Goal: Task Accomplishment & Management: Manage account settings

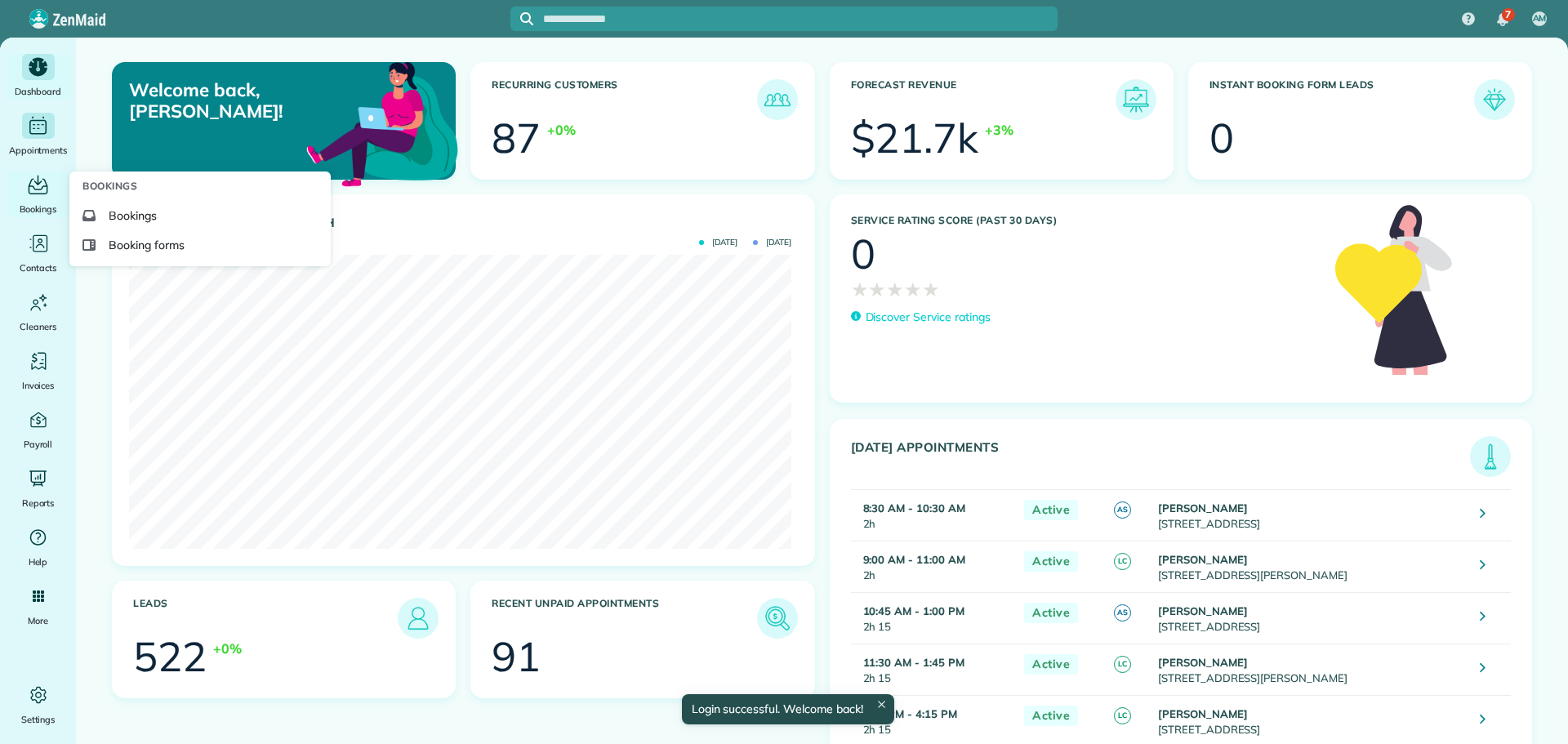
scroll to position [294, 662]
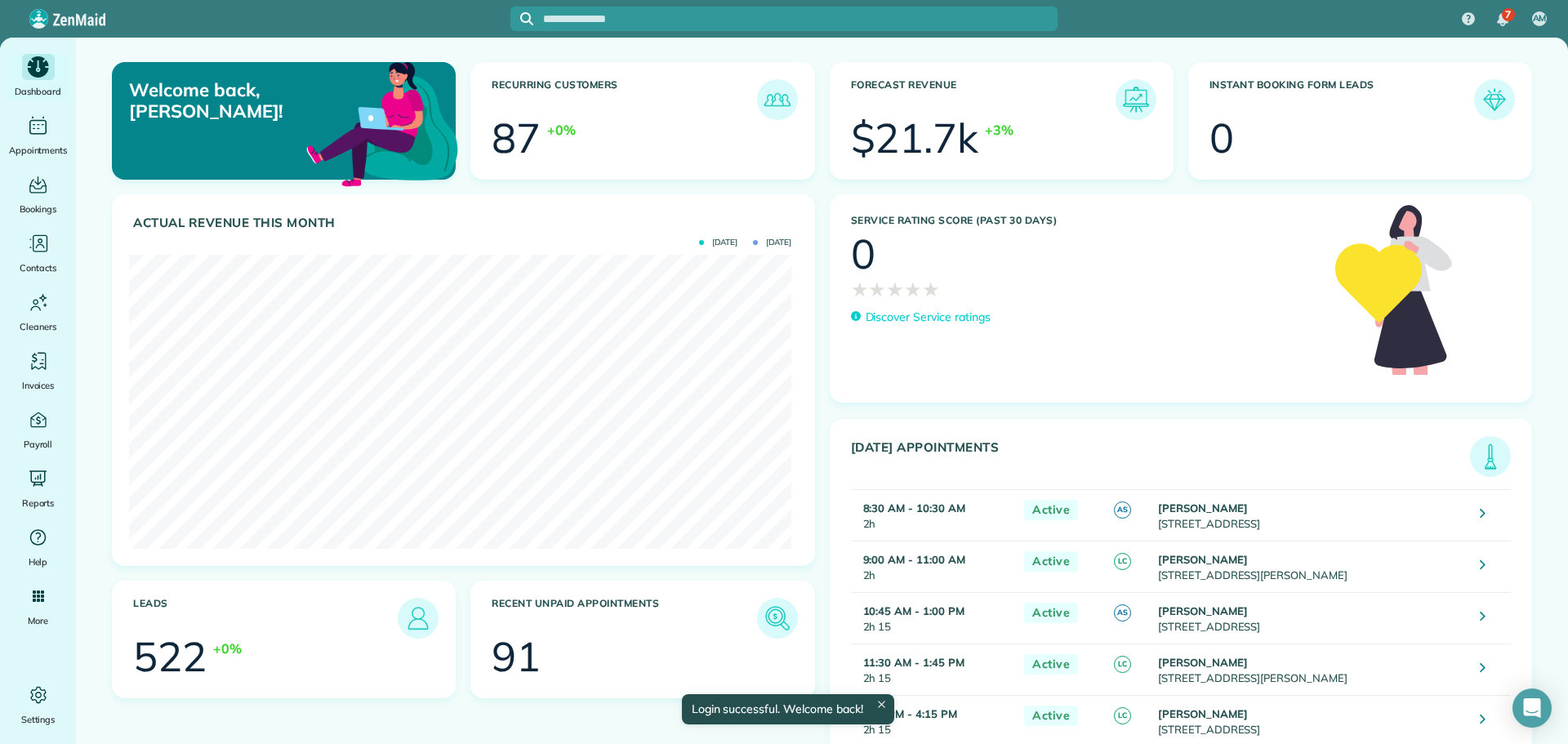
click at [38, 64] on icon "Main" at bounding box center [38, 66] width 25 height 24
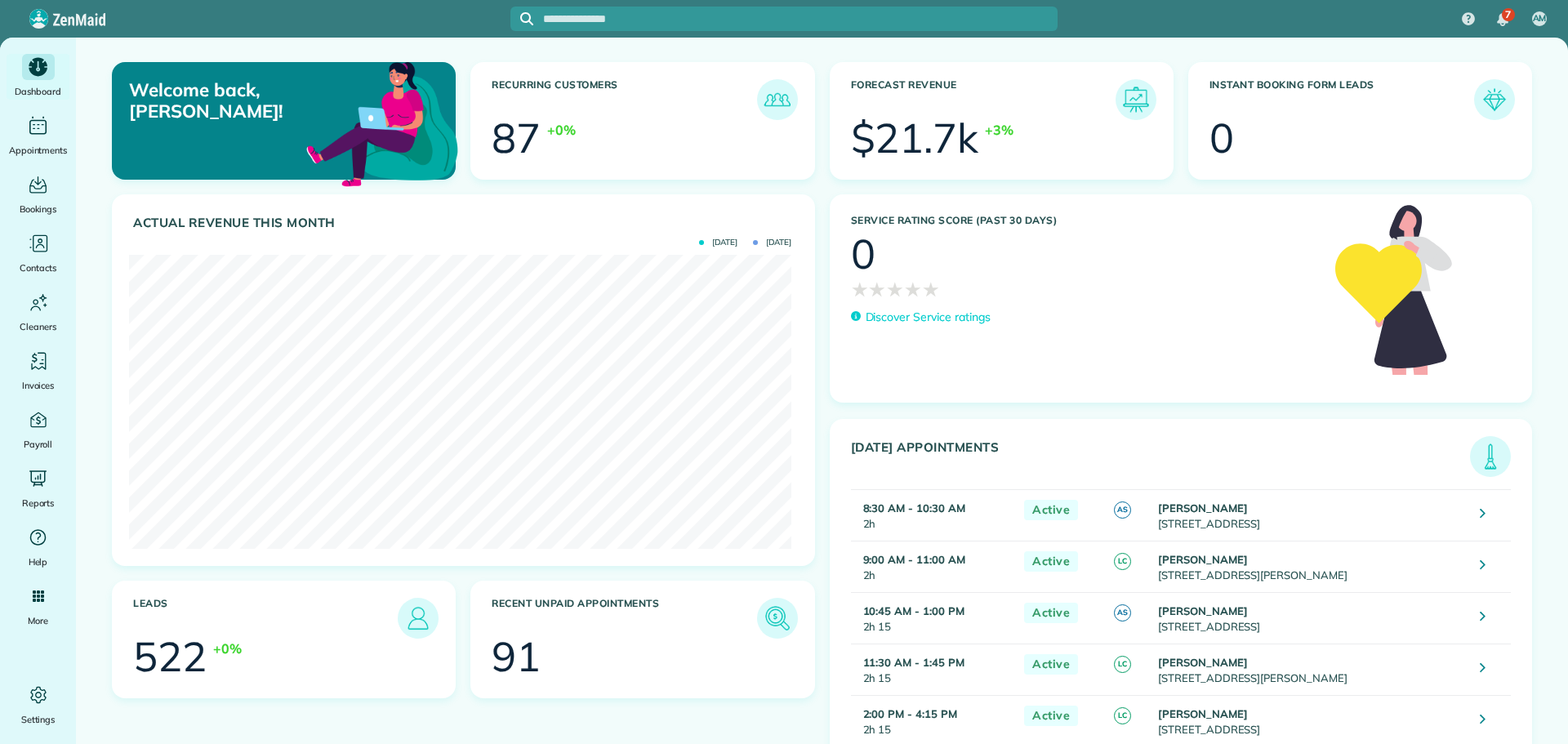
scroll to position [294, 662]
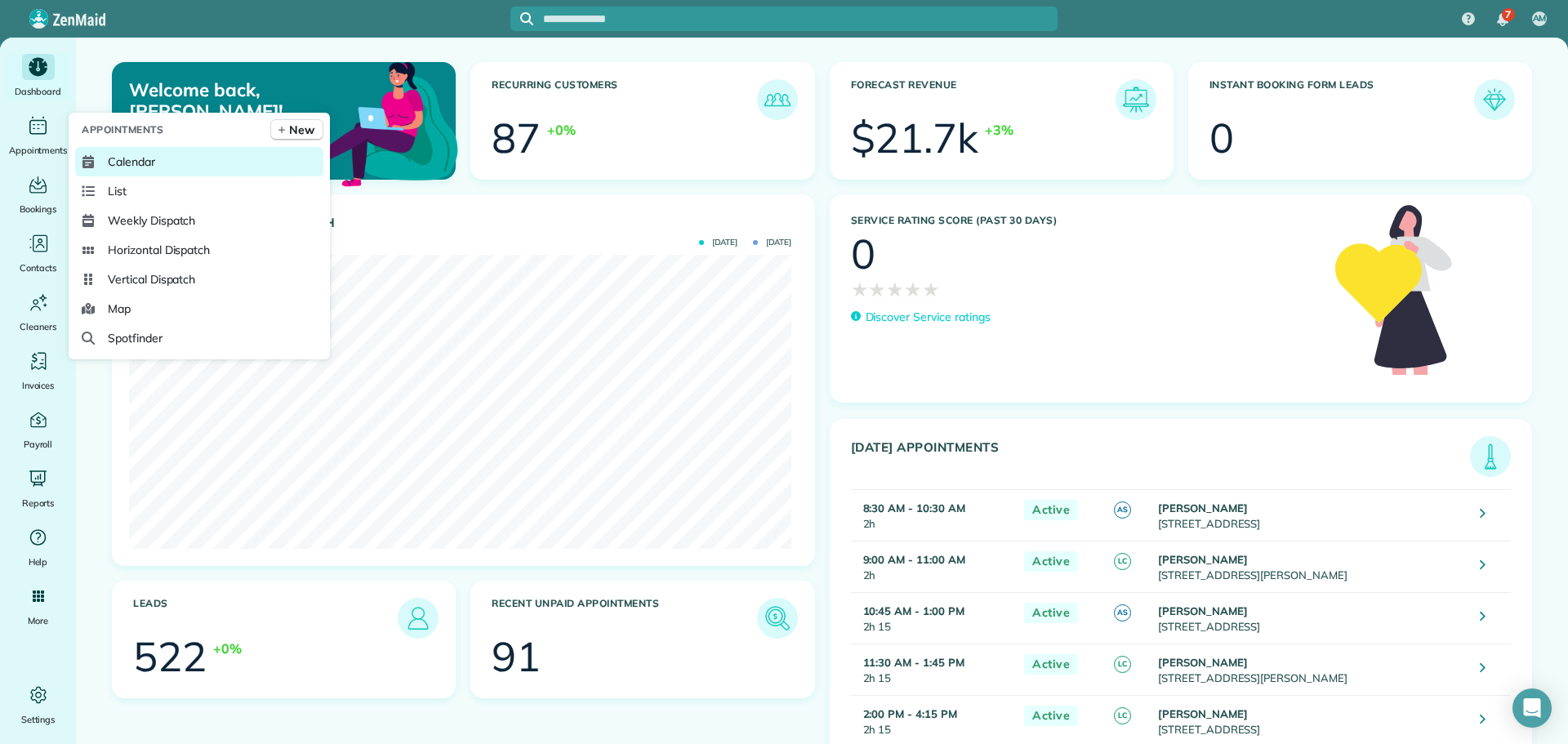
click at [136, 156] on span "Calendar" at bounding box center [132, 162] width 47 height 16
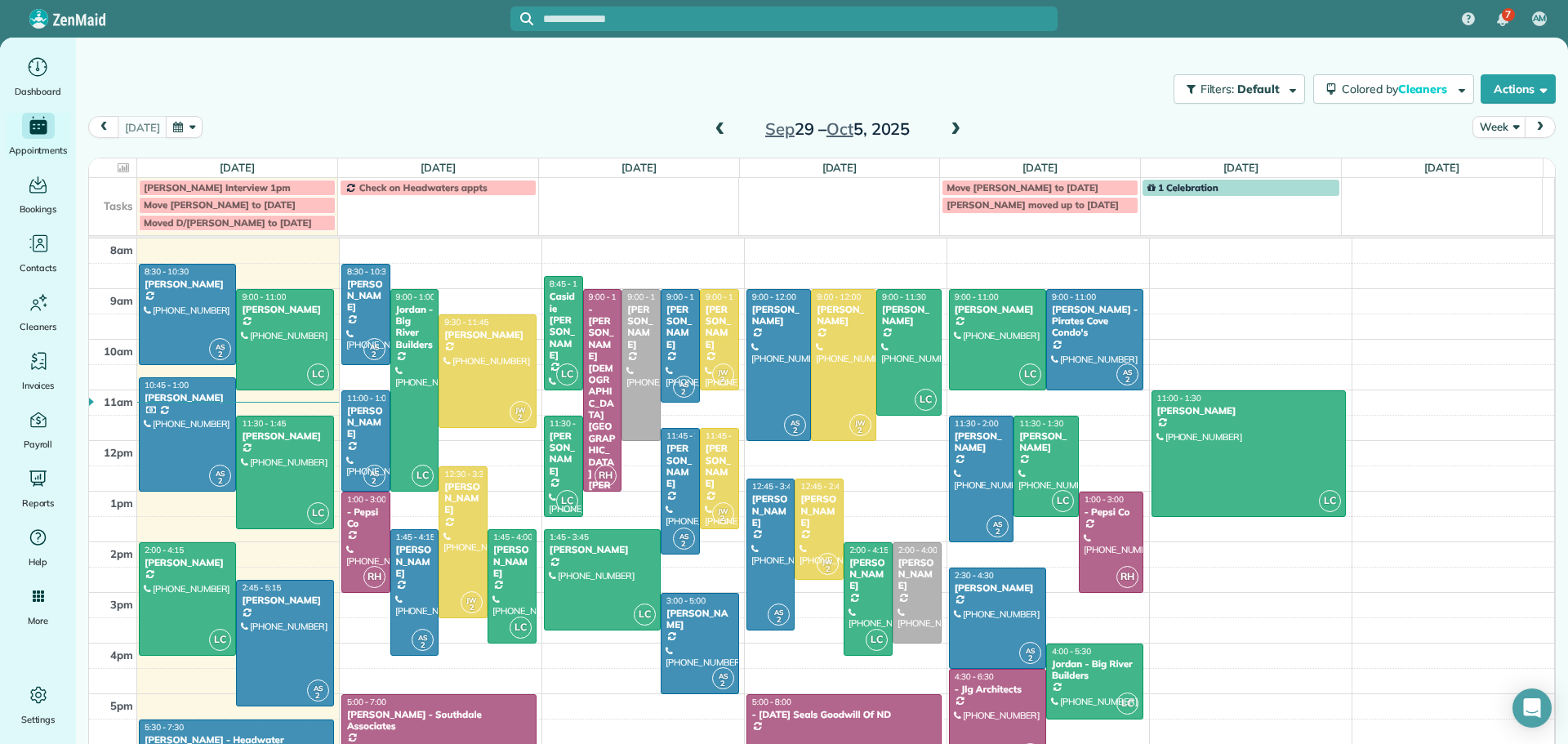
click at [711, 126] on span at bounding box center [720, 130] width 18 height 15
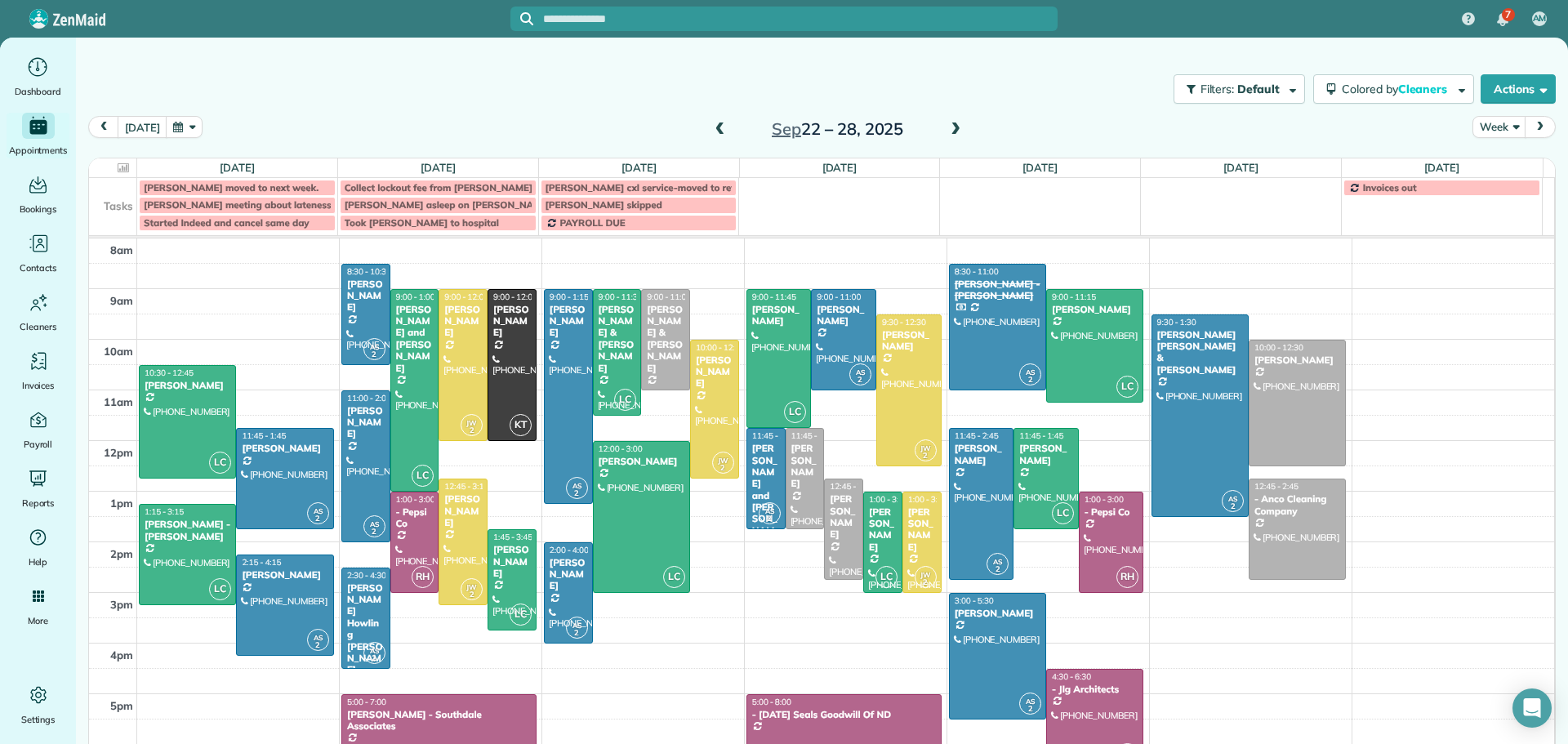
click at [948, 130] on span at bounding box center [956, 130] width 18 height 15
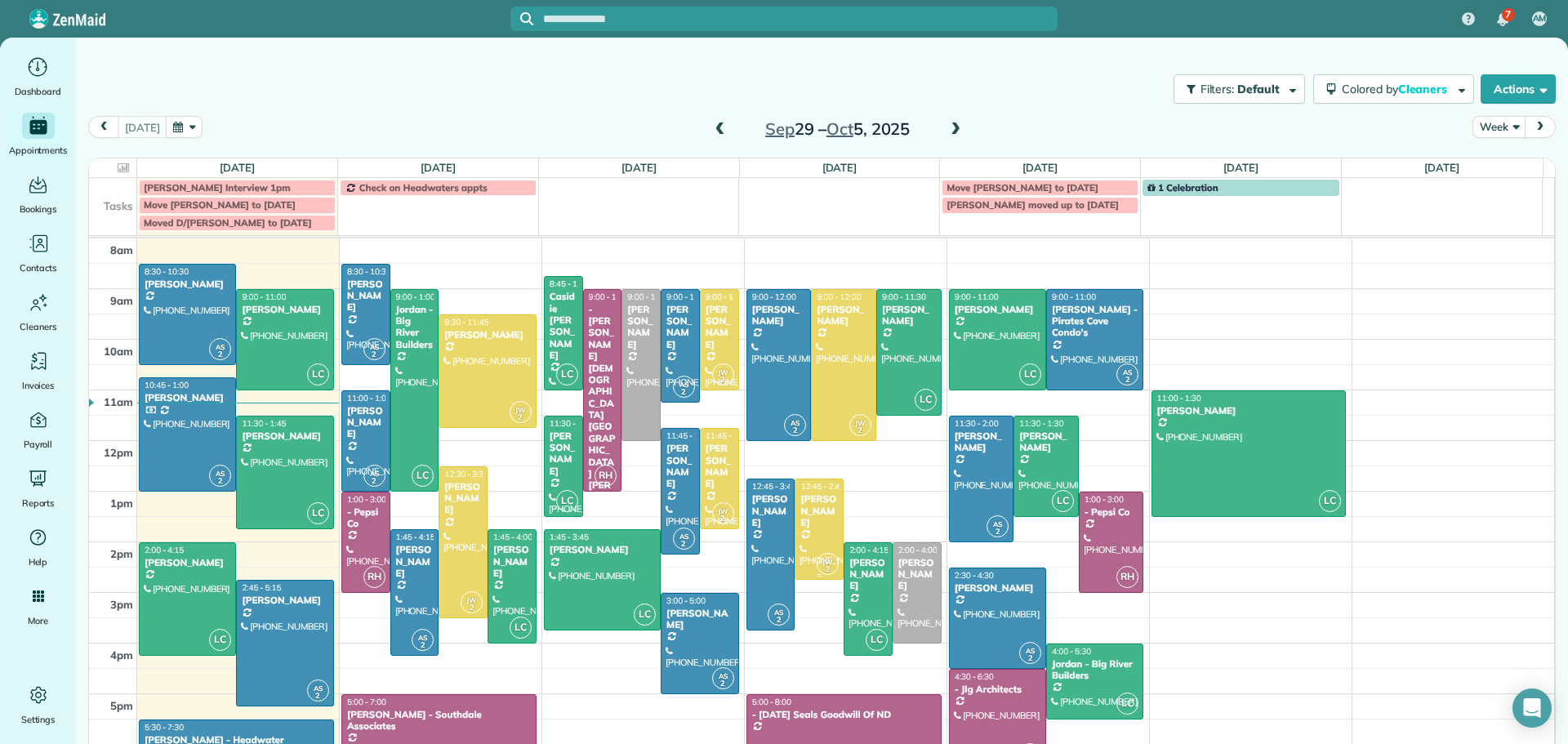
click at [801, 509] on div "Ben Hertz" at bounding box center [818, 510] width 39 height 35
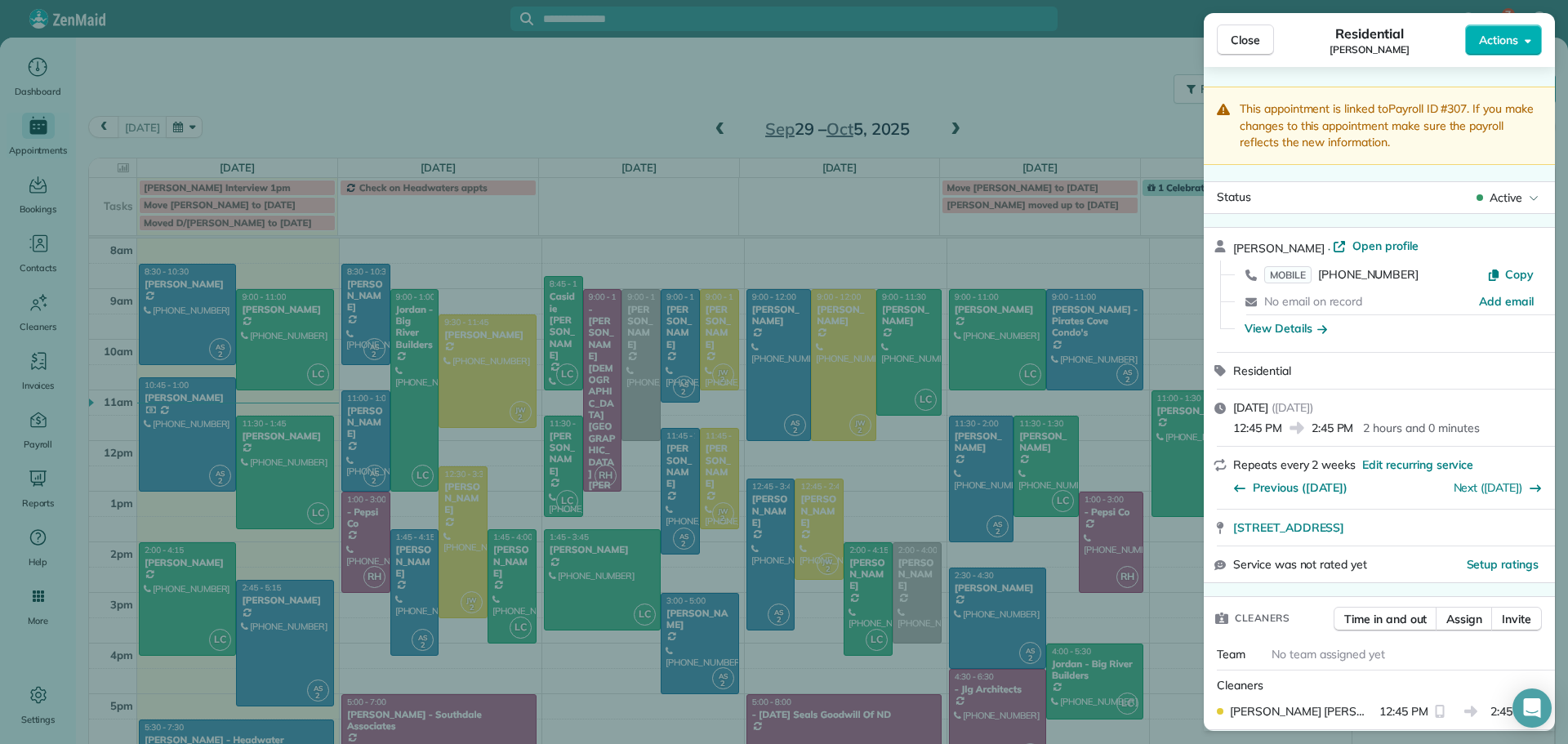
click at [1248, 32] on span "Close" at bounding box center [1245, 40] width 29 height 16
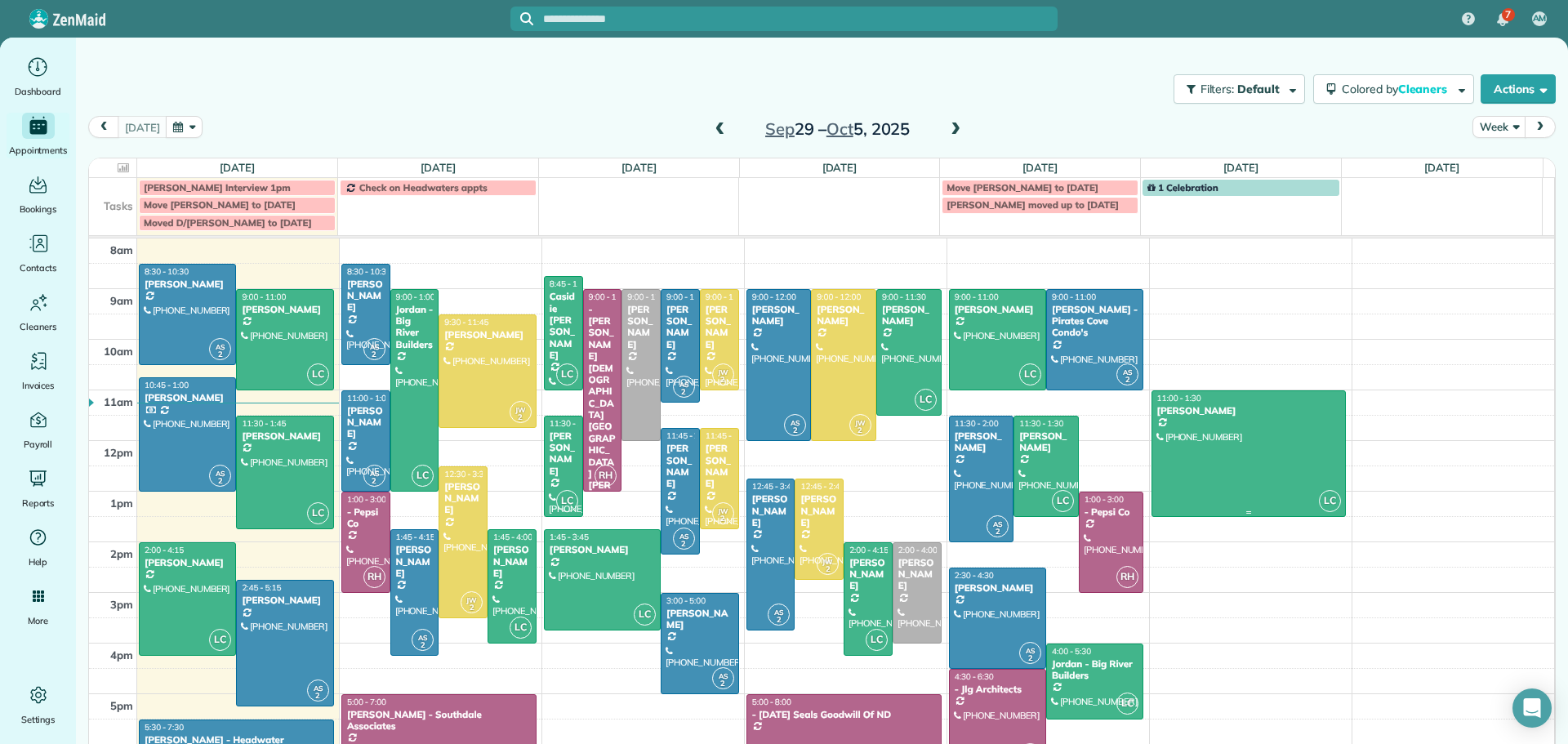
click at [1199, 444] on div at bounding box center [1249, 454] width 193 height 125
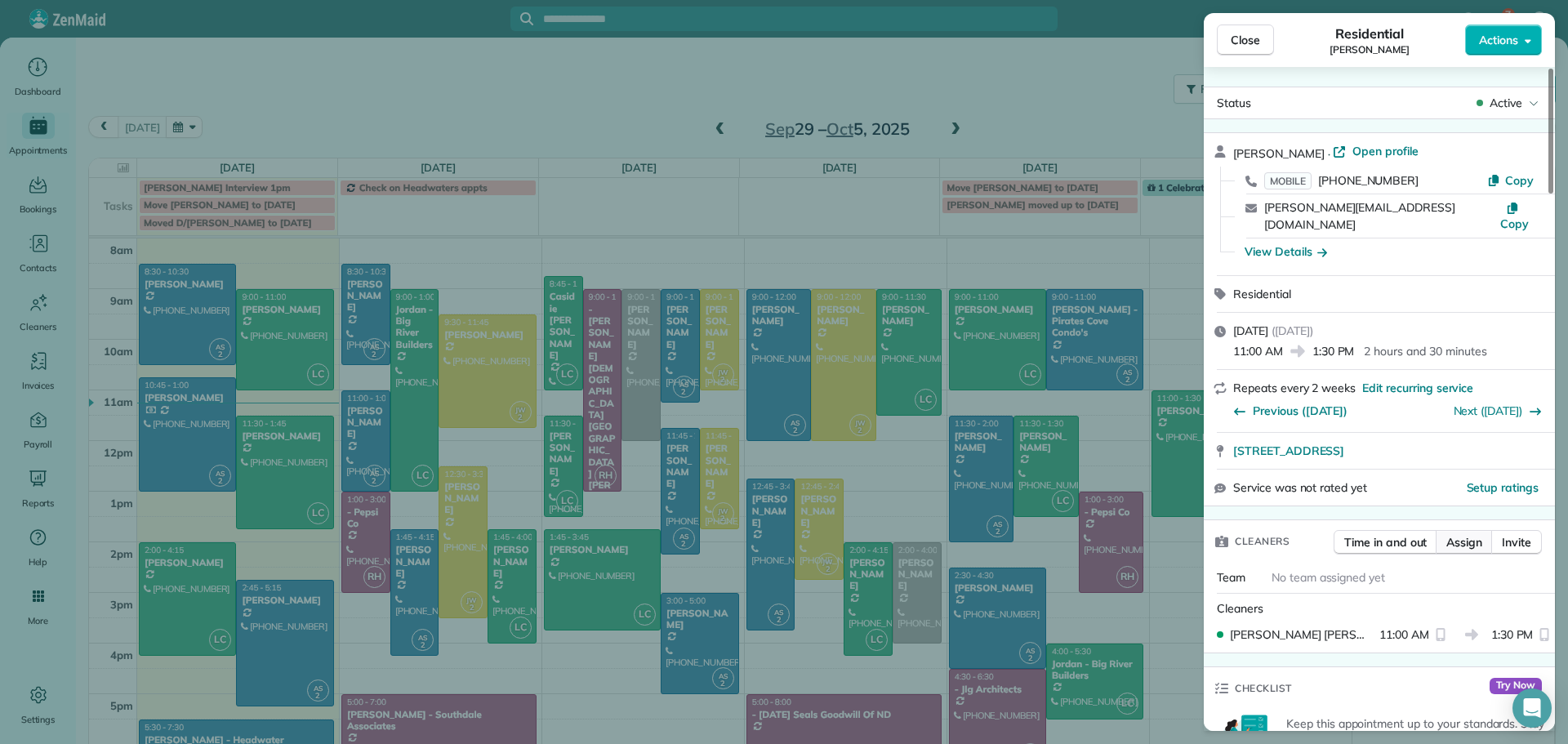
click at [1472, 530] on button "Assign" at bounding box center [1464, 542] width 57 height 24
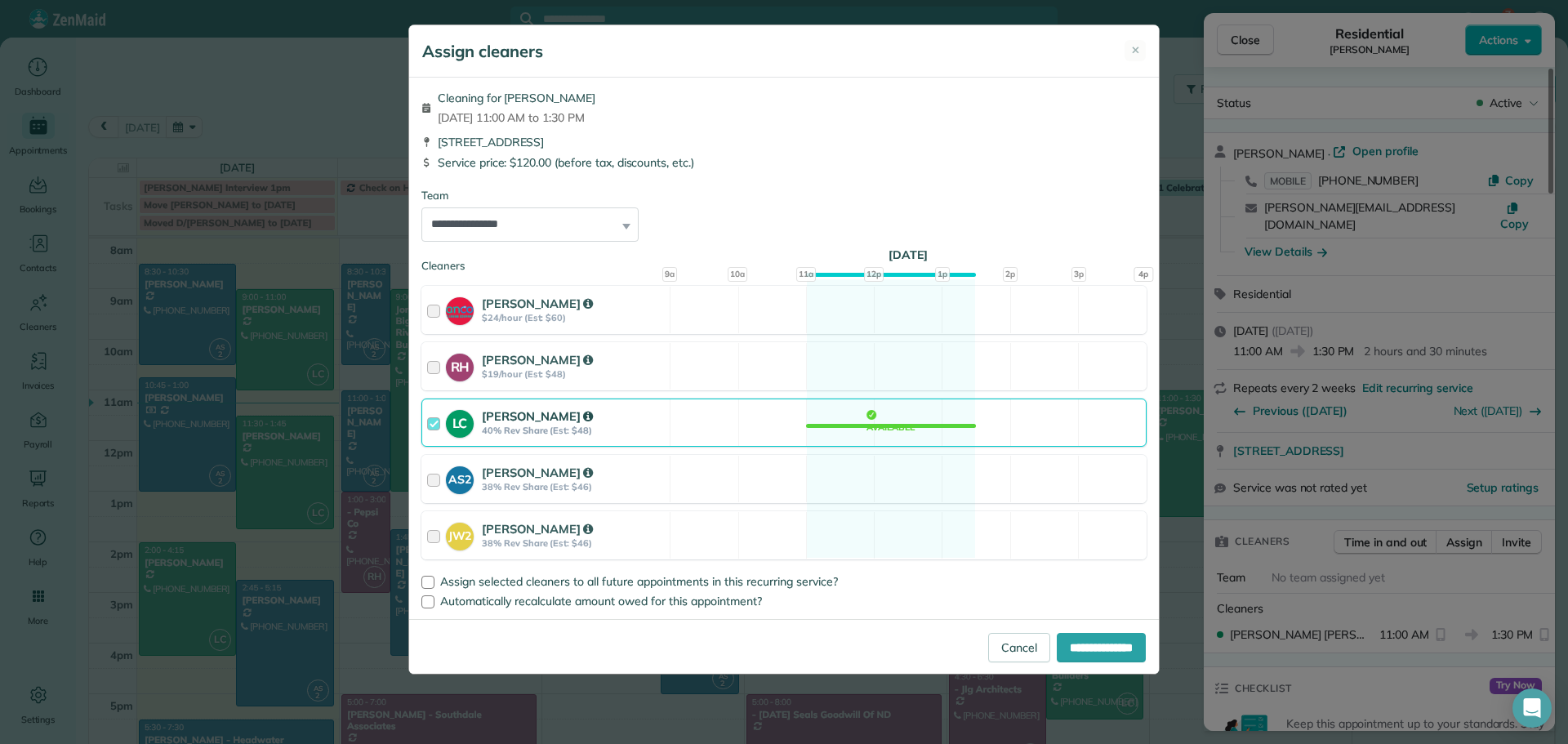
click at [514, 415] on strong "[PERSON_NAME]" at bounding box center [537, 416] width 111 height 15
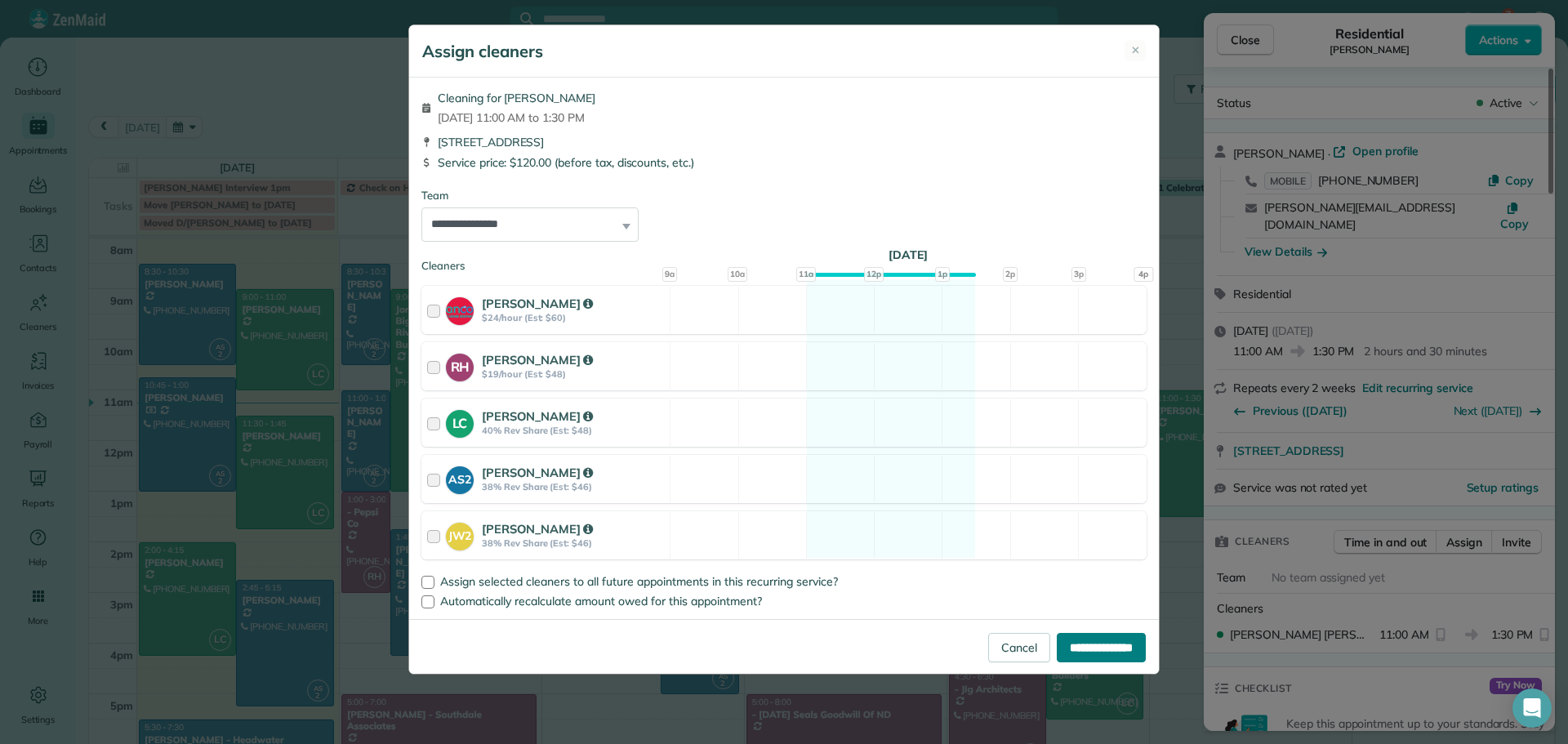
click at [1081, 650] on input "**********" at bounding box center [1101, 647] width 89 height 29
type input "**********"
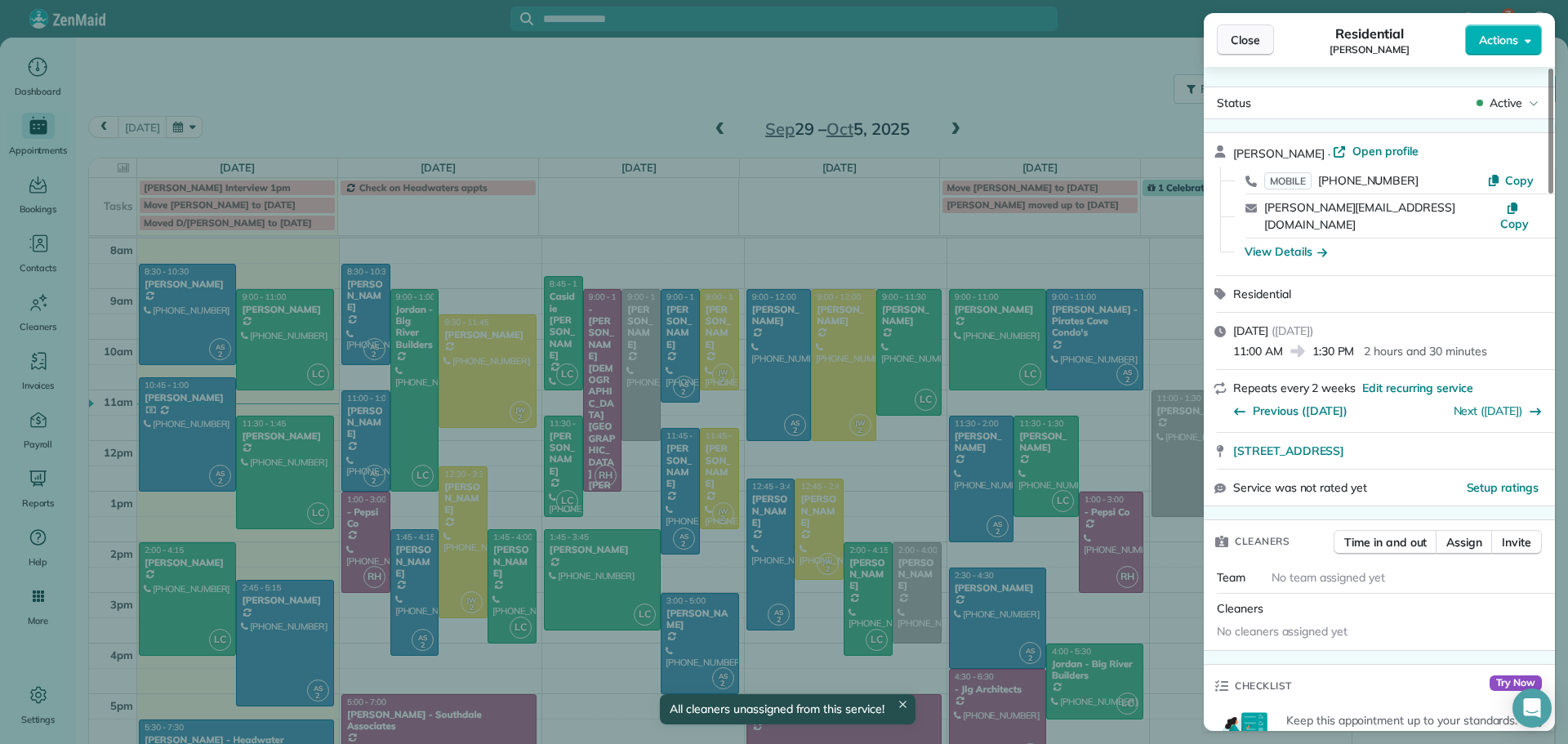
click at [1235, 47] on span "Close" at bounding box center [1245, 40] width 29 height 16
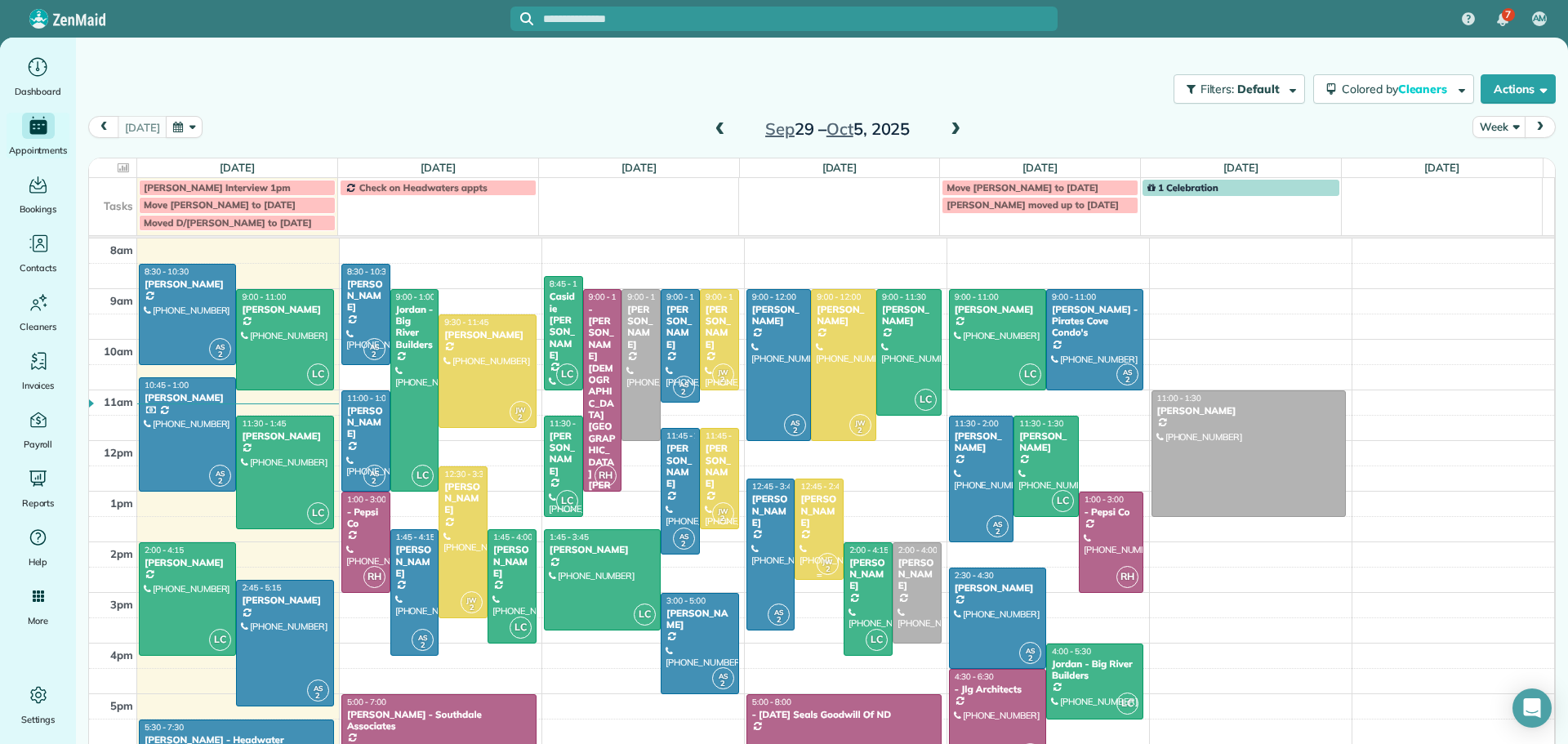
click at [801, 514] on div "[PERSON_NAME]" at bounding box center [818, 510] width 39 height 35
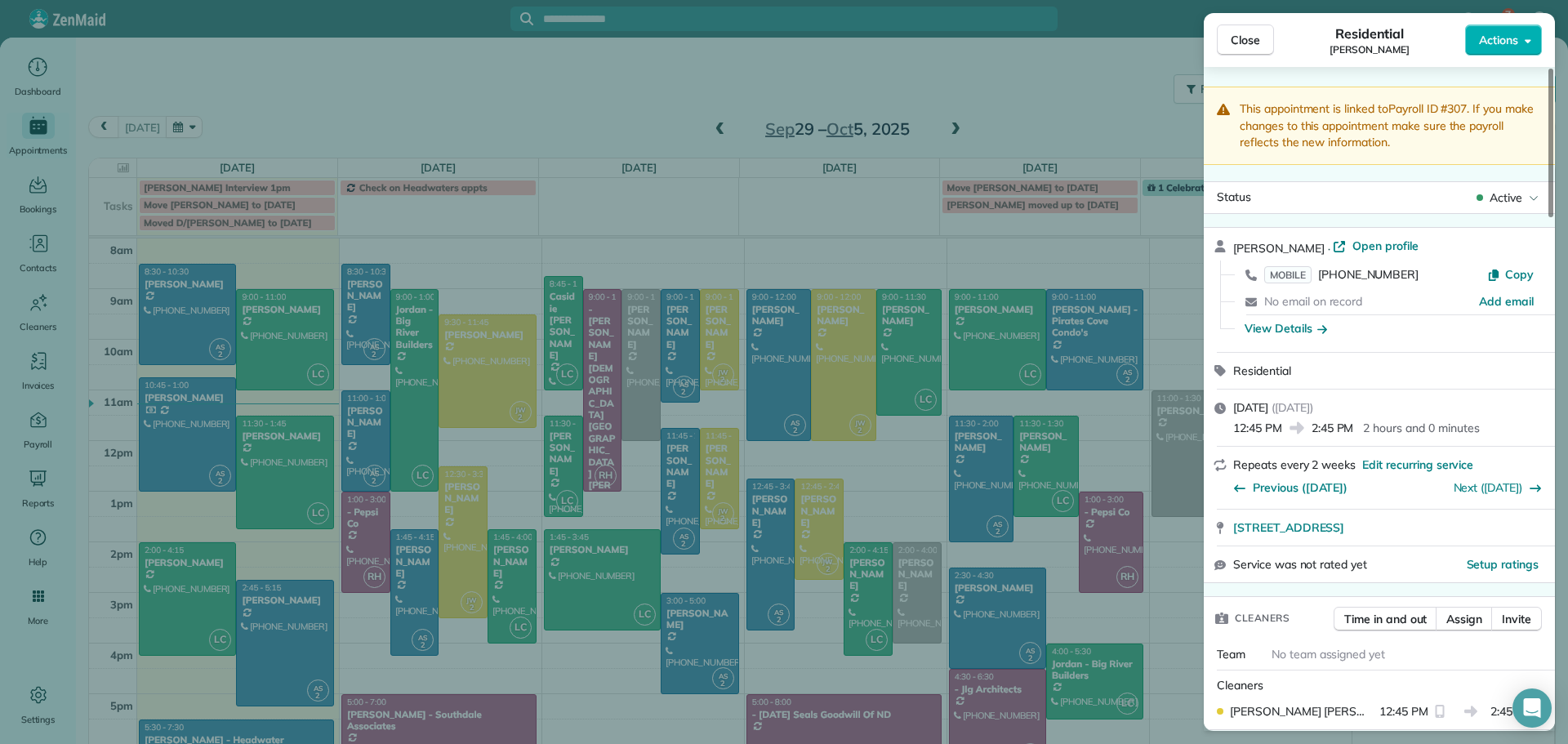
drag, startPoint x: 1249, startPoint y: 39, endPoint x: 1244, endPoint y: 62, distance: 23.5
click at [1256, 77] on div "Close Residential Ben Hertz Actions This appointment is linked to Payroll ID #3…" at bounding box center [1378, 371] width 351 height 718
drag, startPoint x: 1239, startPoint y: 44, endPoint x: 1254, endPoint y: 25, distance: 24.2
click at [1237, 53] on button "Close" at bounding box center [1245, 40] width 57 height 31
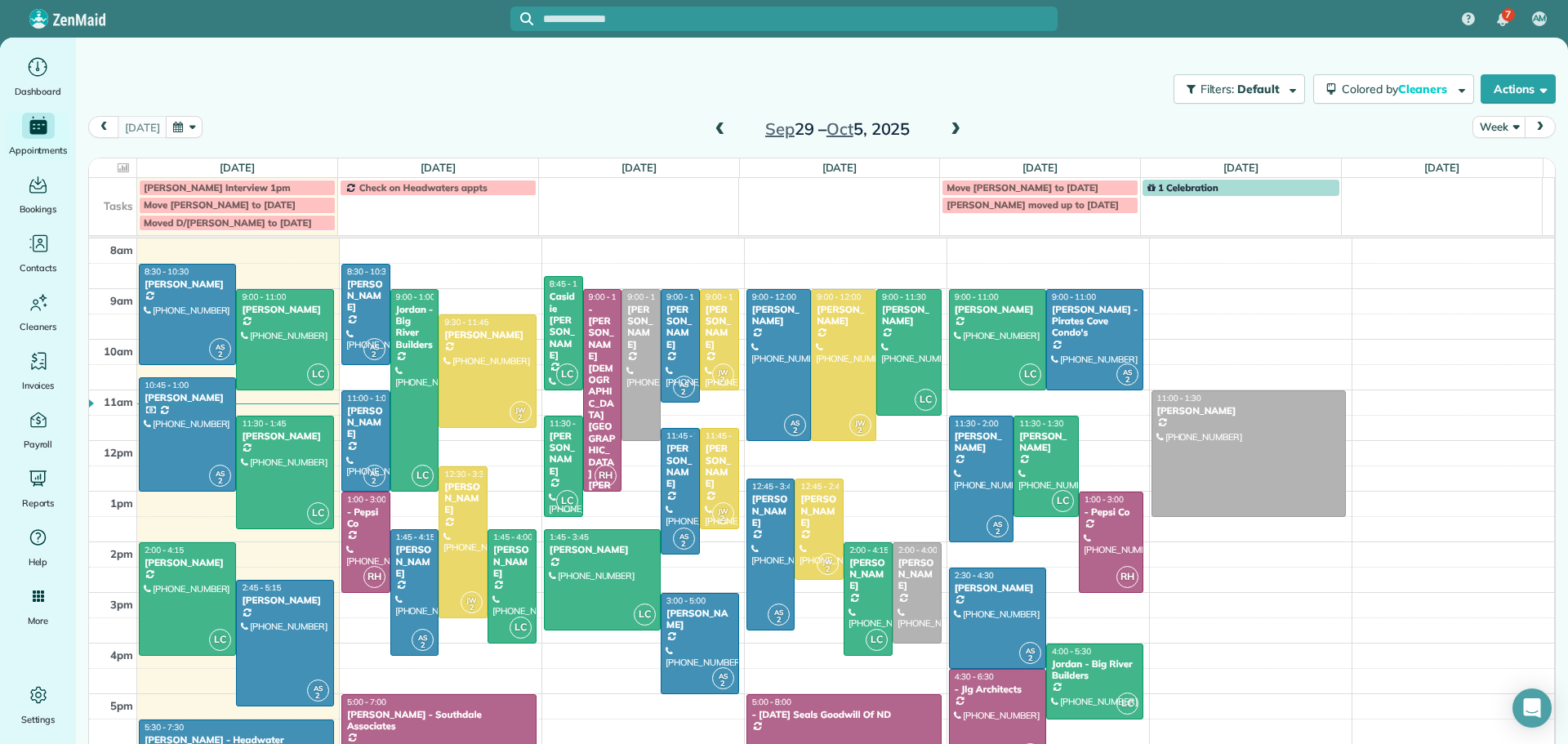
click at [946, 125] on span at bounding box center [956, 130] width 18 height 15
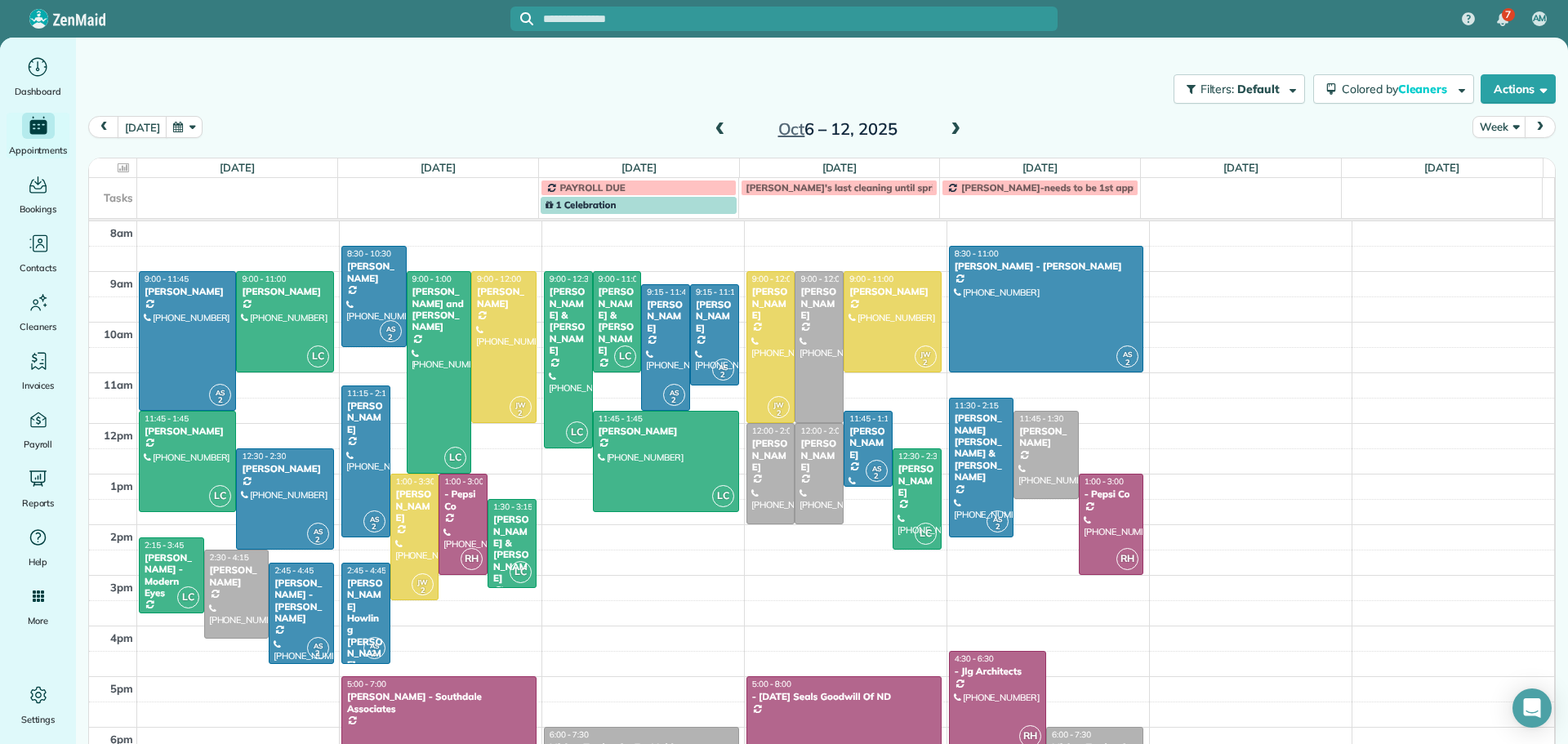
click at [710, 118] on div "Filters: Default Colored by Cleaners Color by Cleaner Color by Team Color by St…" at bounding box center [822, 387] width 1492 height 700
click at [711, 126] on span at bounding box center [720, 130] width 18 height 15
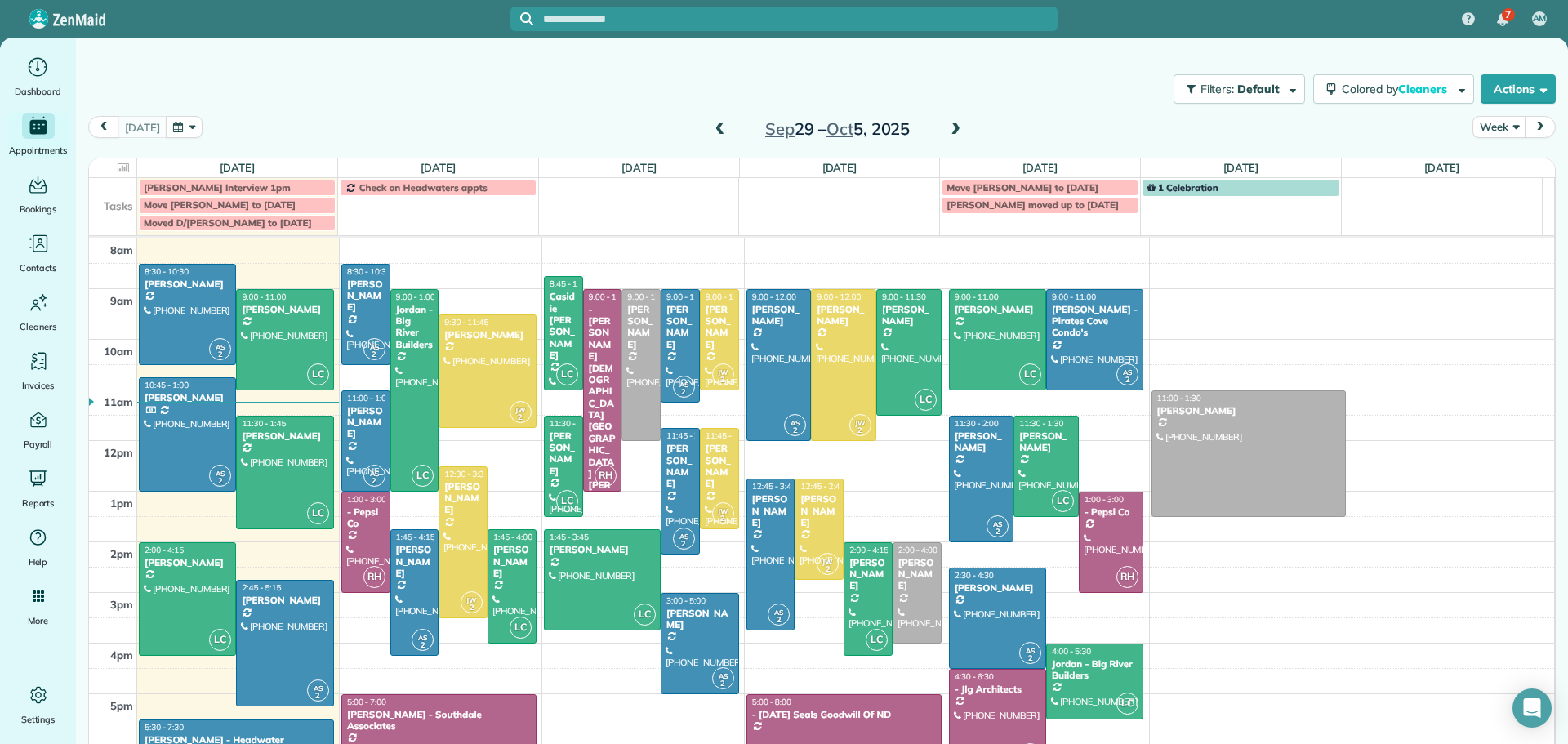
click at [713, 124] on span at bounding box center [720, 130] width 18 height 15
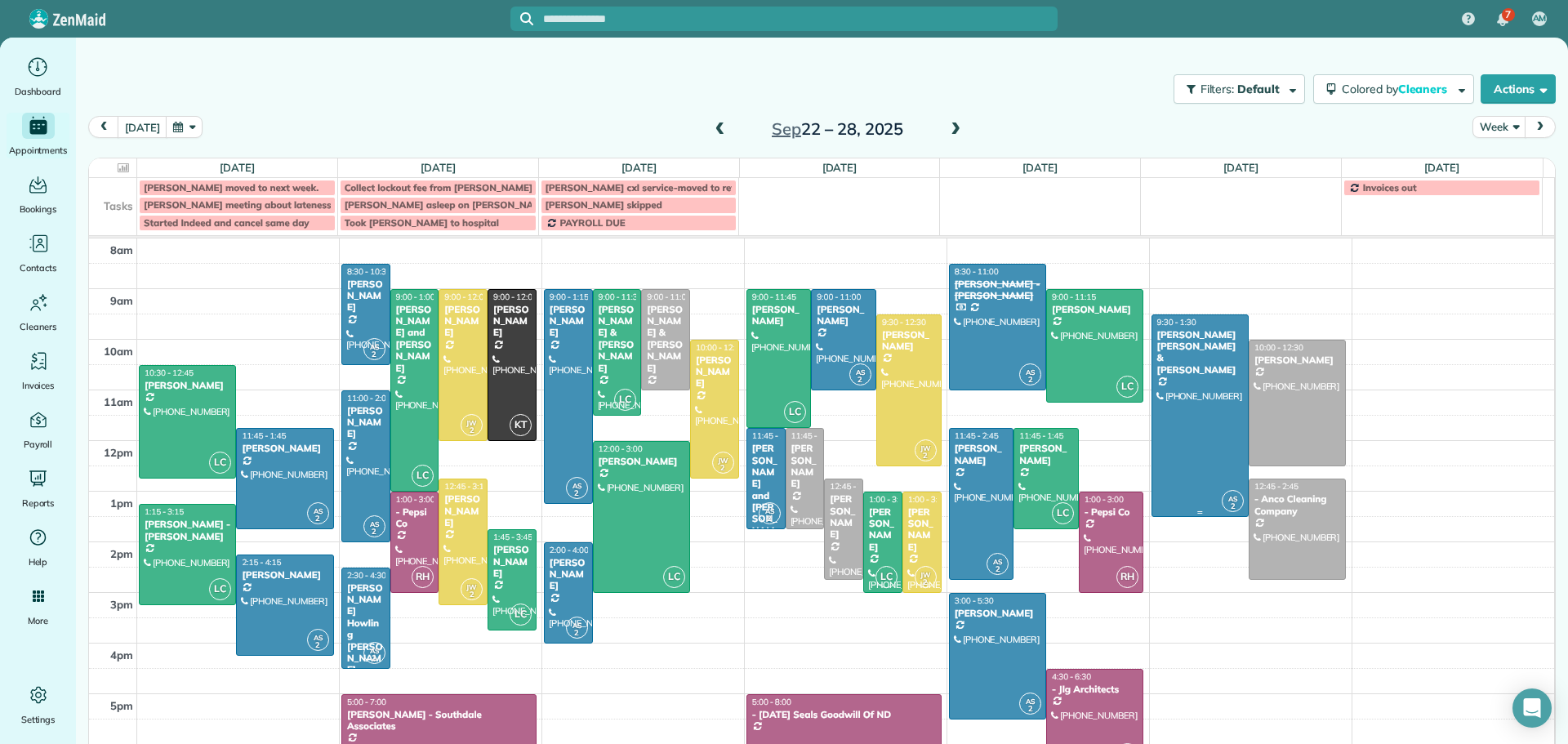
click at [1187, 393] on div at bounding box center [1200, 415] width 95 height 201
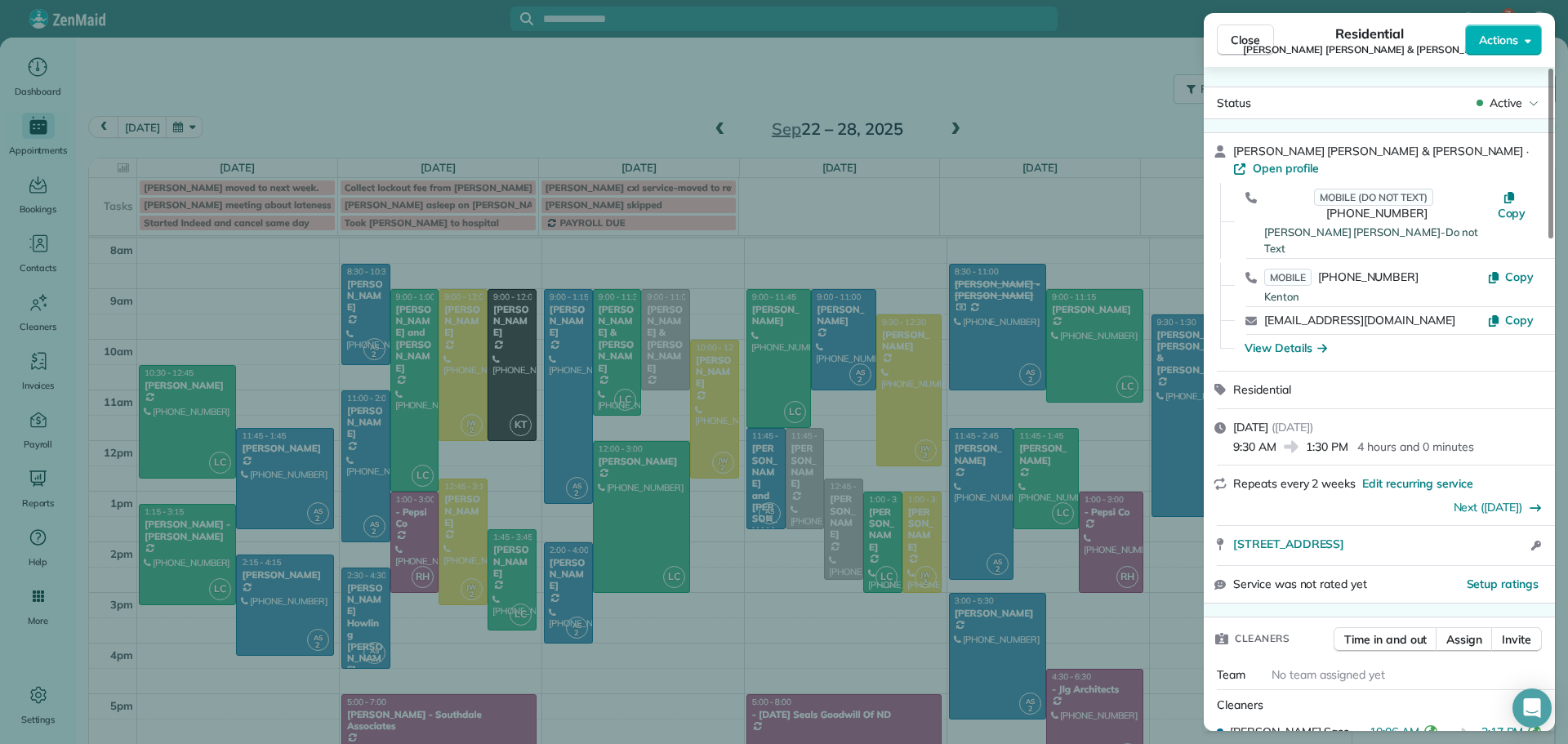
click at [1253, 38] on span "Close" at bounding box center [1245, 40] width 29 height 16
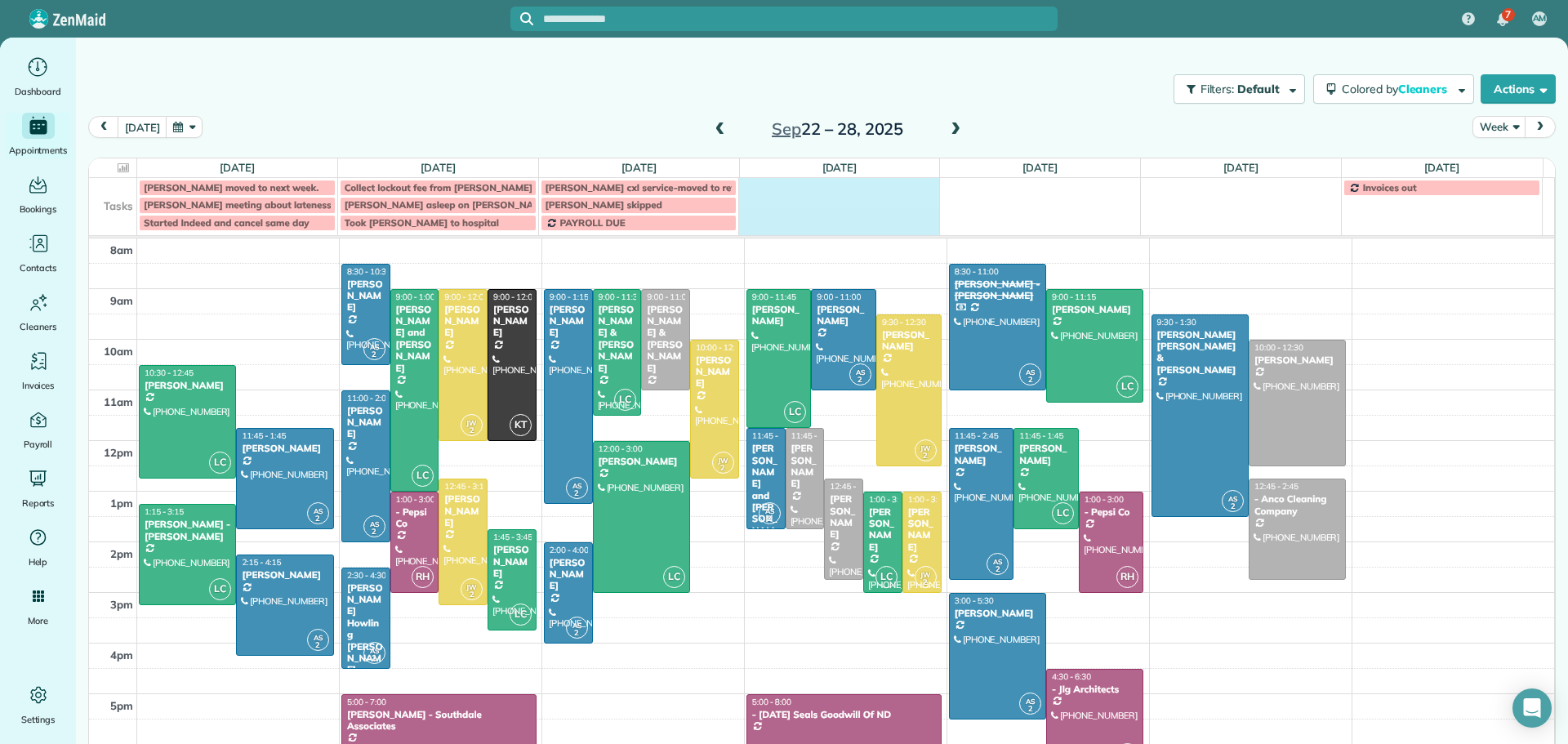
click at [786, 201] on td at bounding box center [838, 204] width 201 height 53
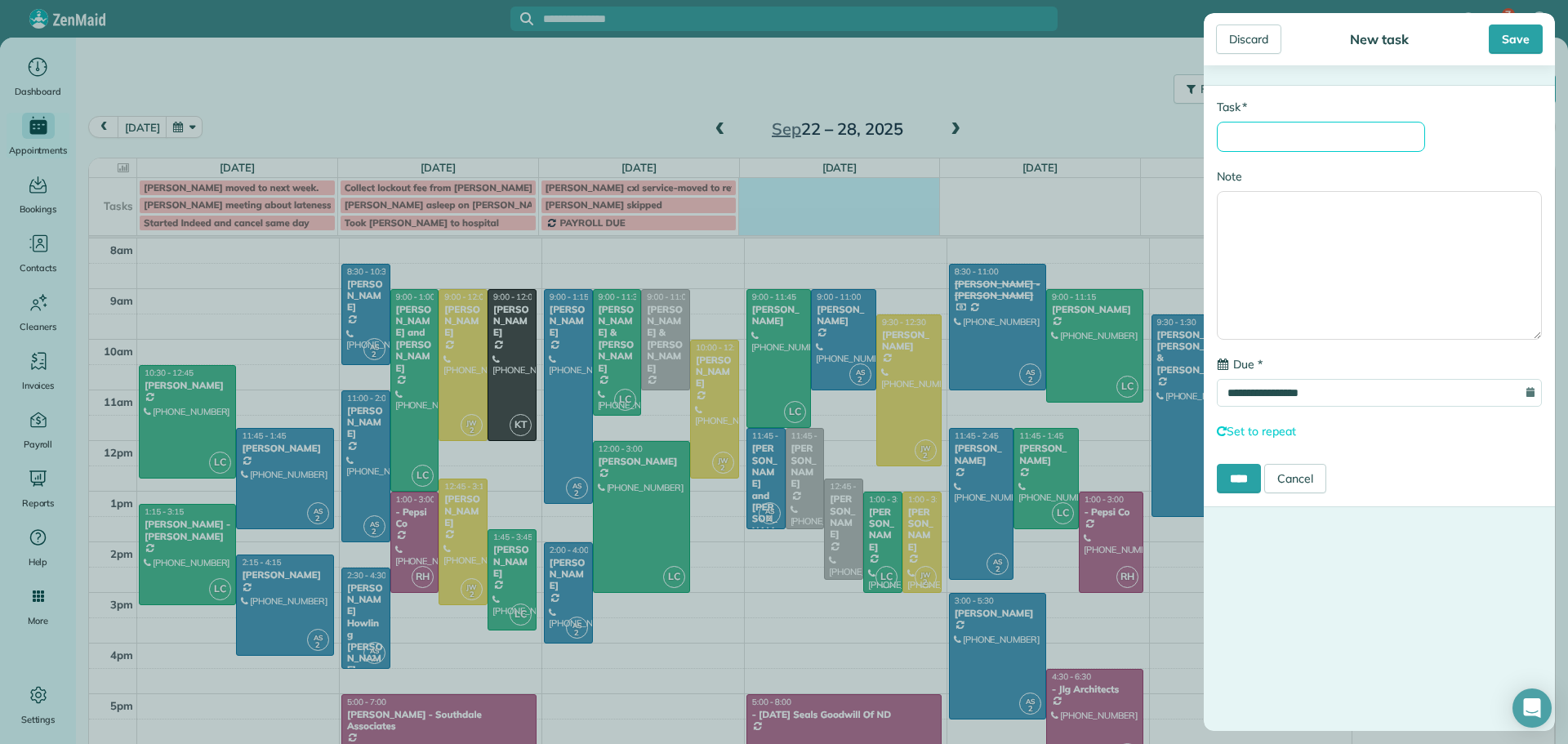
drag, startPoint x: 1300, startPoint y: 145, endPoint x: 1424, endPoint y: 17, distance: 178.2
click at [1300, 145] on input "* Task" at bounding box center [1320, 136] width 208 height 30
type input "**********"
click at [1247, 483] on input "****" at bounding box center [1239, 478] width 44 height 29
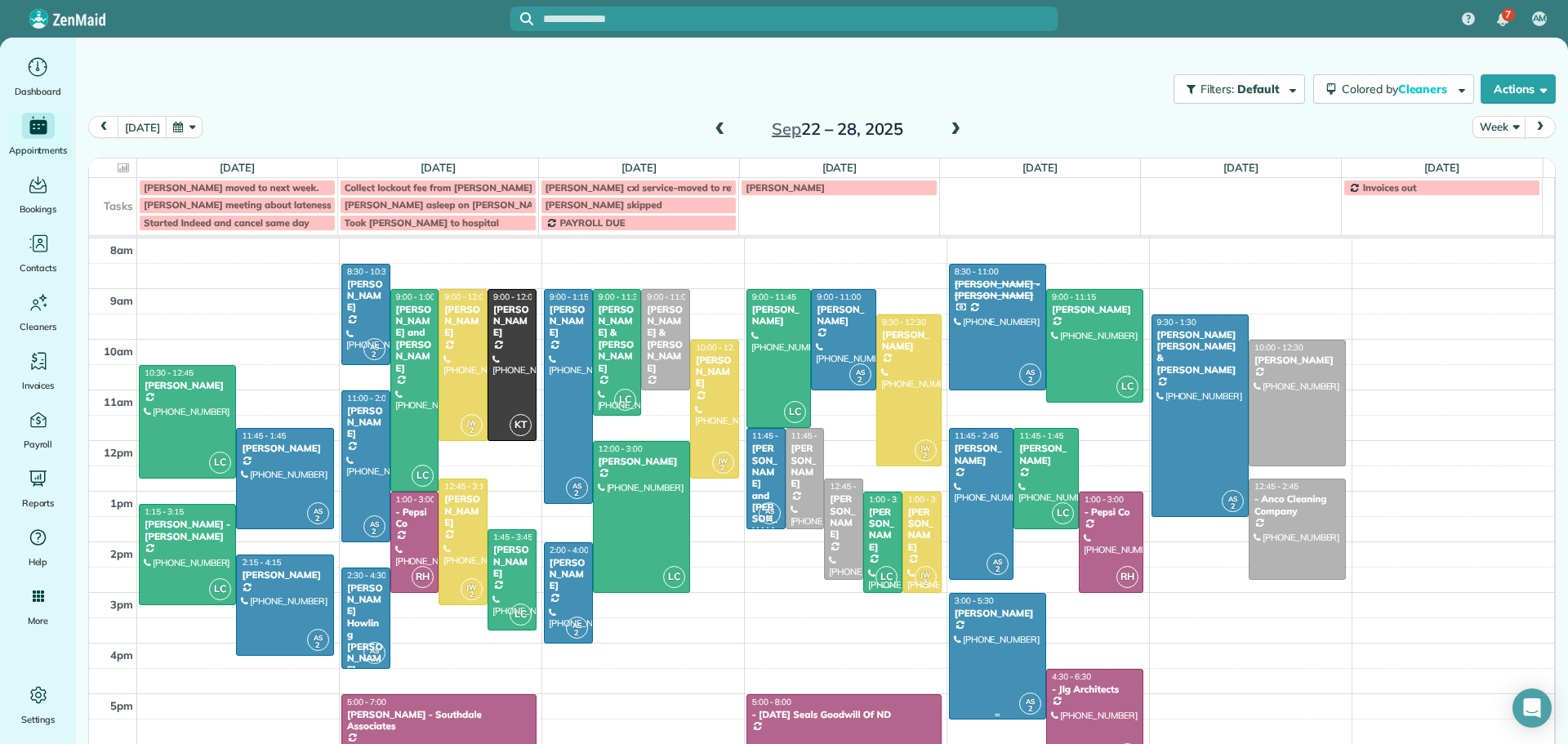
click at [979, 628] on div at bounding box center [996, 656] width 95 height 125
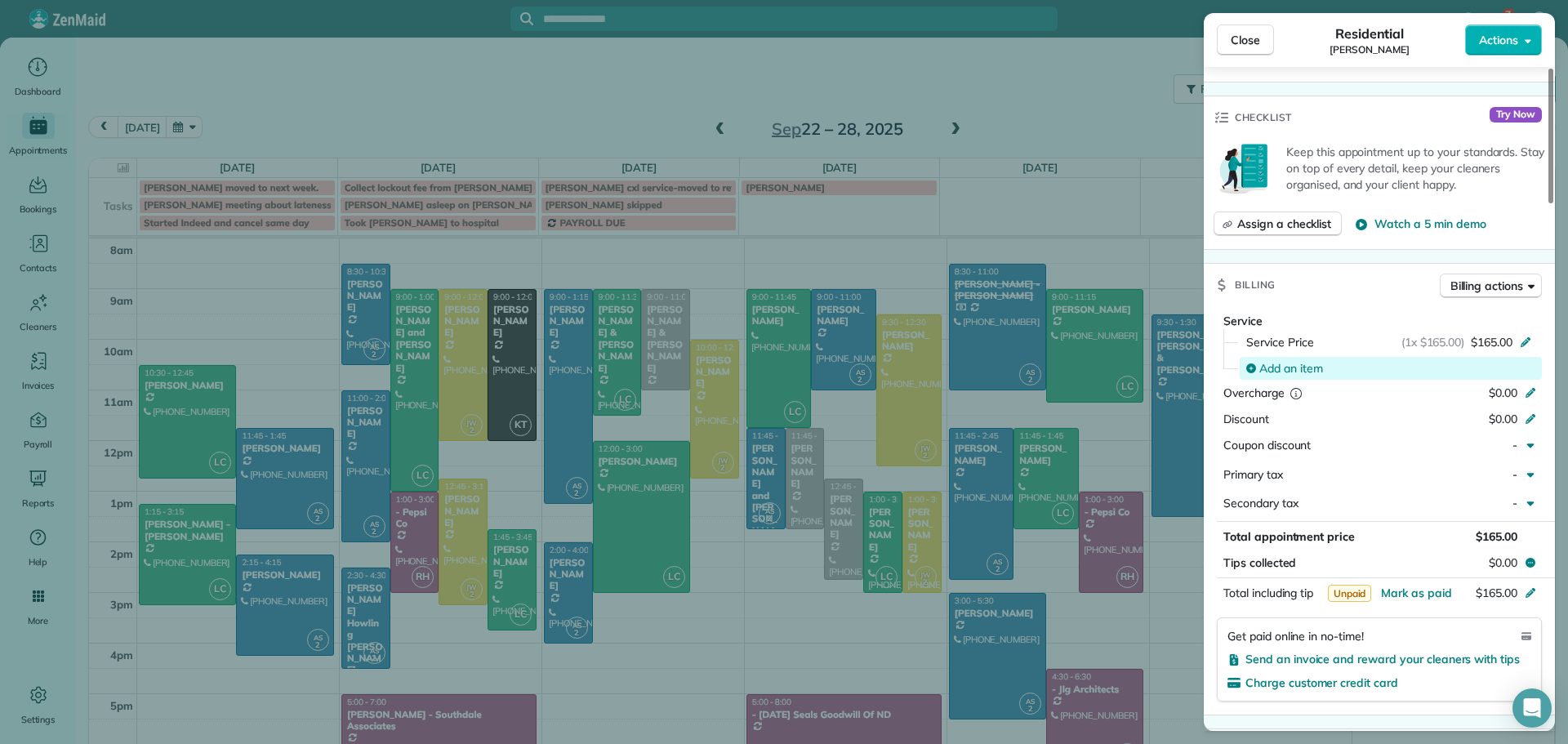
scroll to position [653, 0]
click at [1235, 44] on span "Close" at bounding box center [1245, 40] width 29 height 16
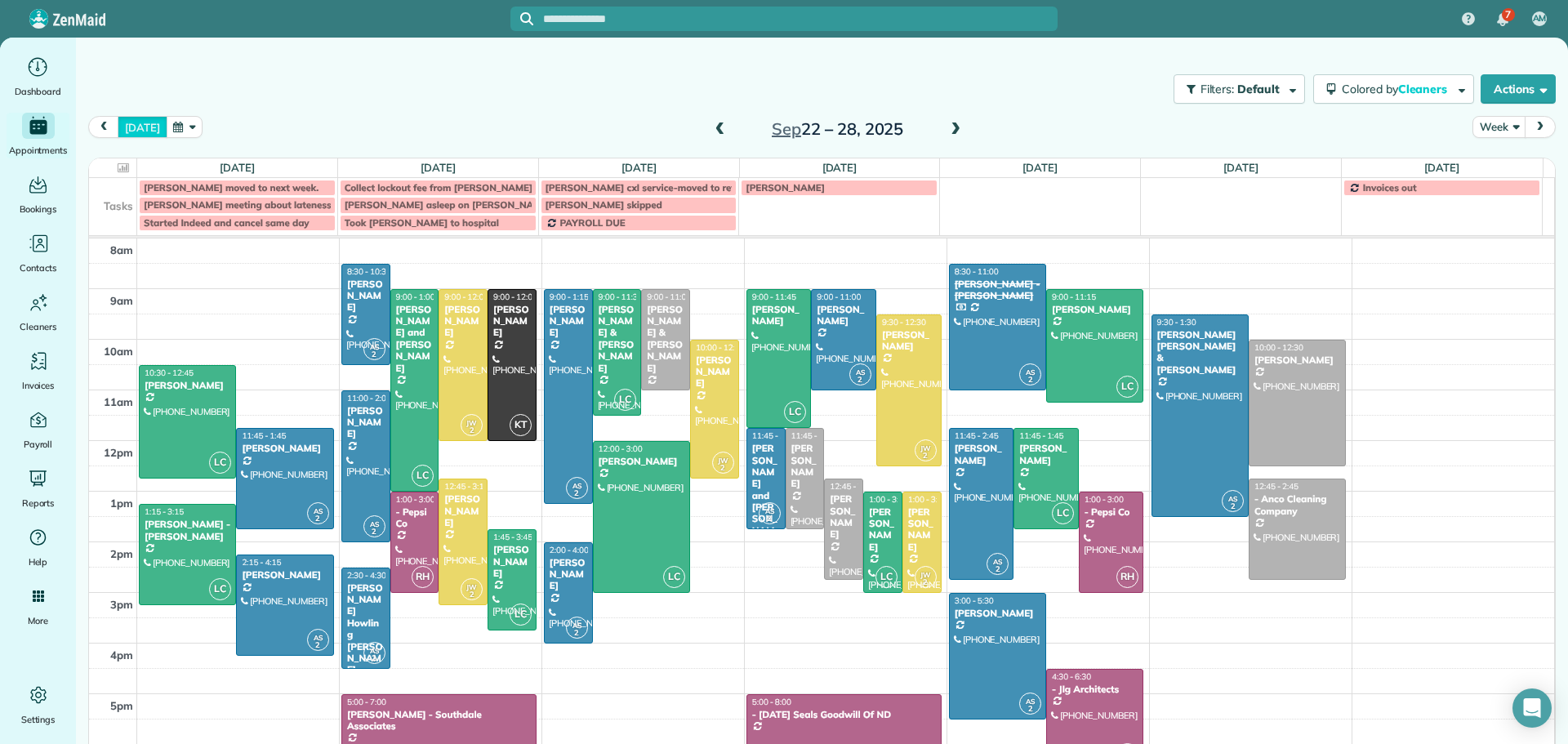
click at [140, 122] on button "[DATE]" at bounding box center [142, 127] width 49 height 22
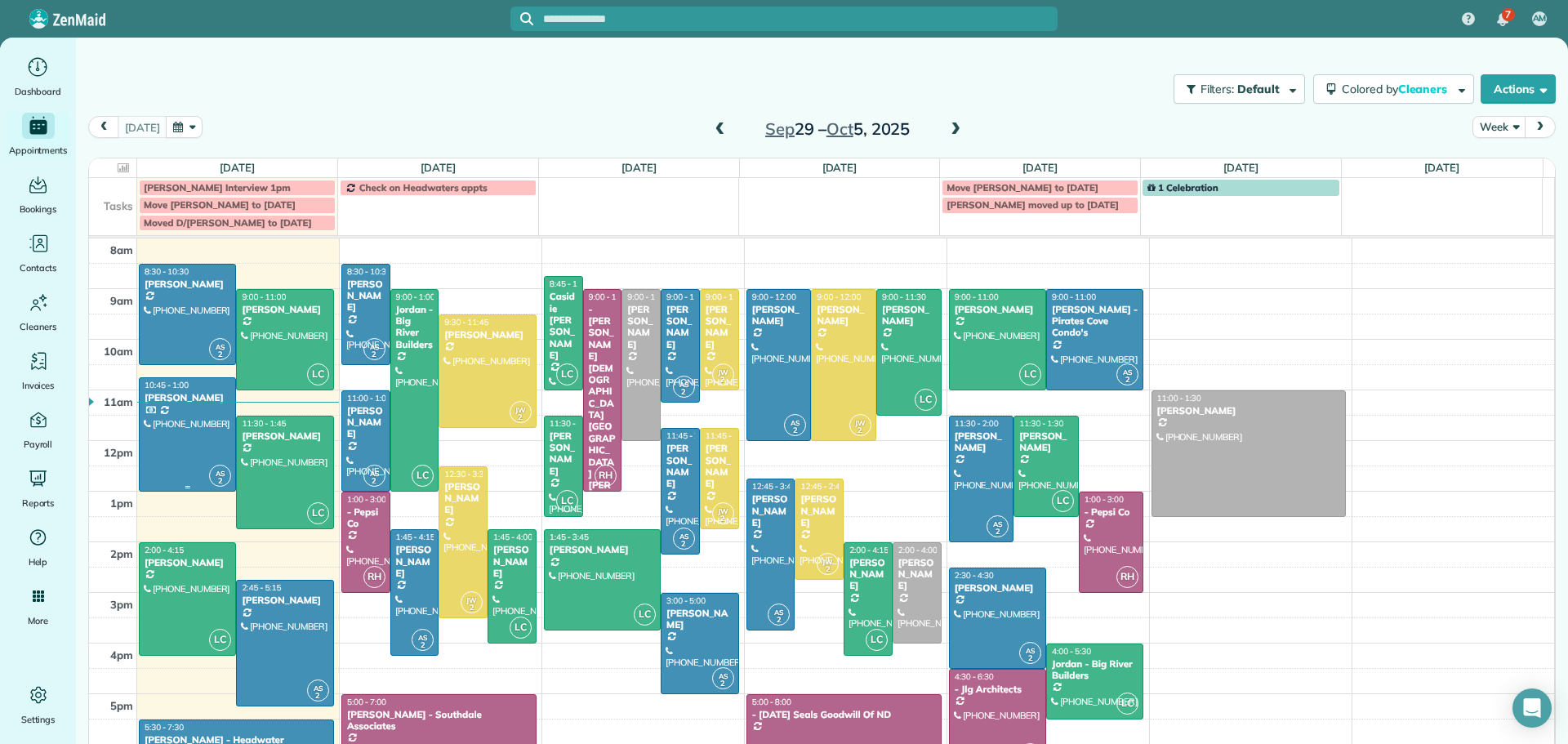
click at [164, 410] on div at bounding box center [187, 435] width 95 height 113
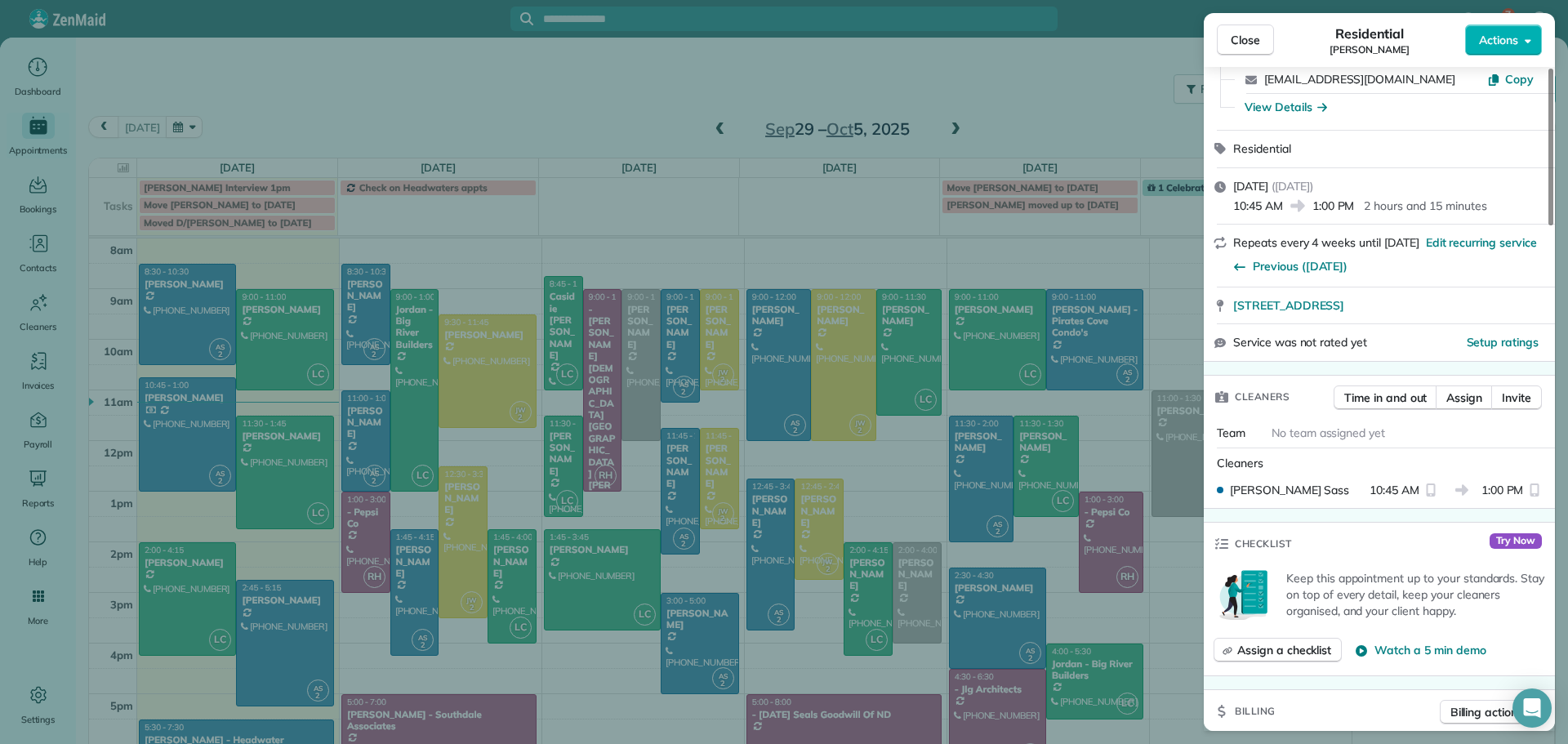
scroll to position [163, 0]
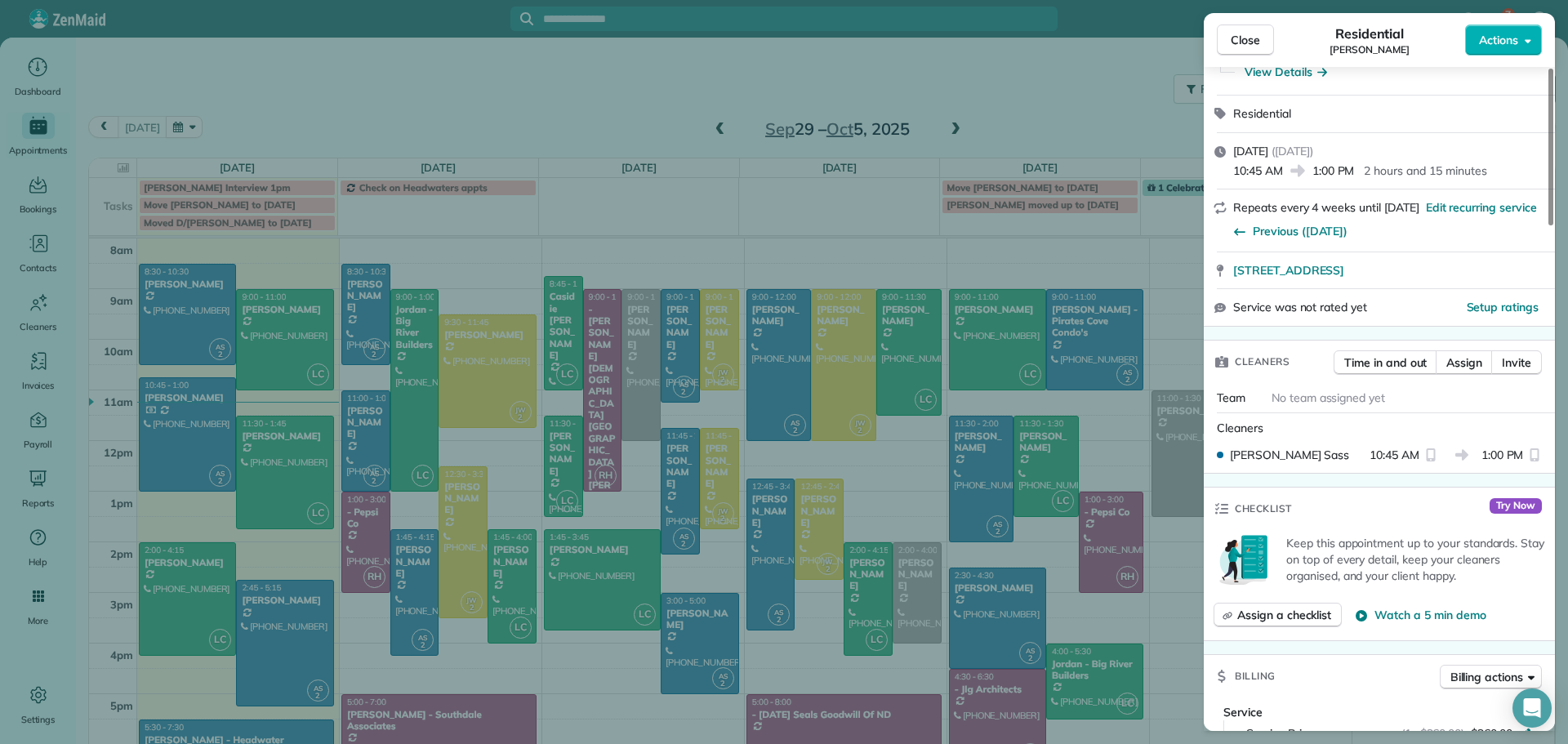
click at [1251, 43] on span "Close" at bounding box center [1245, 40] width 29 height 16
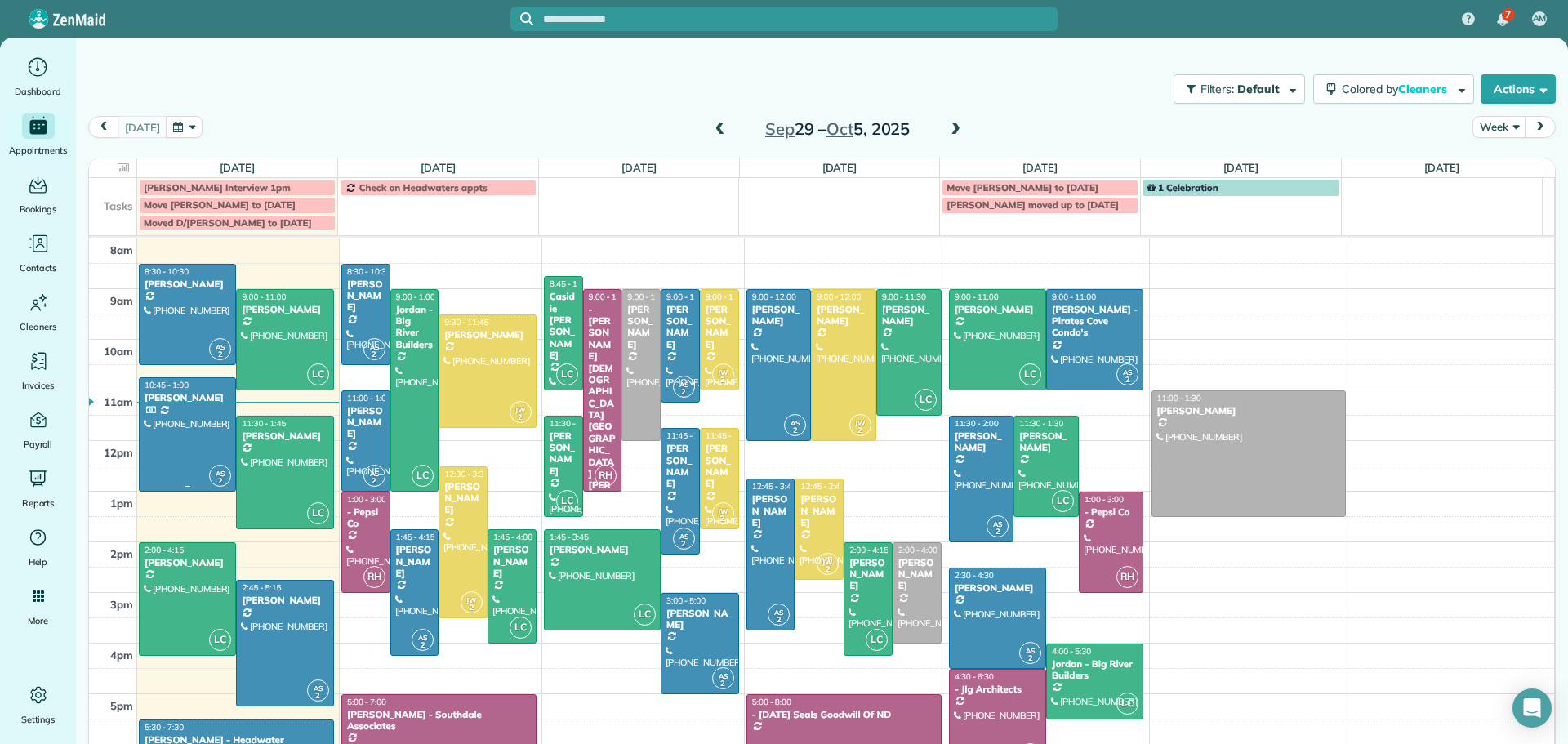
click at [191, 428] on div at bounding box center [187, 435] width 95 height 113
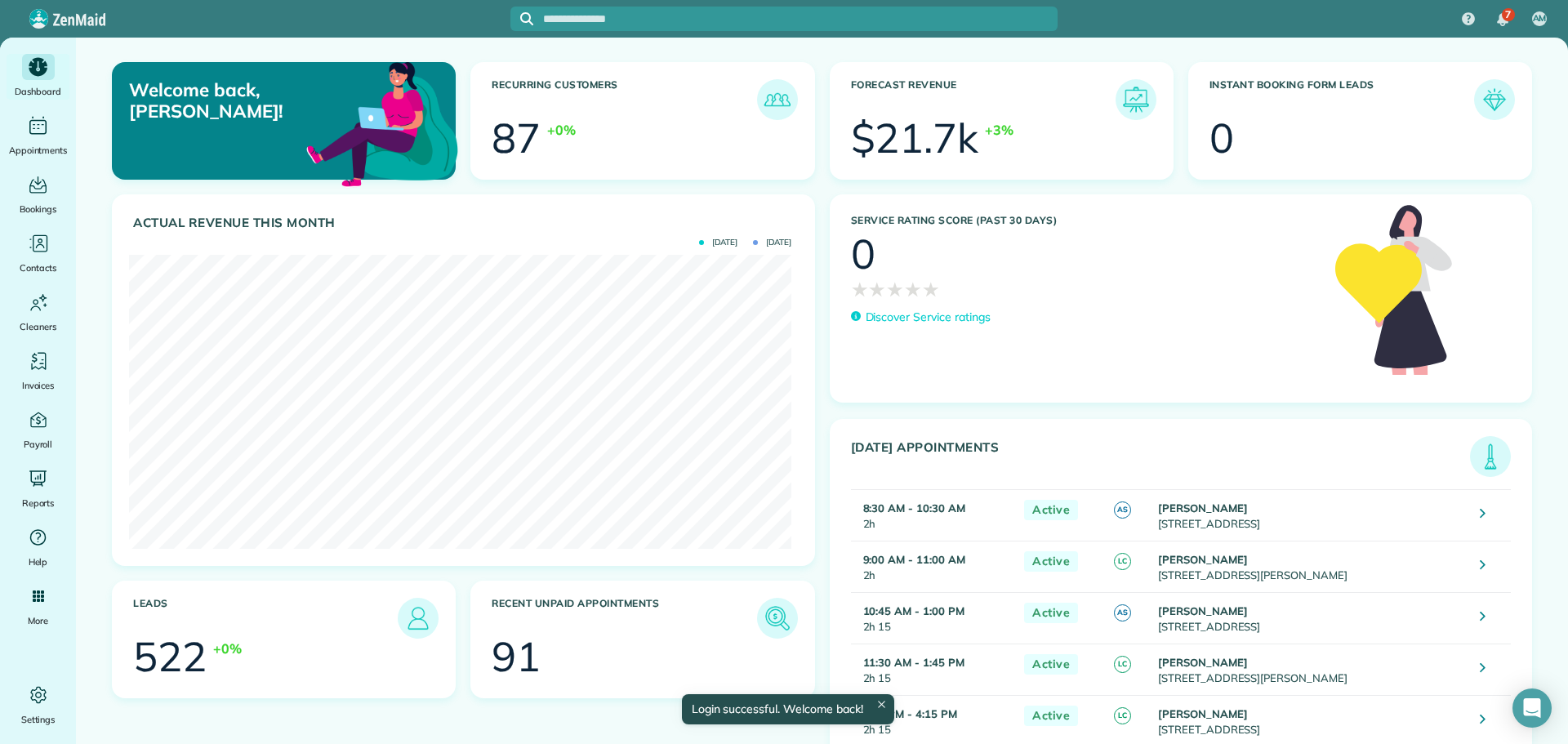
scroll to position [294, 662]
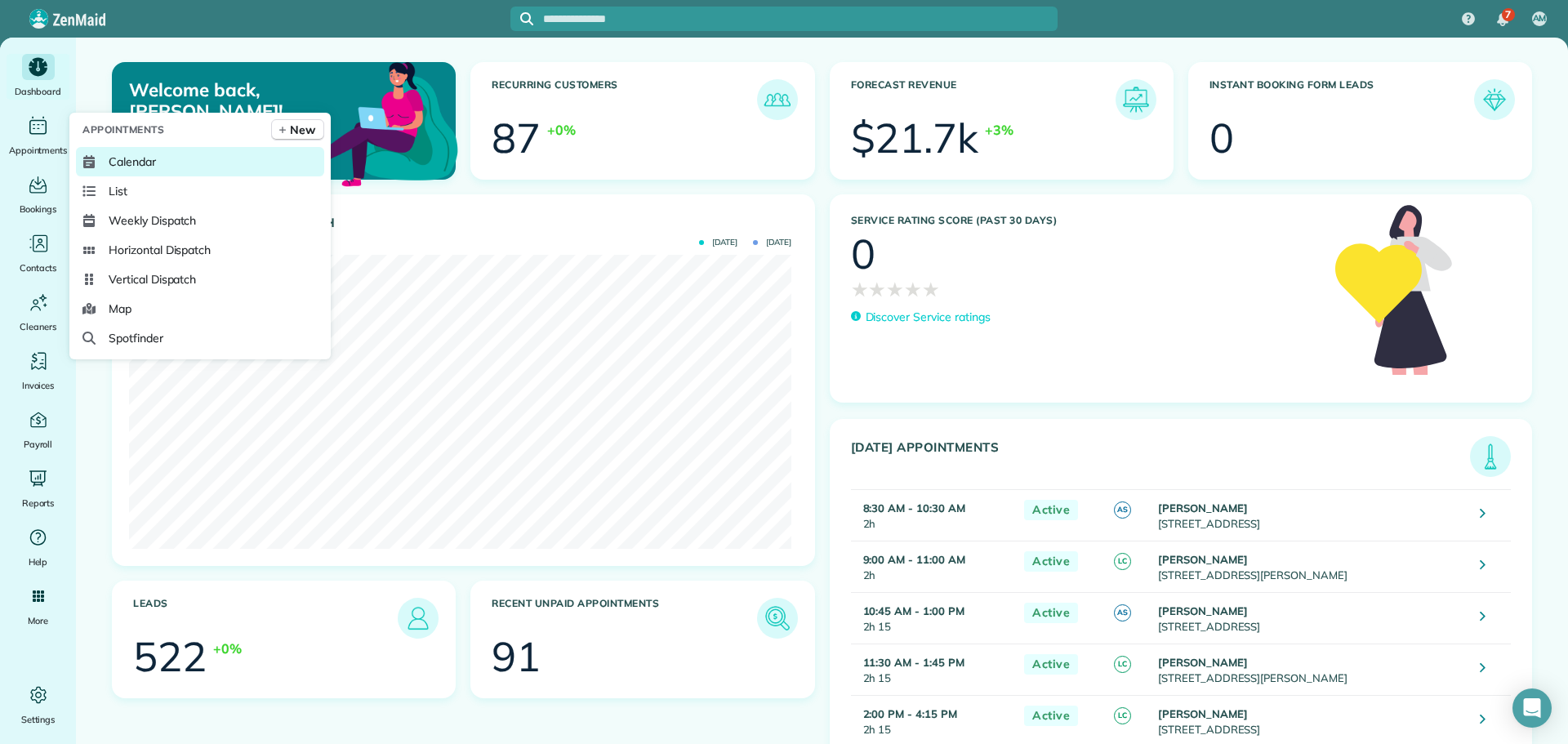
click at [123, 156] on span "Calendar" at bounding box center [132, 162] width 47 height 16
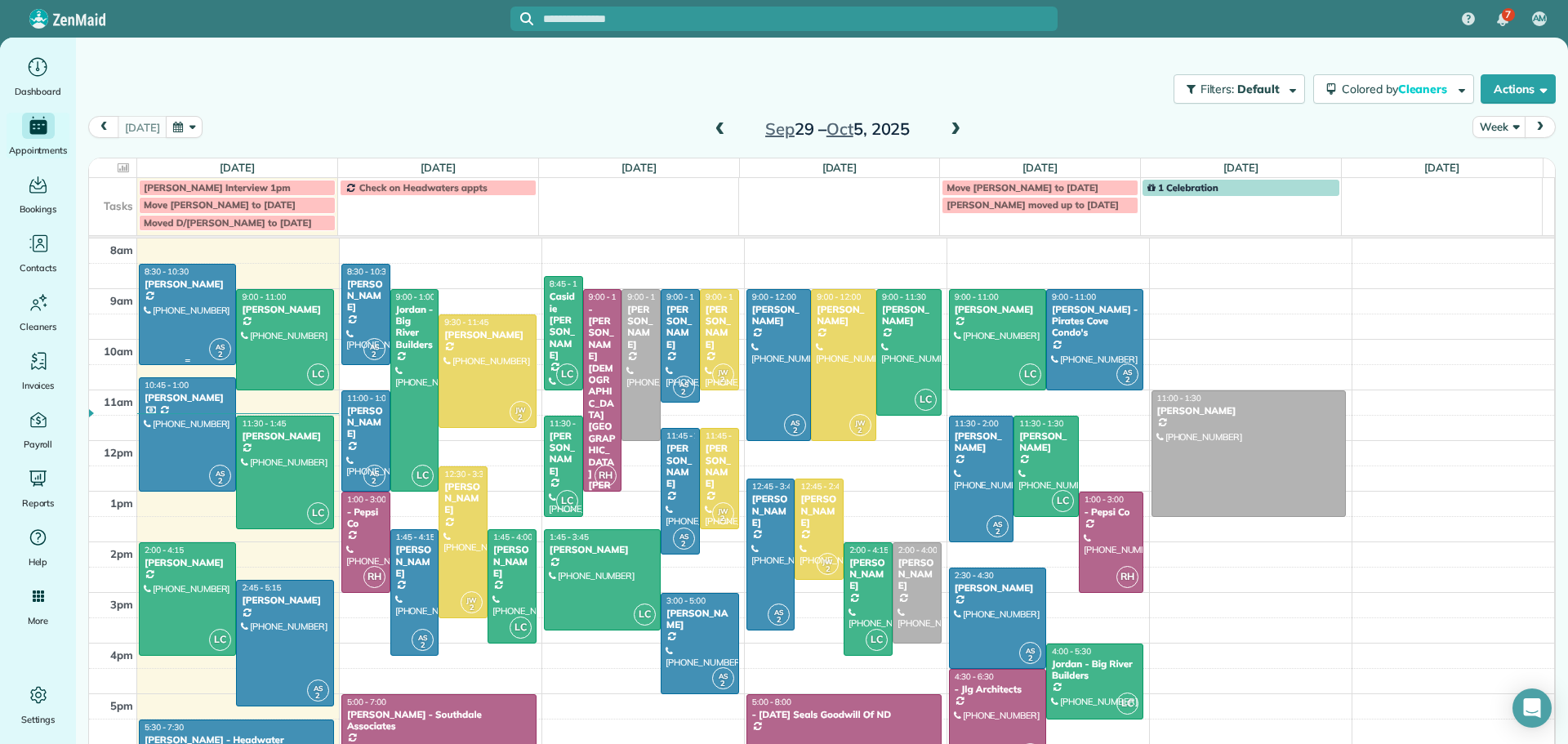
click at [173, 301] on div at bounding box center [187, 315] width 95 height 100
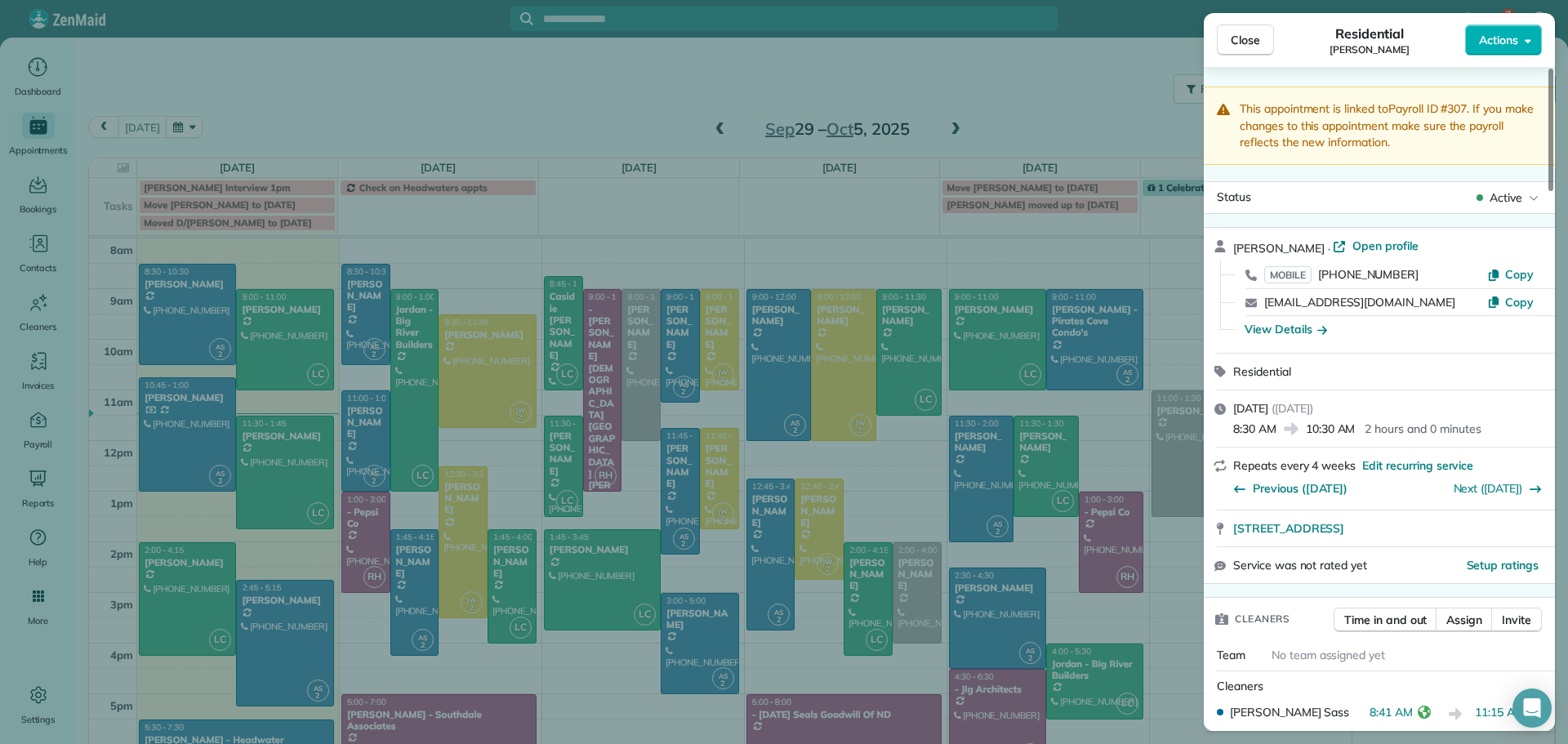
scroll to position [82, 0]
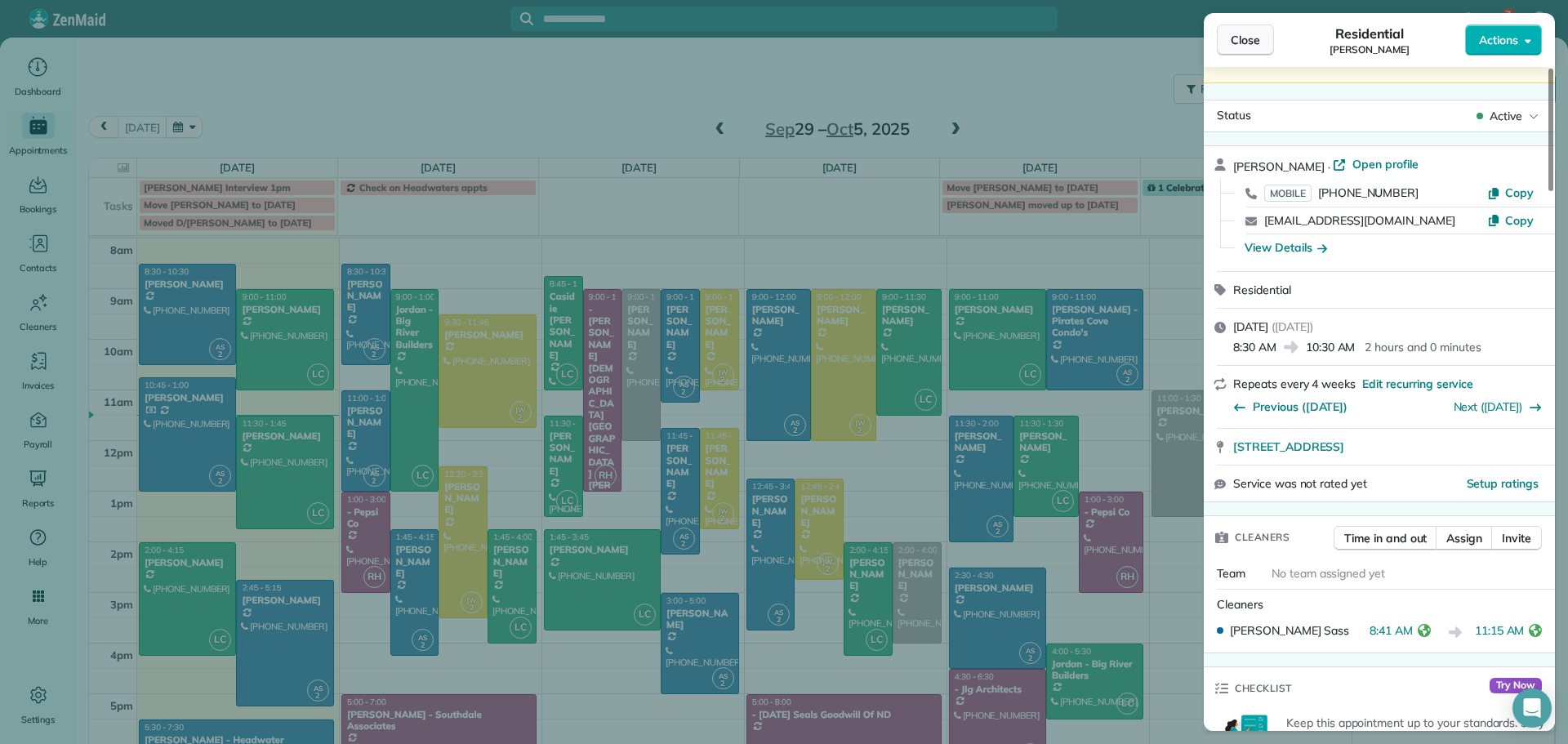
click at [1242, 39] on span "Close" at bounding box center [1245, 40] width 29 height 16
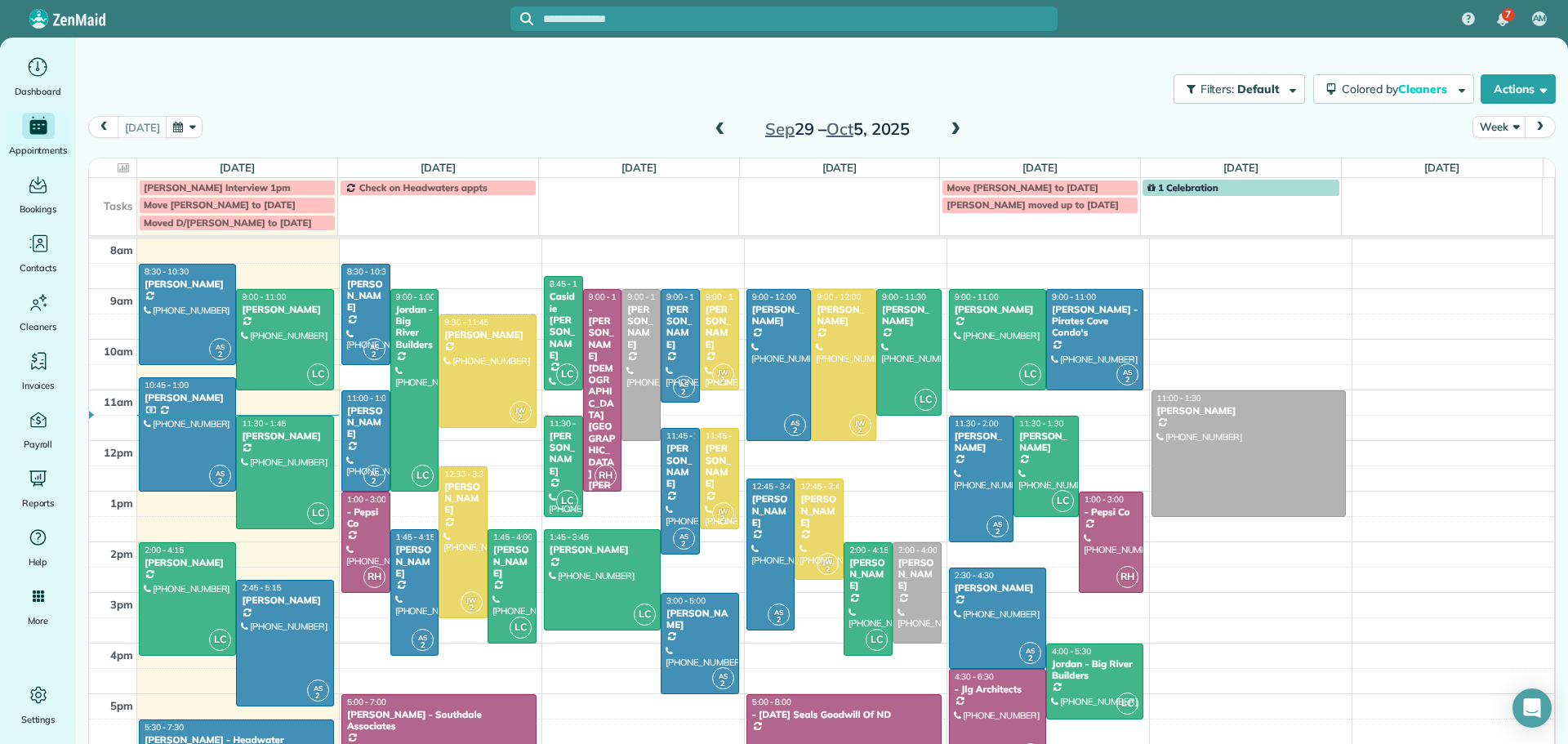
click at [949, 125] on span at bounding box center [956, 130] width 18 height 15
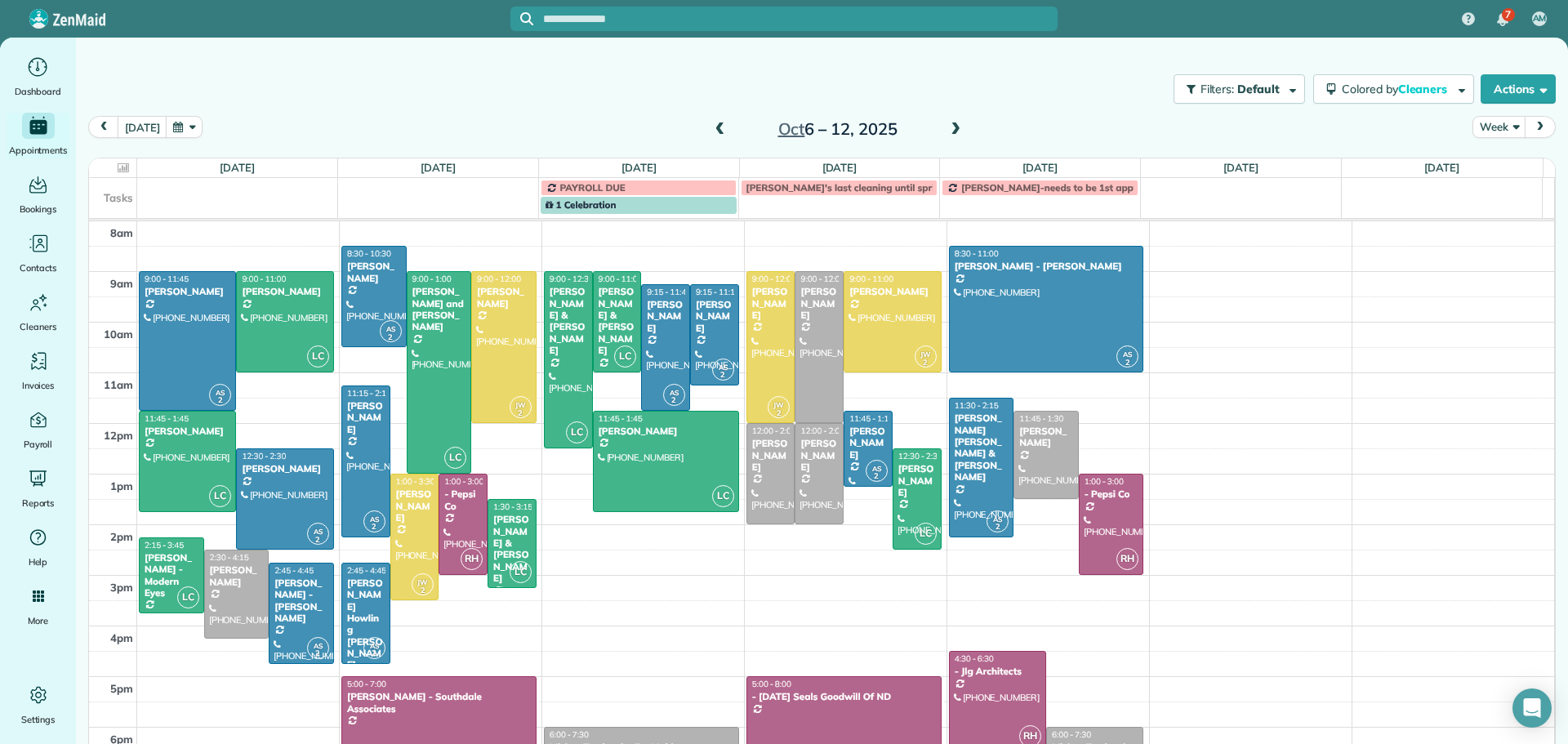
click at [946, 126] on span at bounding box center [956, 130] width 18 height 15
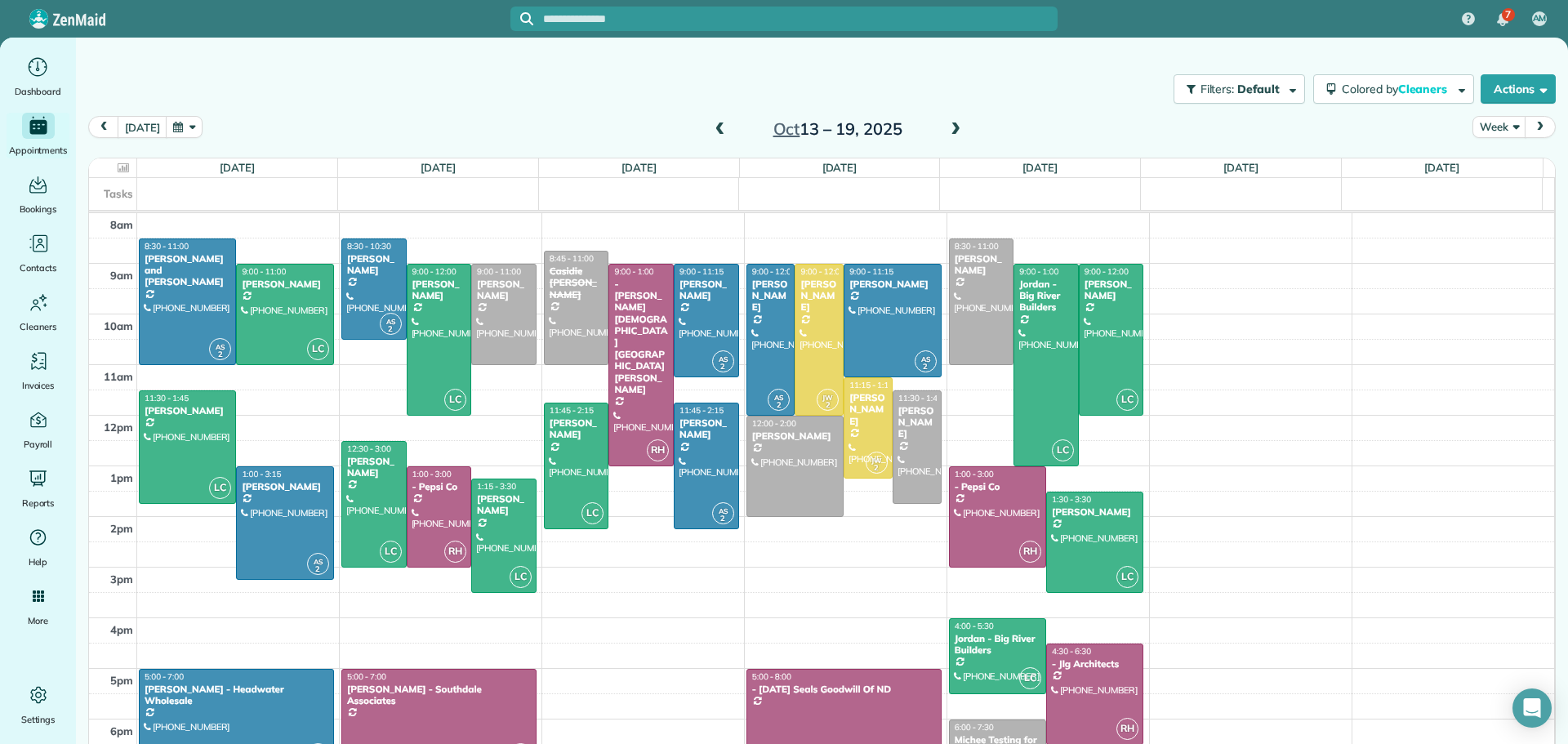
click at [946, 126] on span at bounding box center [956, 130] width 18 height 15
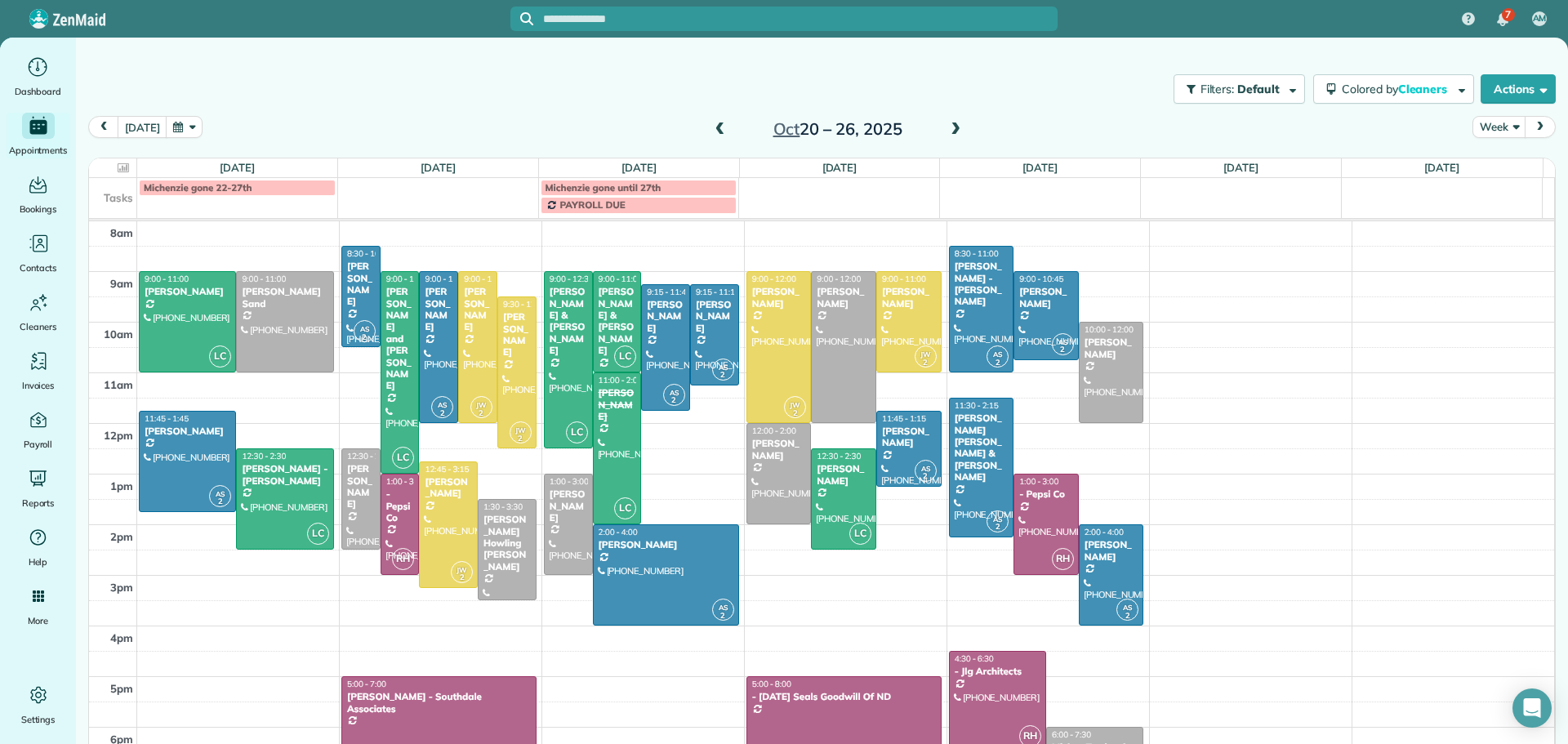
click at [711, 126] on span at bounding box center [720, 130] width 18 height 15
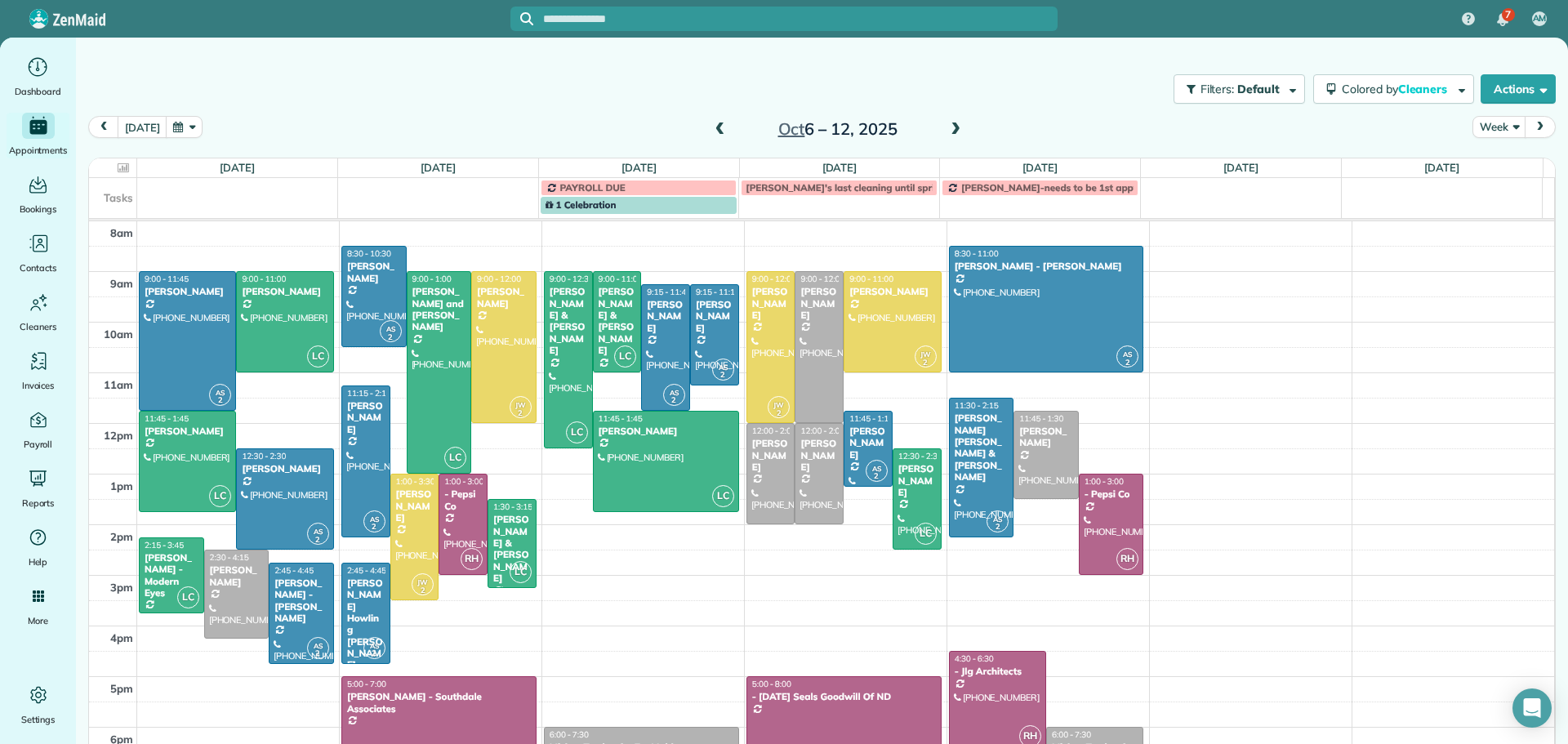
click at [711, 126] on span at bounding box center [720, 130] width 18 height 15
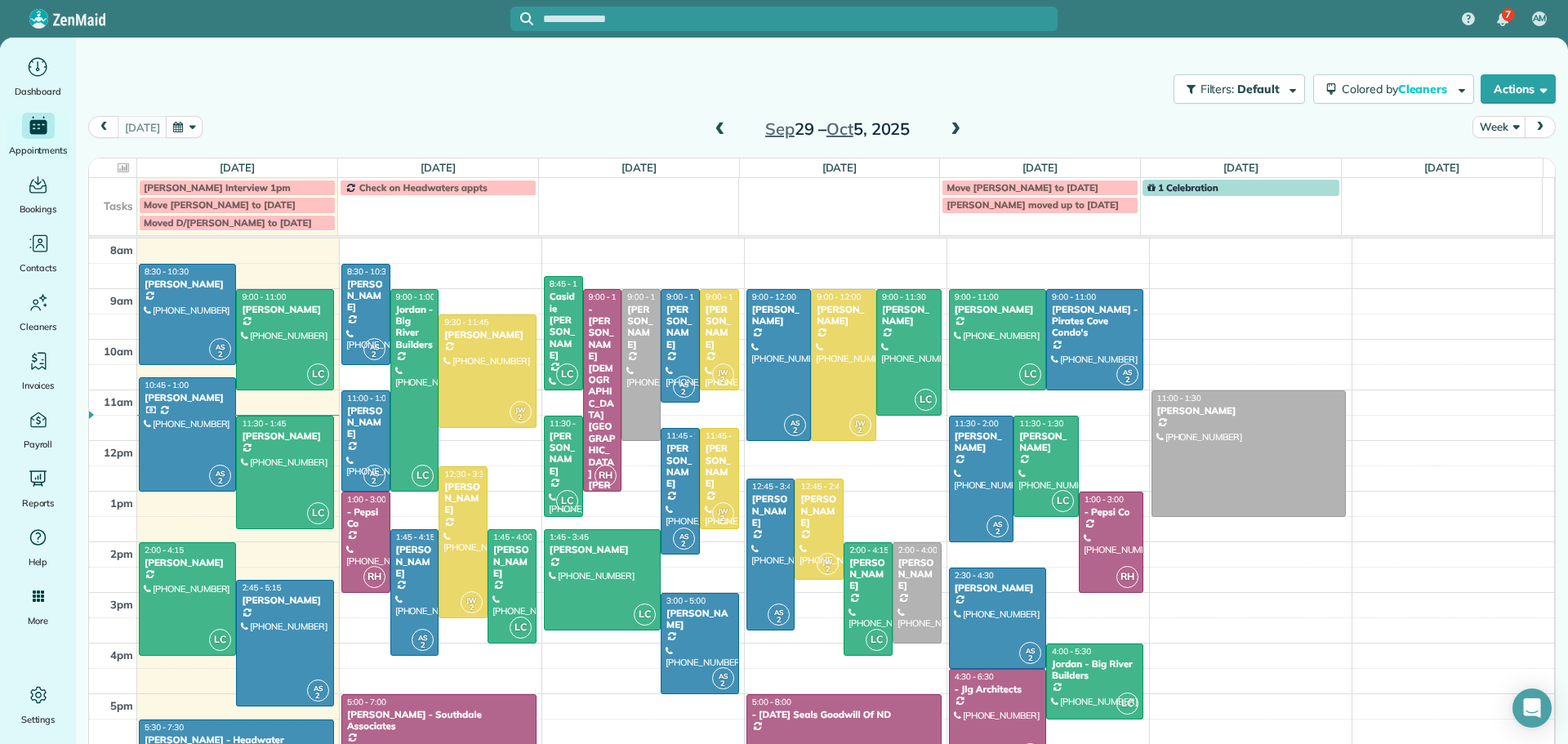
click at [949, 122] on span at bounding box center [956, 130] width 18 height 15
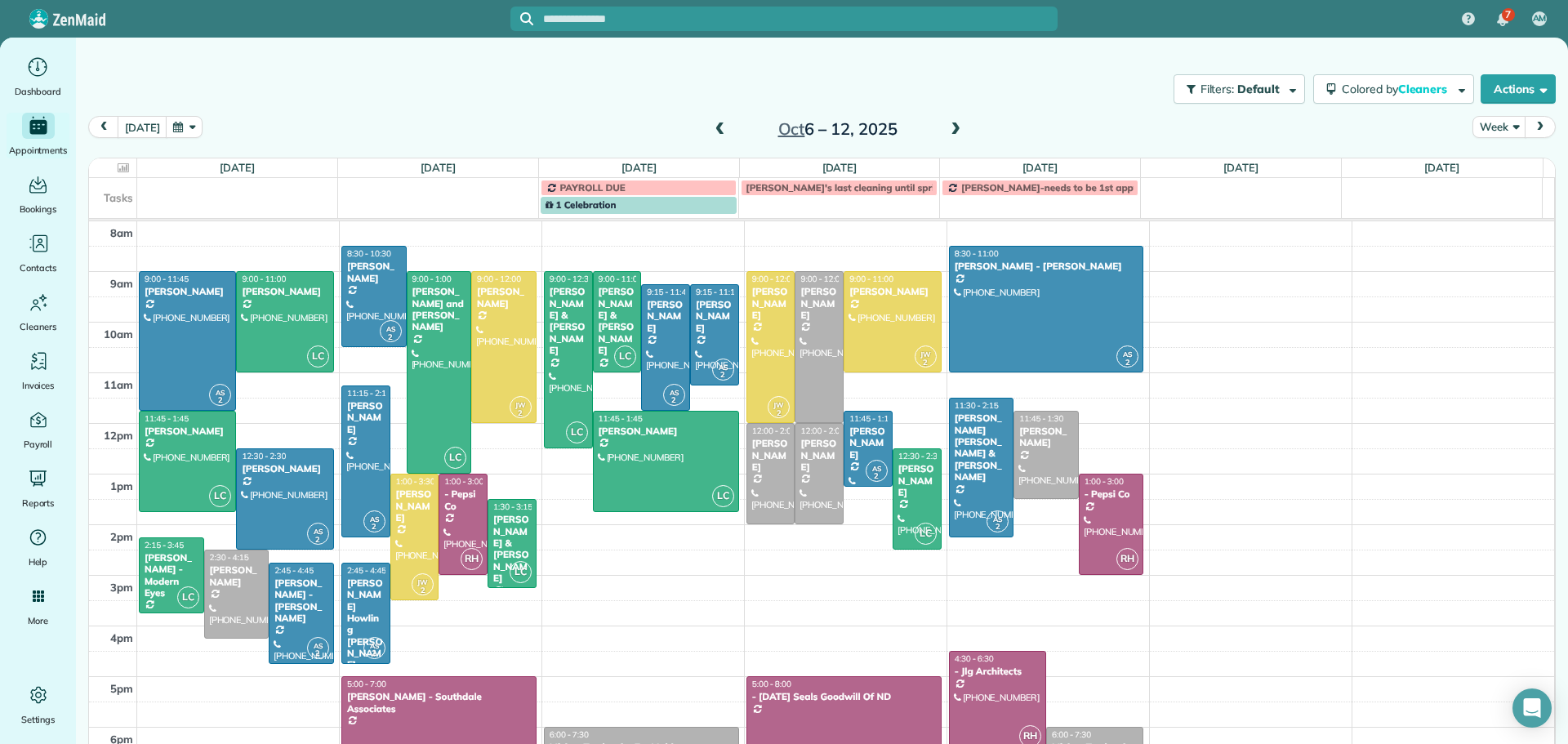
click at [947, 129] on span at bounding box center [956, 130] width 18 height 15
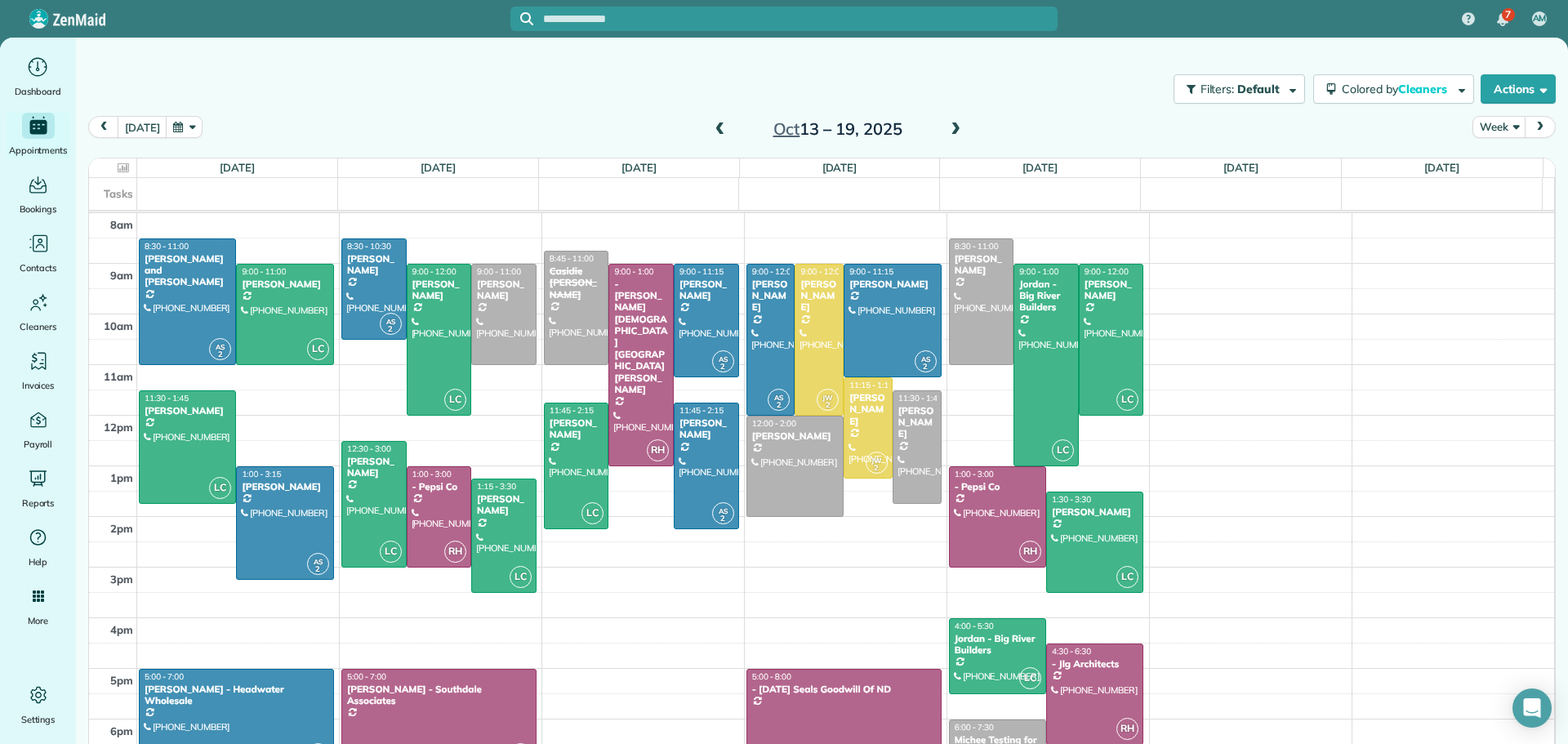
click at [711, 121] on span at bounding box center [720, 130] width 18 height 24
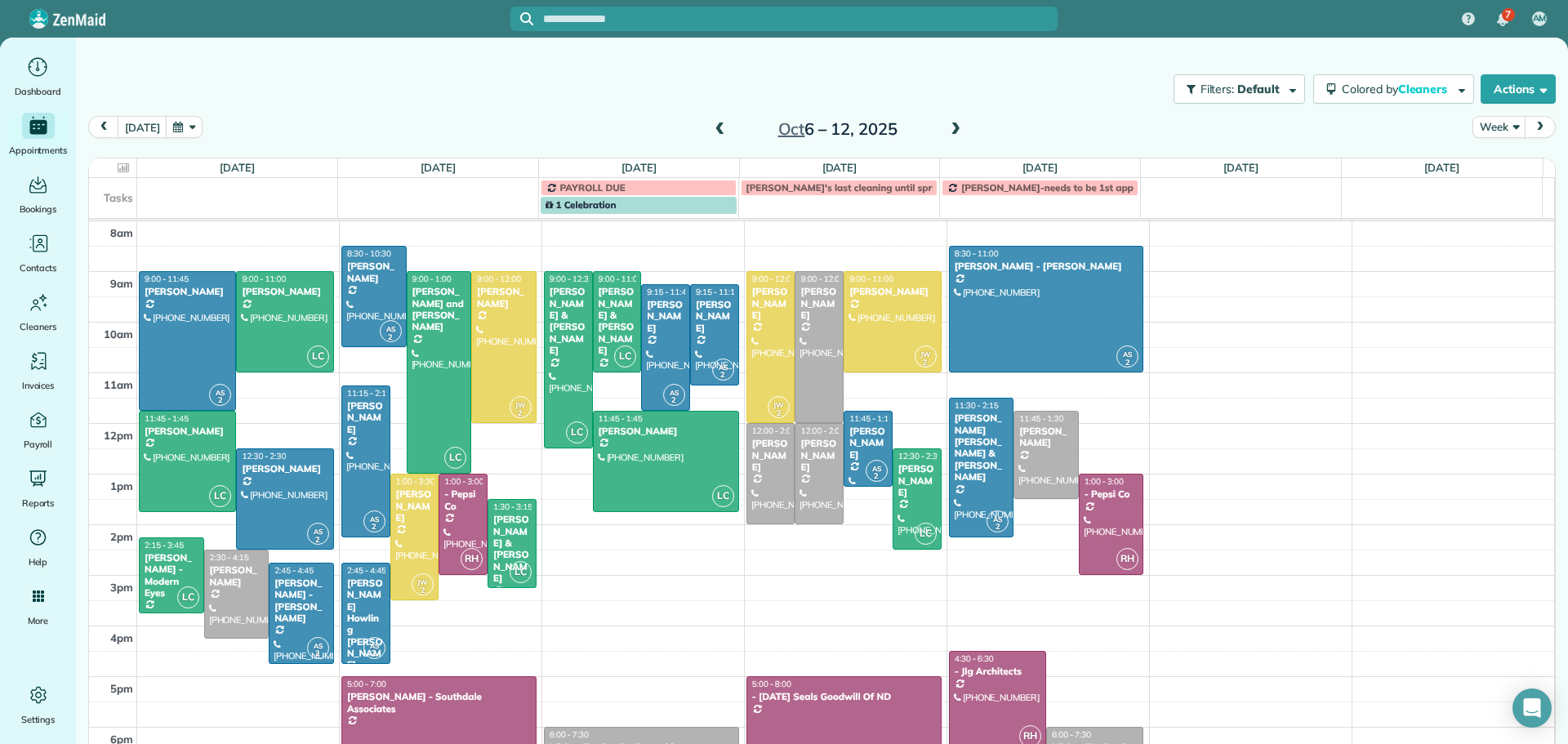
click at [711, 132] on span at bounding box center [720, 130] width 18 height 15
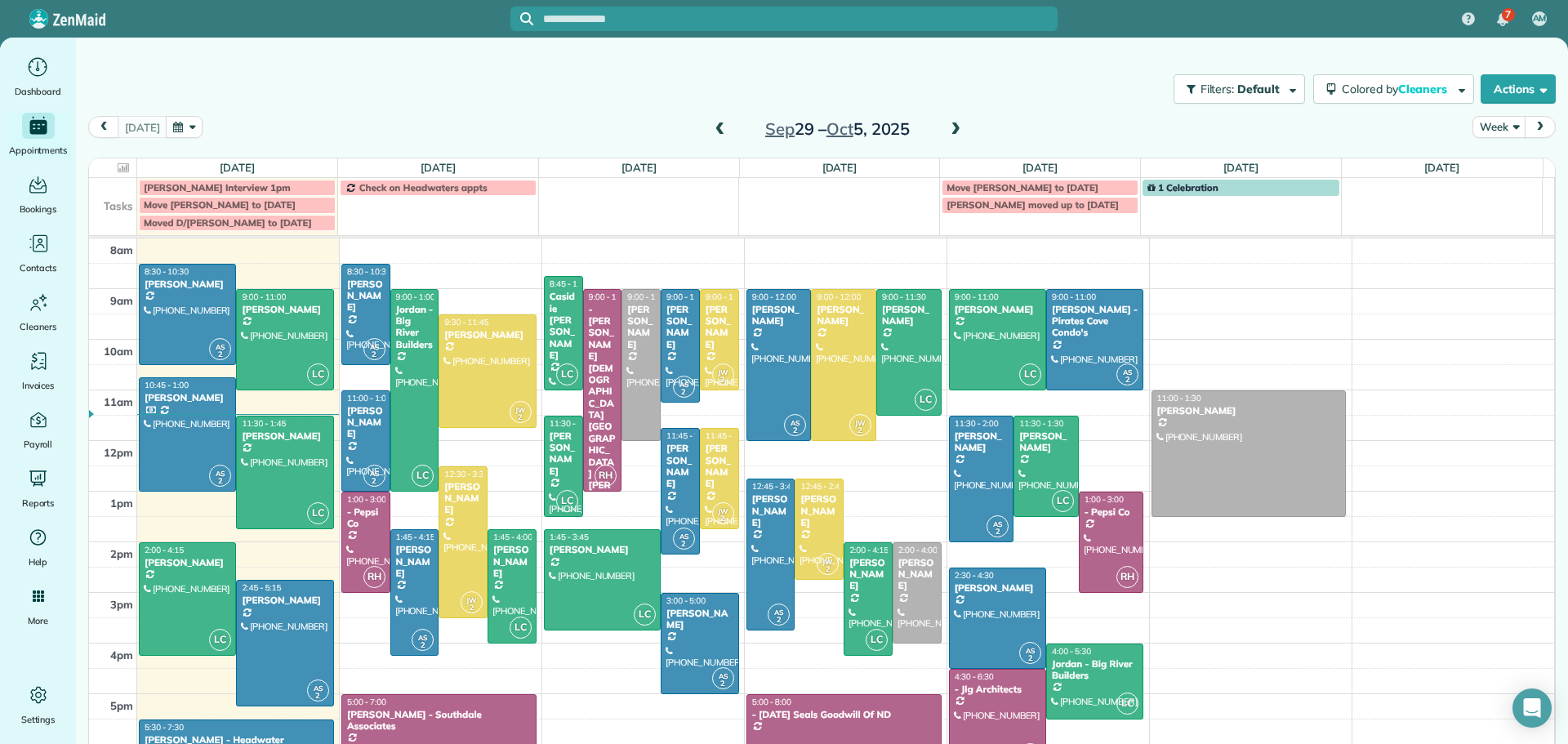
click at [949, 122] on span at bounding box center [956, 130] width 18 height 15
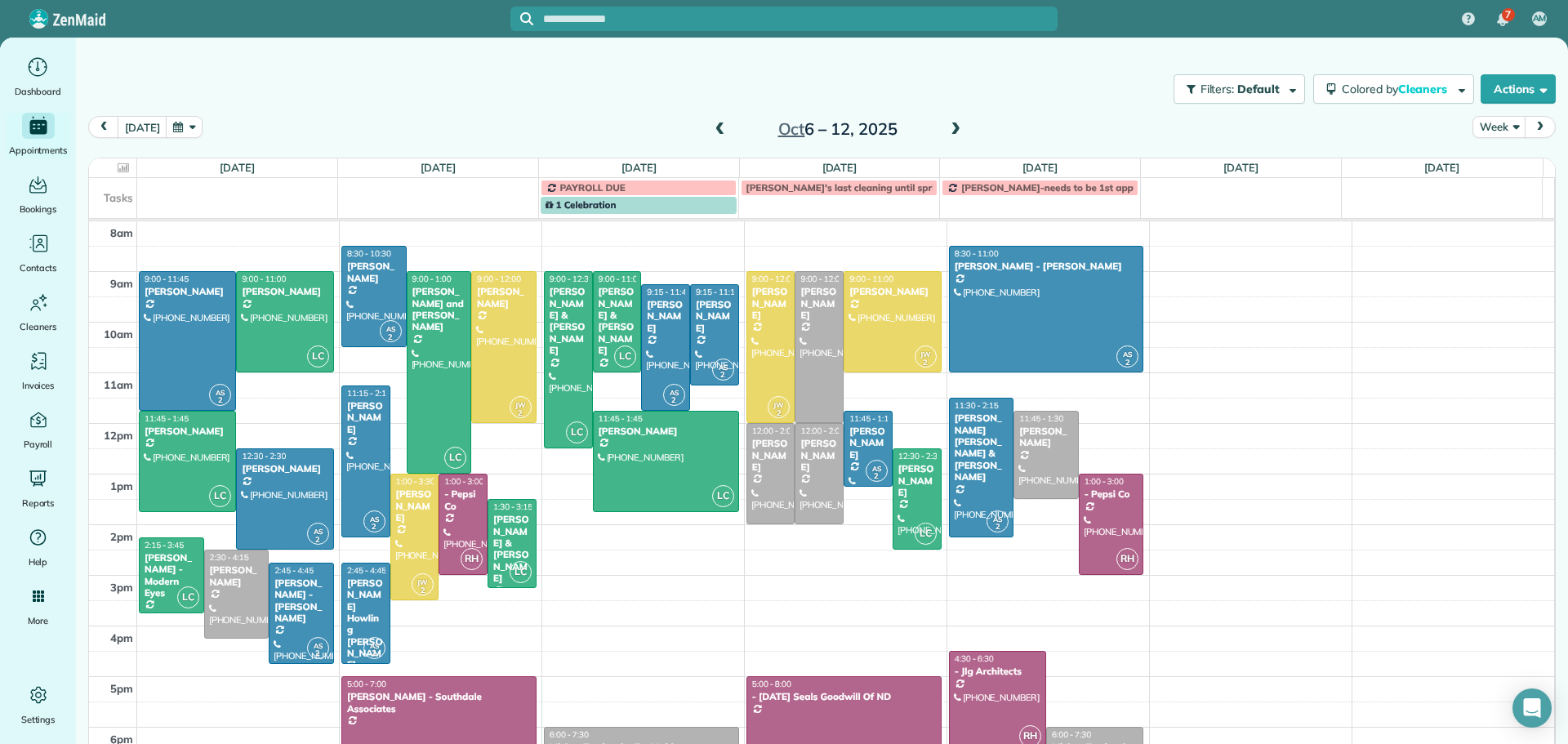
click at [949, 123] on span at bounding box center [956, 130] width 18 height 15
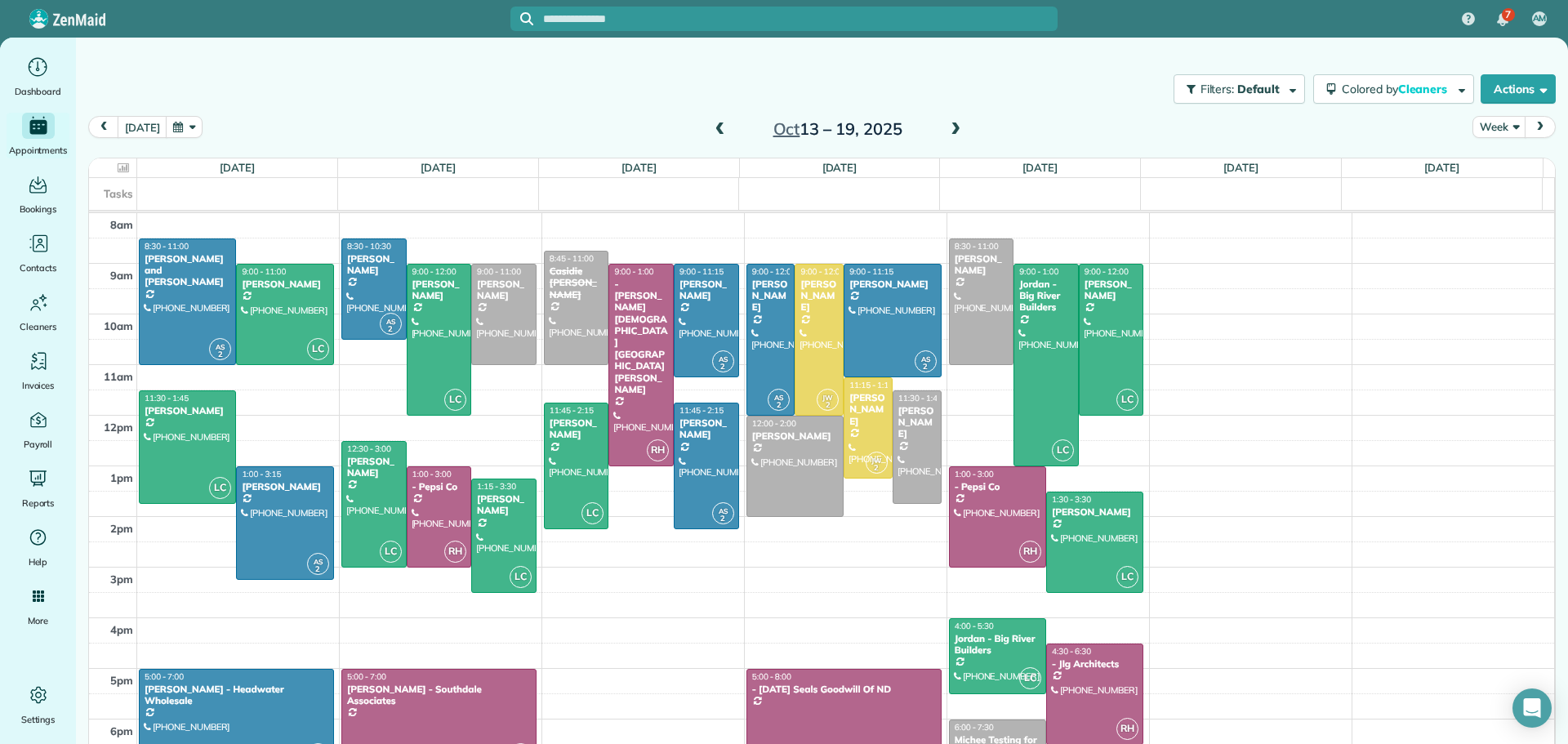
click at [711, 120] on span at bounding box center [720, 130] width 18 height 24
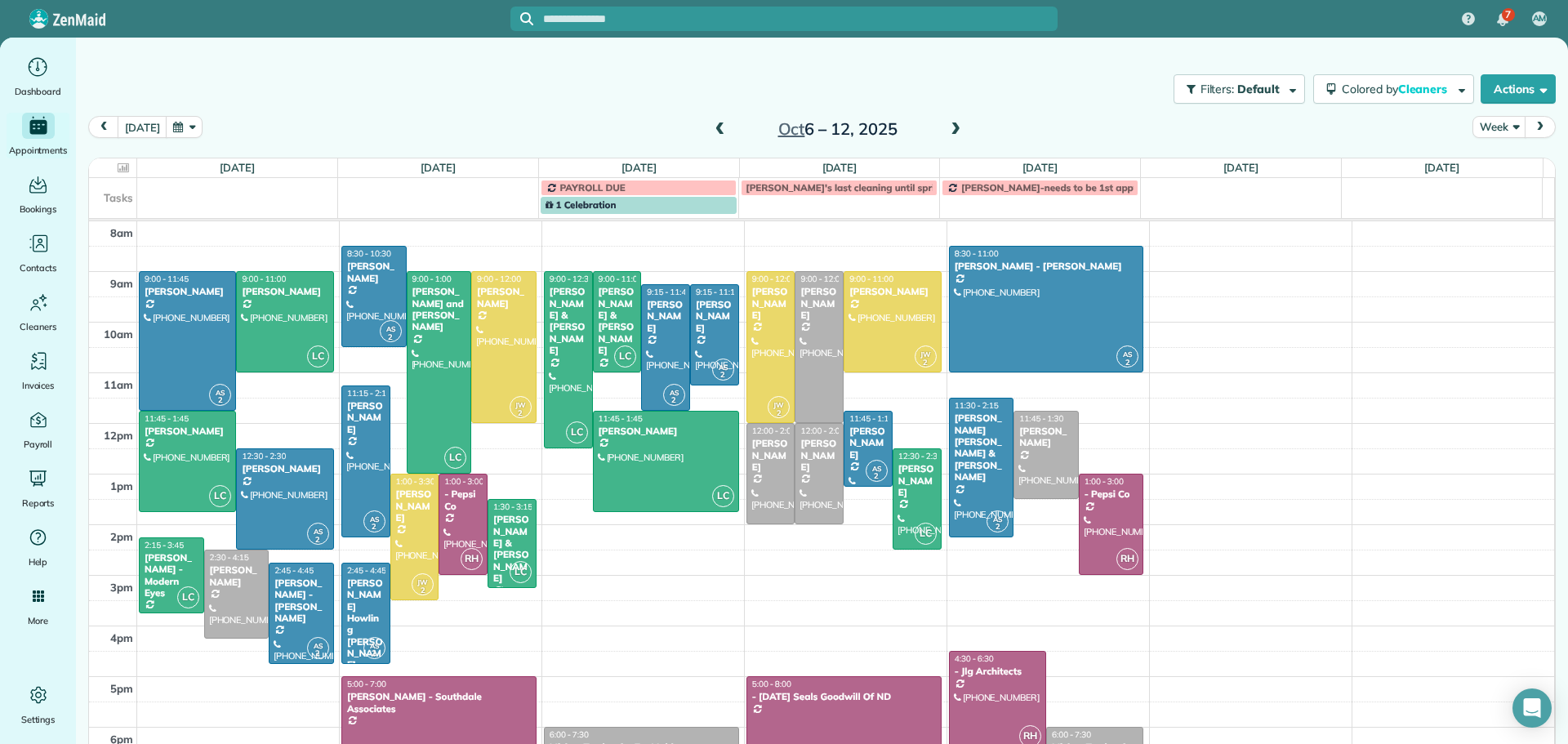
click at [692, 131] on div "[DATE] Week [DATE] – [DATE]" at bounding box center [821, 132] width 1467 height 31
click at [711, 127] on span at bounding box center [720, 130] width 18 height 15
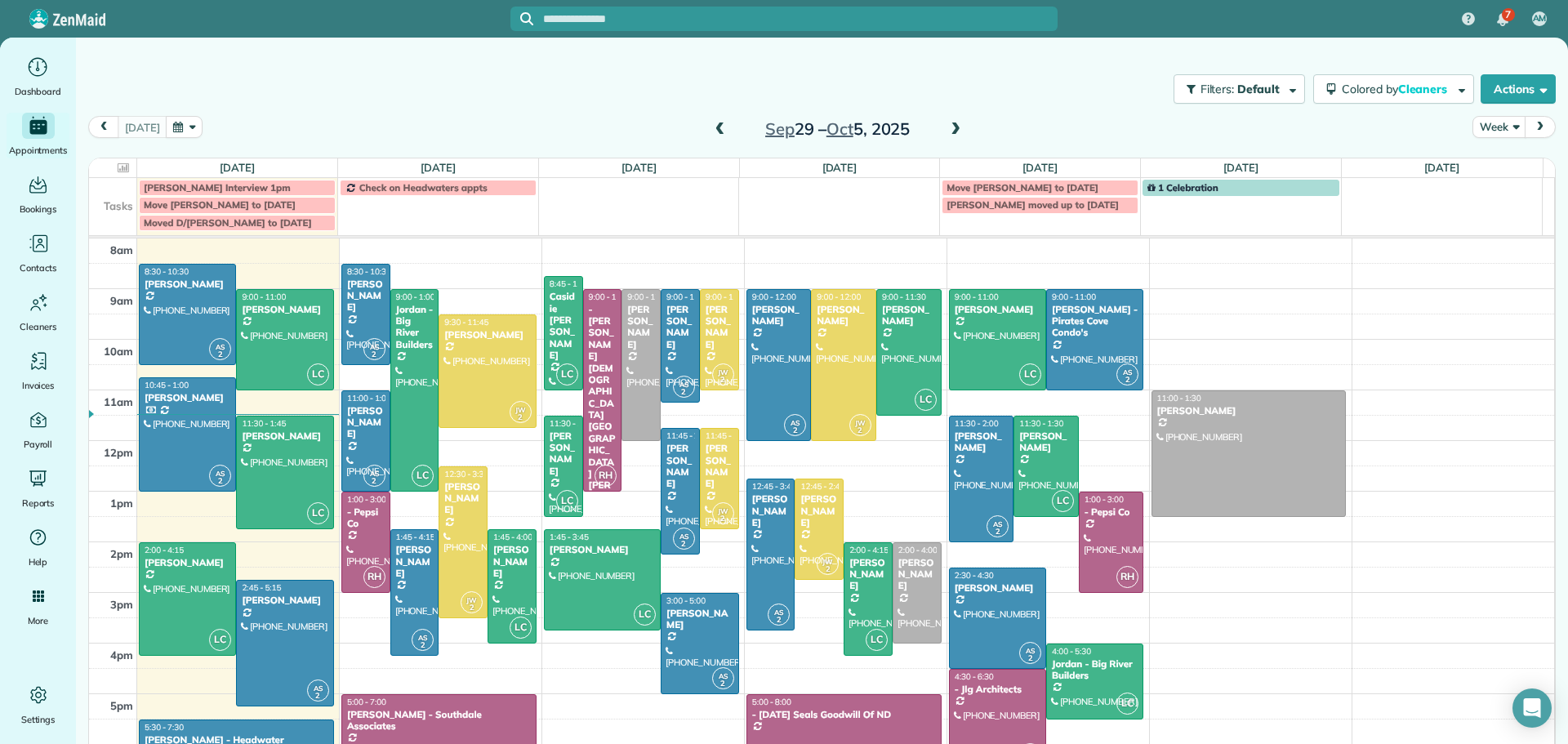
click at [946, 126] on span at bounding box center [956, 130] width 18 height 15
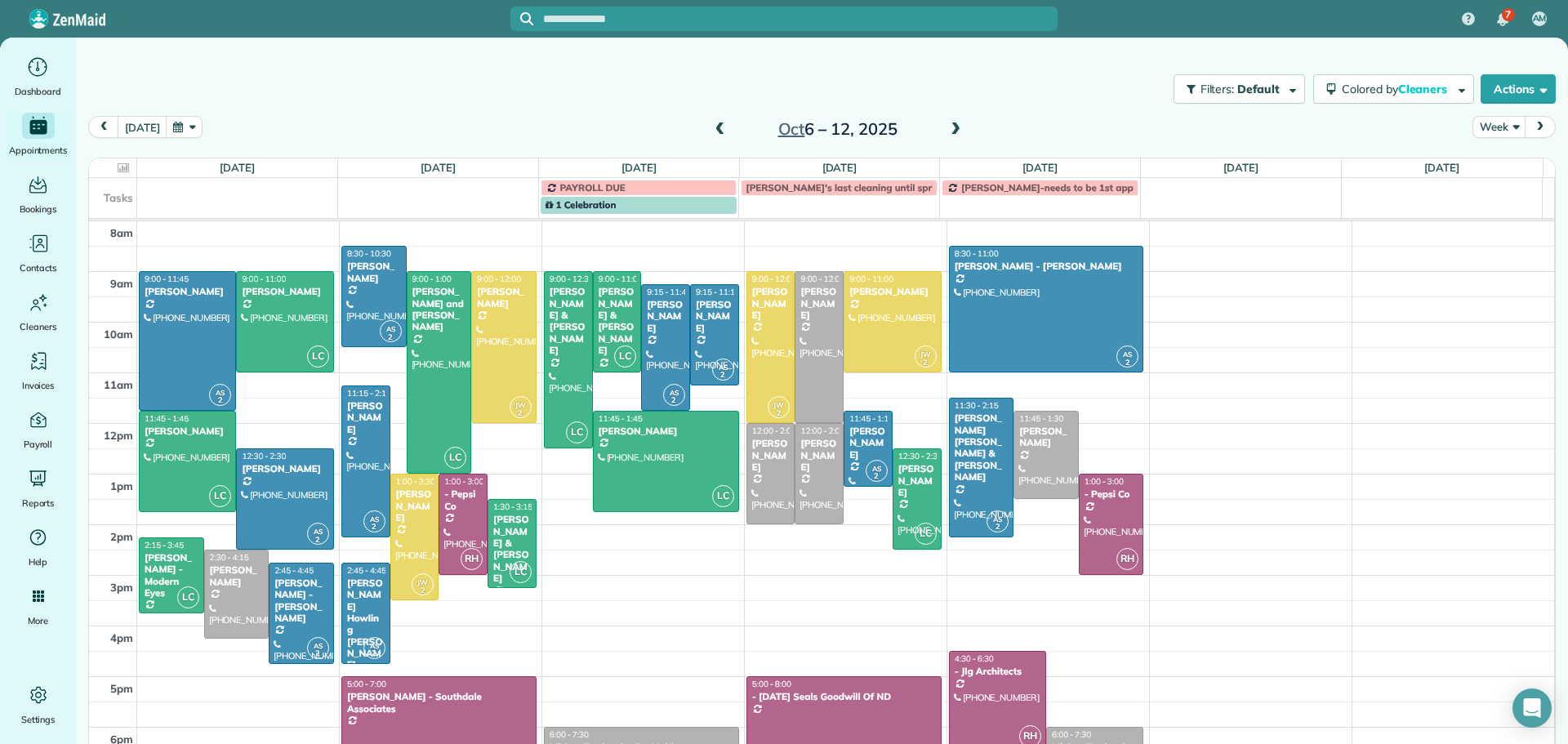
click at [946, 126] on span at bounding box center [956, 130] width 18 height 15
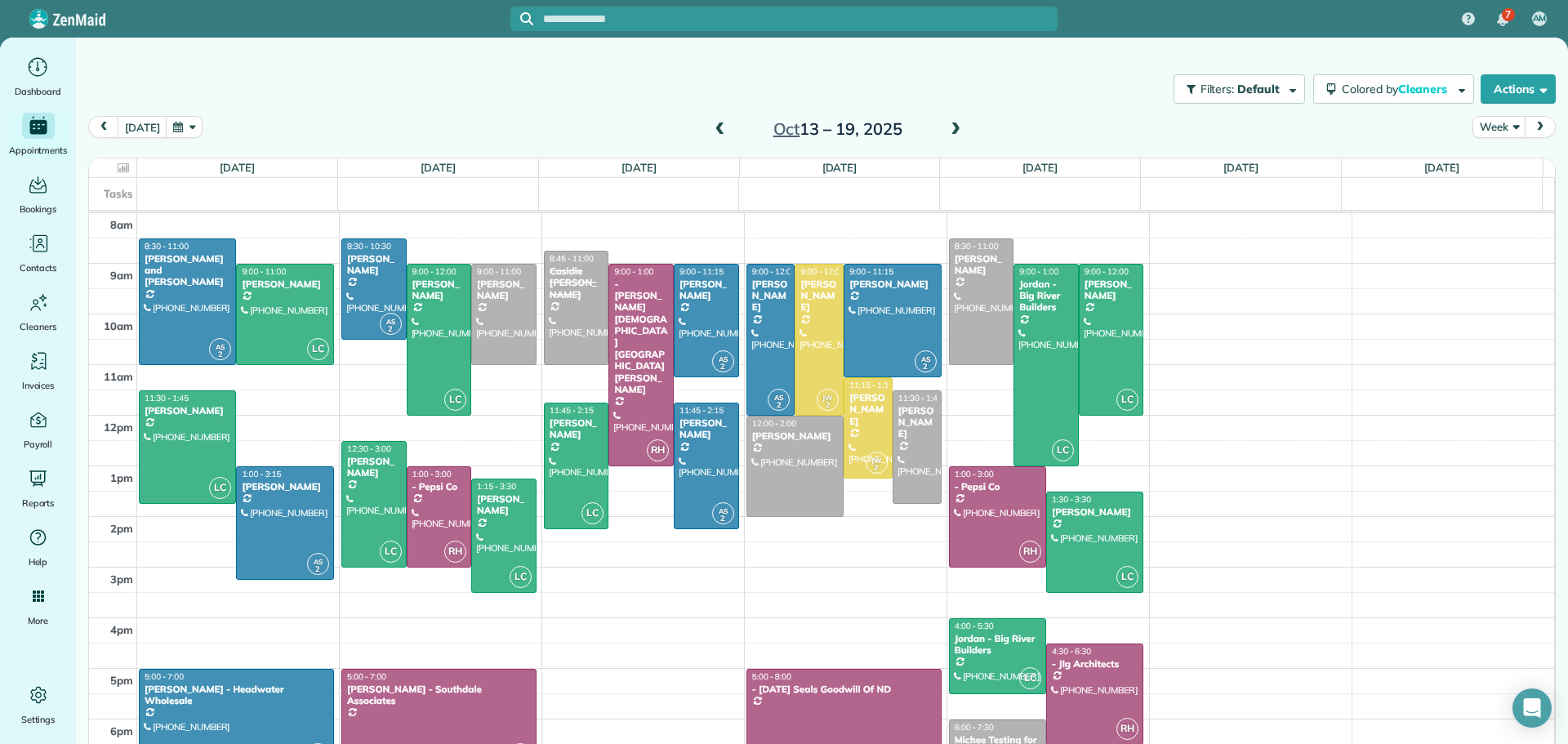
click at [946, 120] on span at bounding box center [956, 130] width 18 height 24
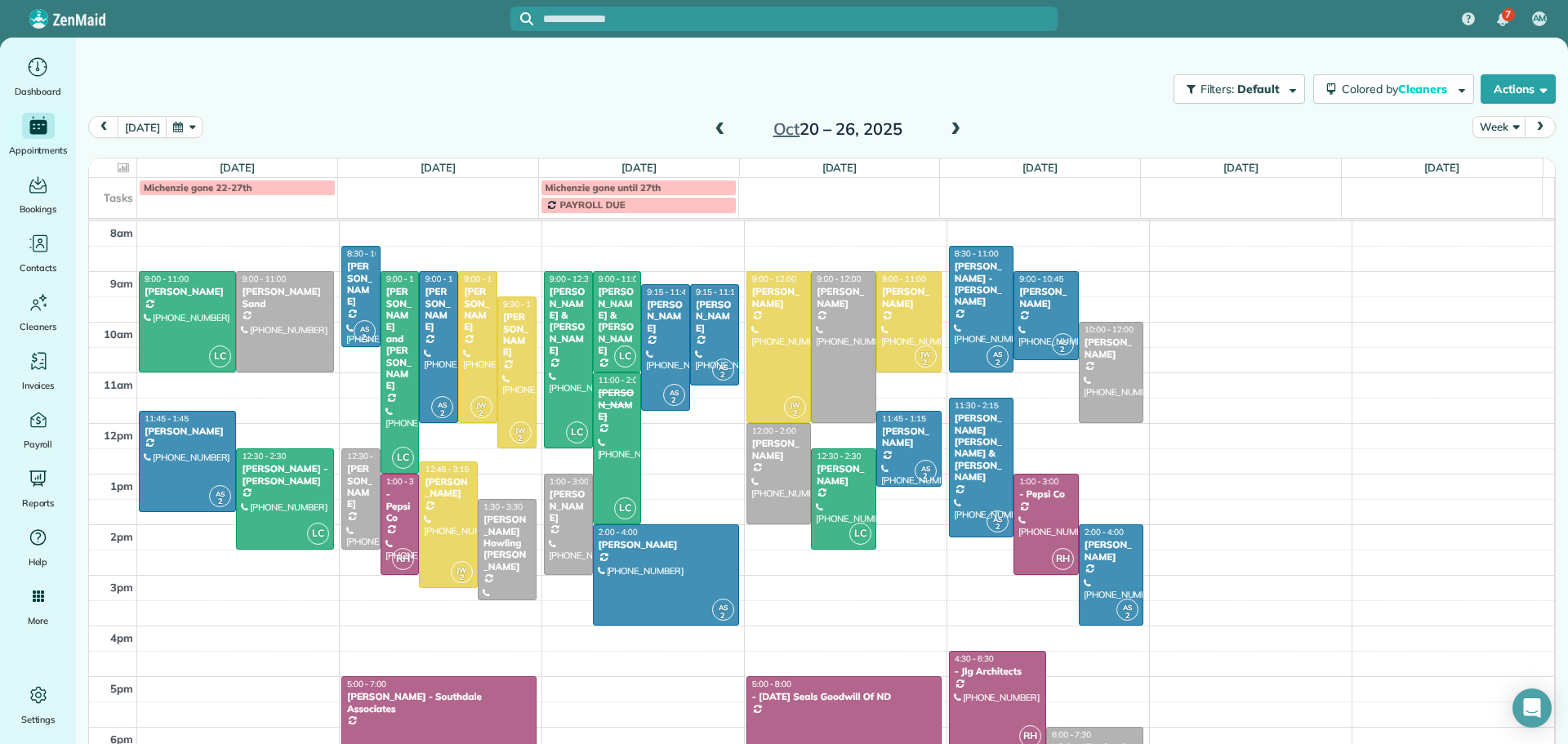
click at [946, 120] on span at bounding box center [956, 130] width 18 height 24
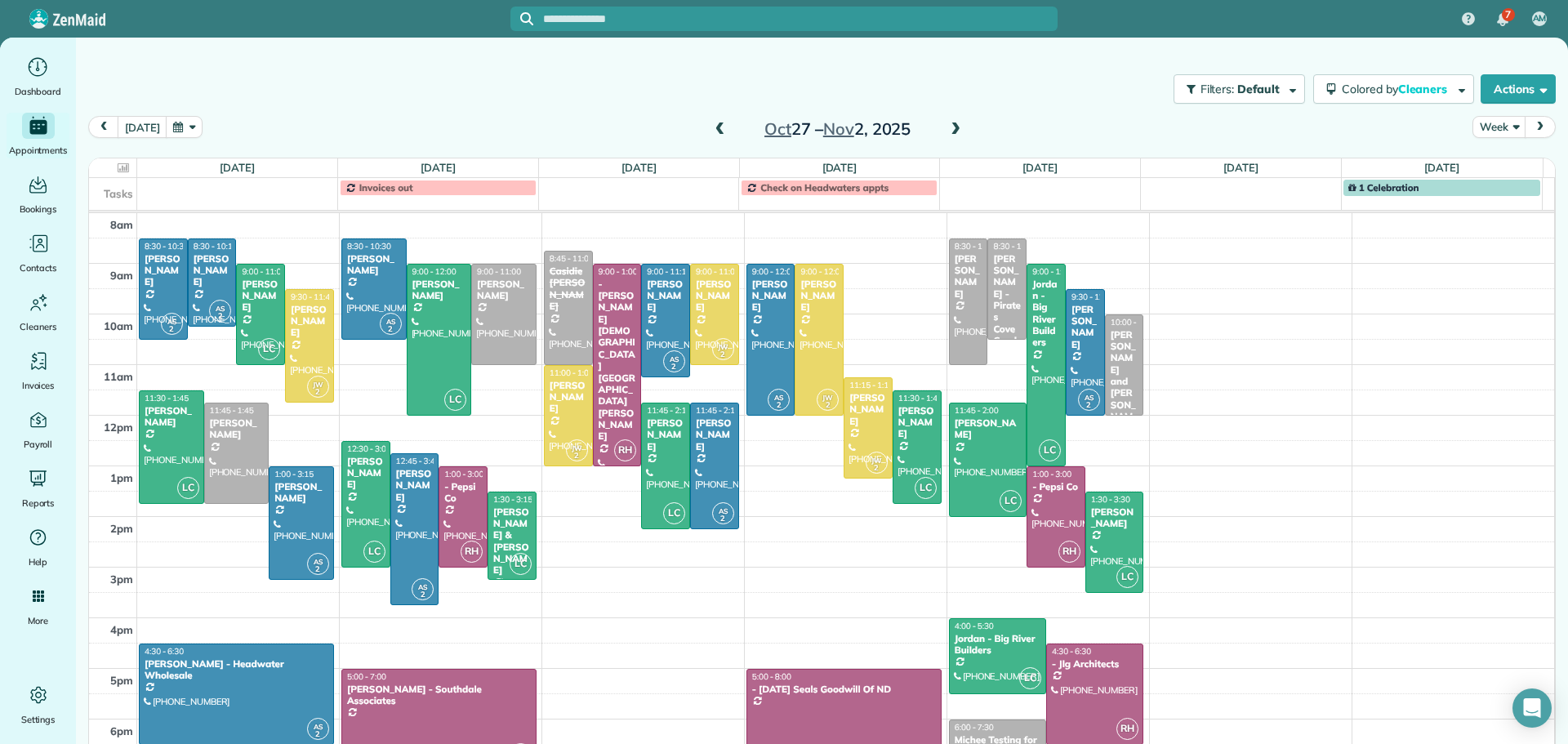
click at [711, 127] on span at bounding box center [720, 130] width 18 height 15
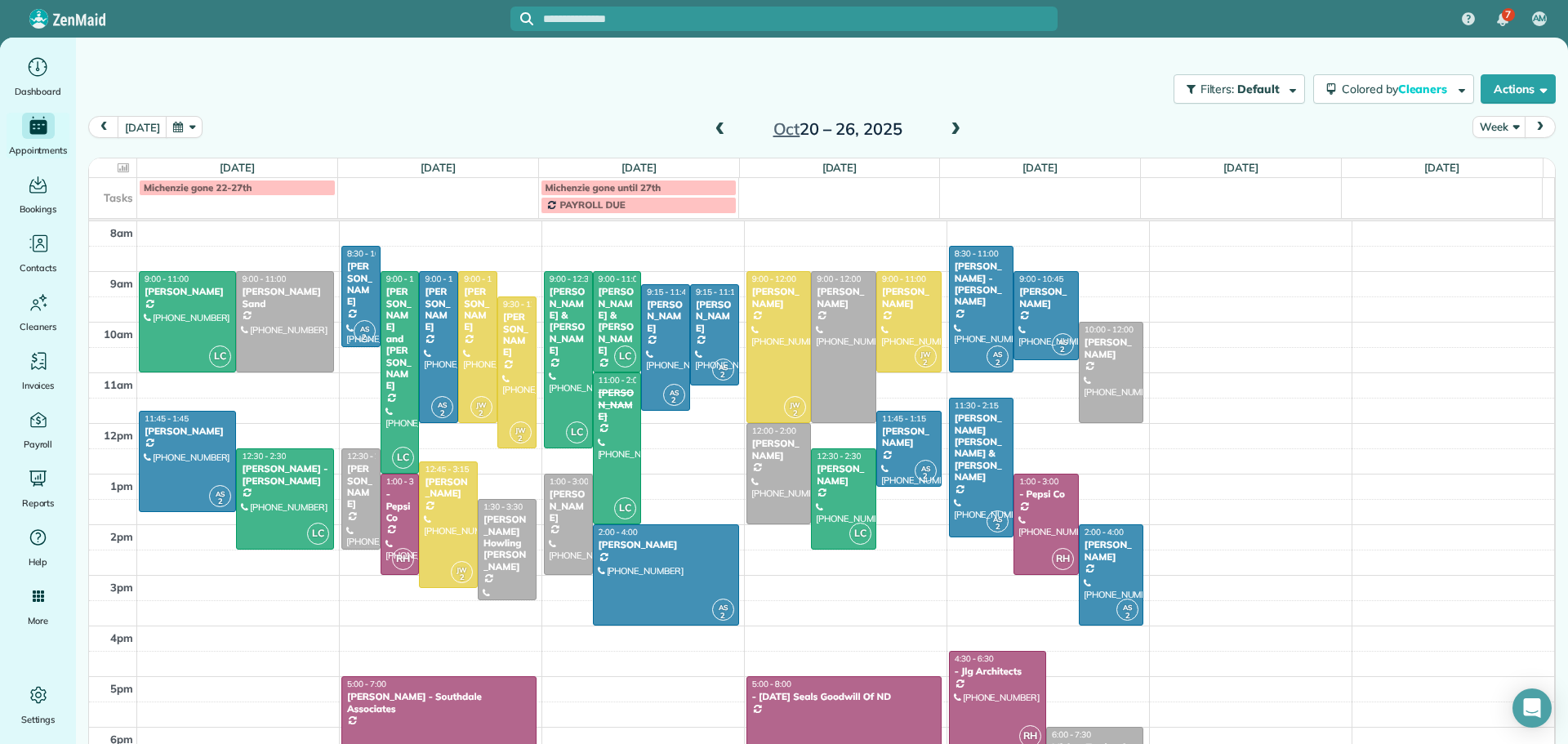
click at [711, 125] on span at bounding box center [720, 130] width 18 height 15
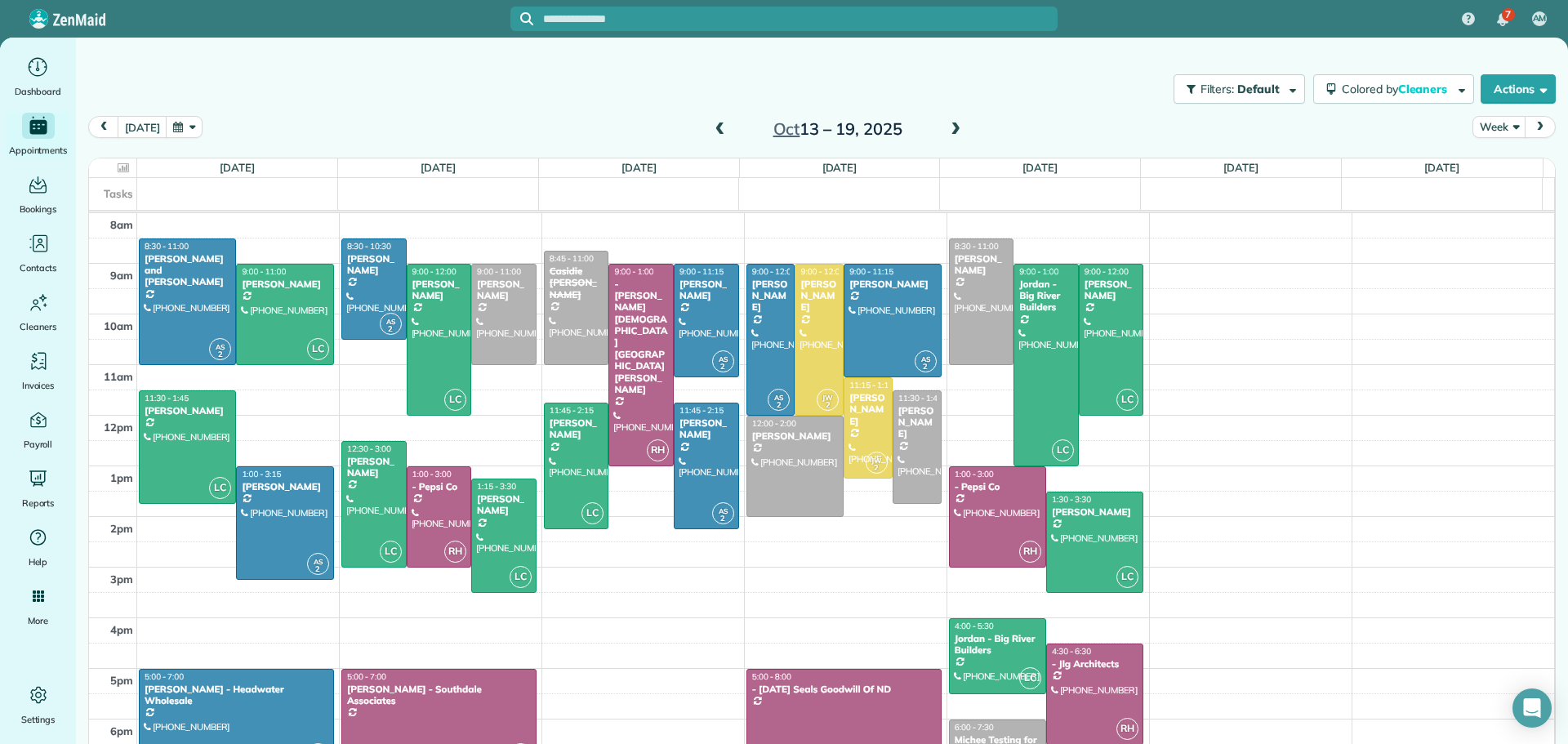
click at [712, 126] on span at bounding box center [720, 130] width 18 height 15
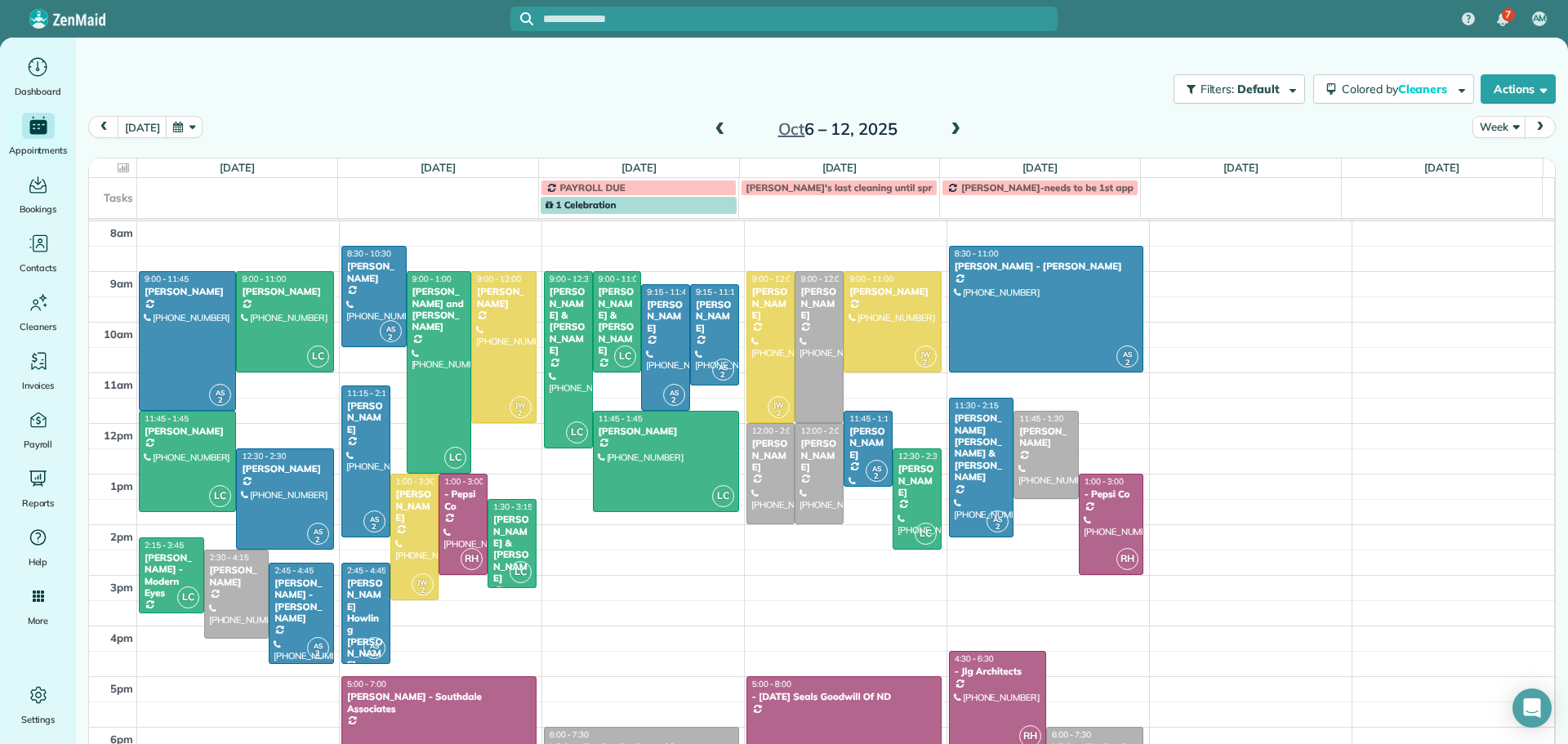
click at [947, 128] on span at bounding box center [956, 130] width 18 height 15
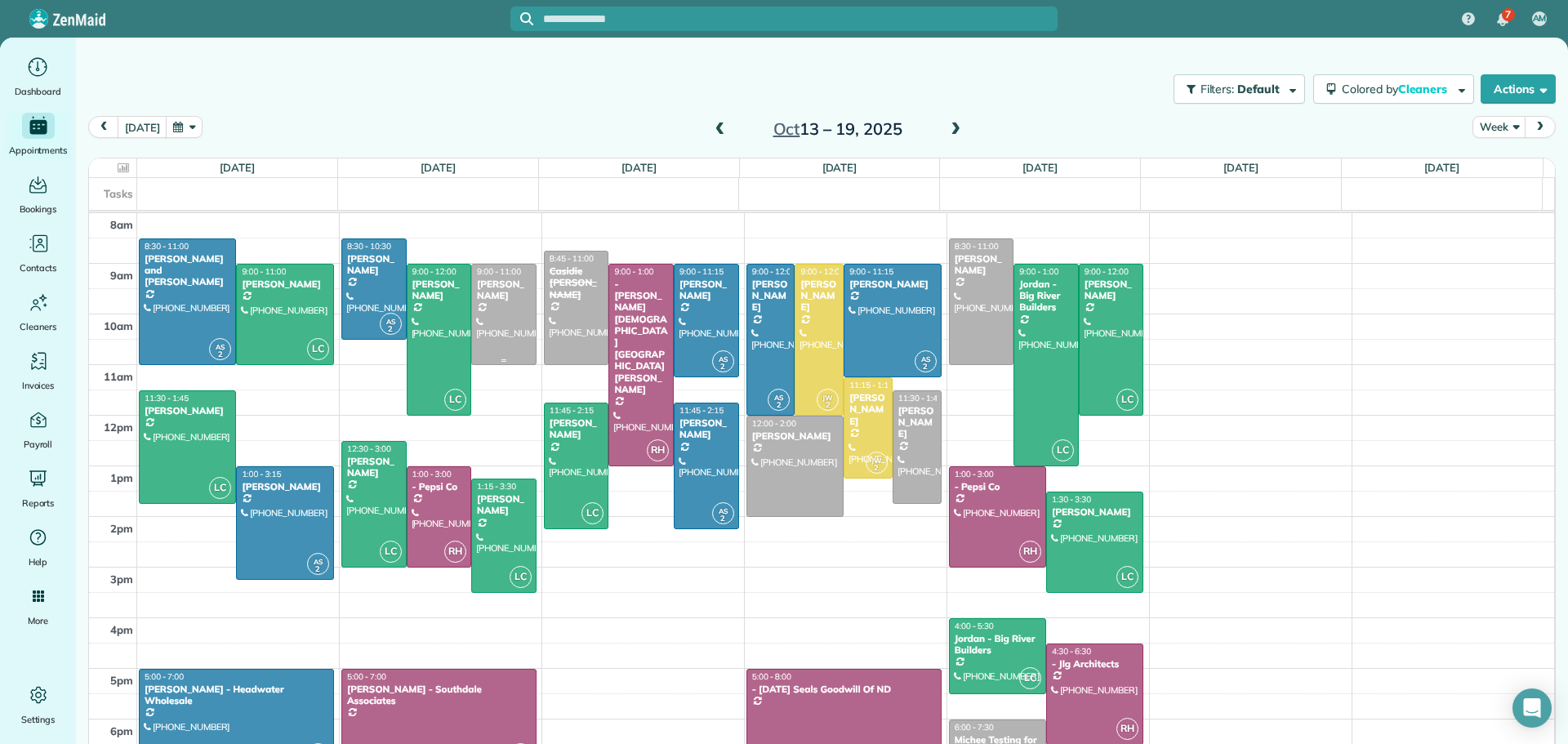
click at [503, 304] on div at bounding box center [504, 315] width 64 height 100
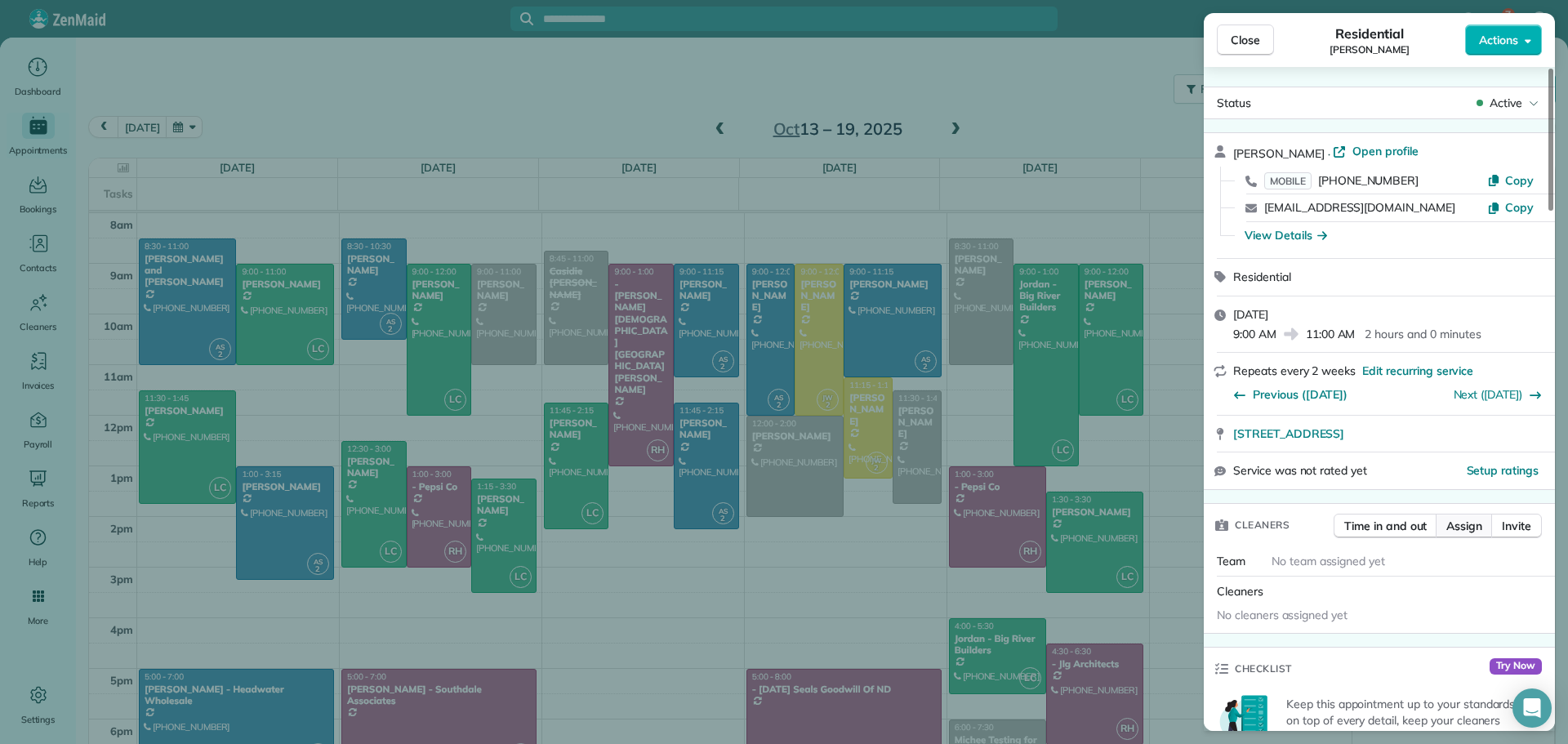
click at [1475, 518] on span "Assign" at bounding box center [1465, 525] width 36 height 16
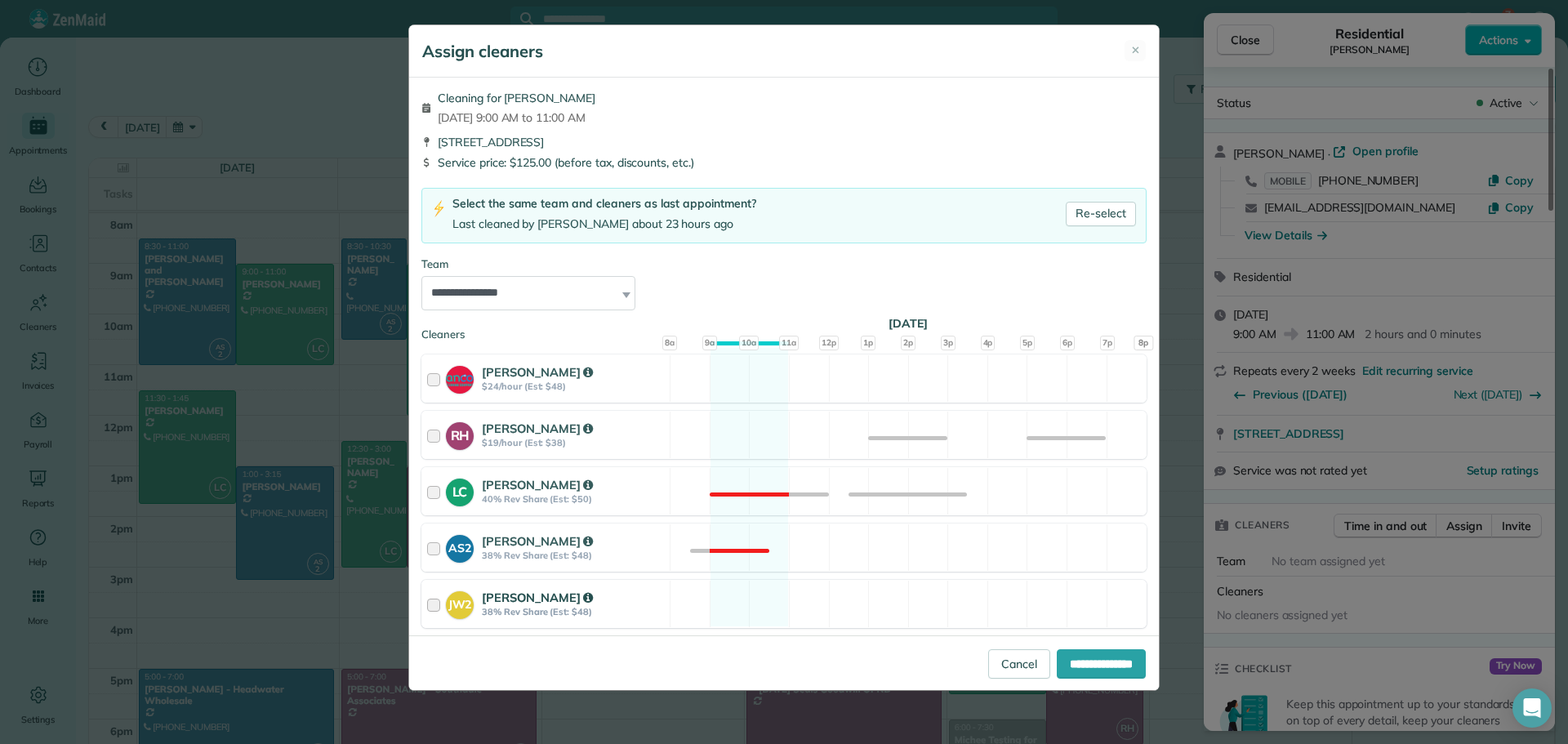
click at [505, 599] on strong "[PERSON_NAME]" at bounding box center [537, 597] width 111 height 15
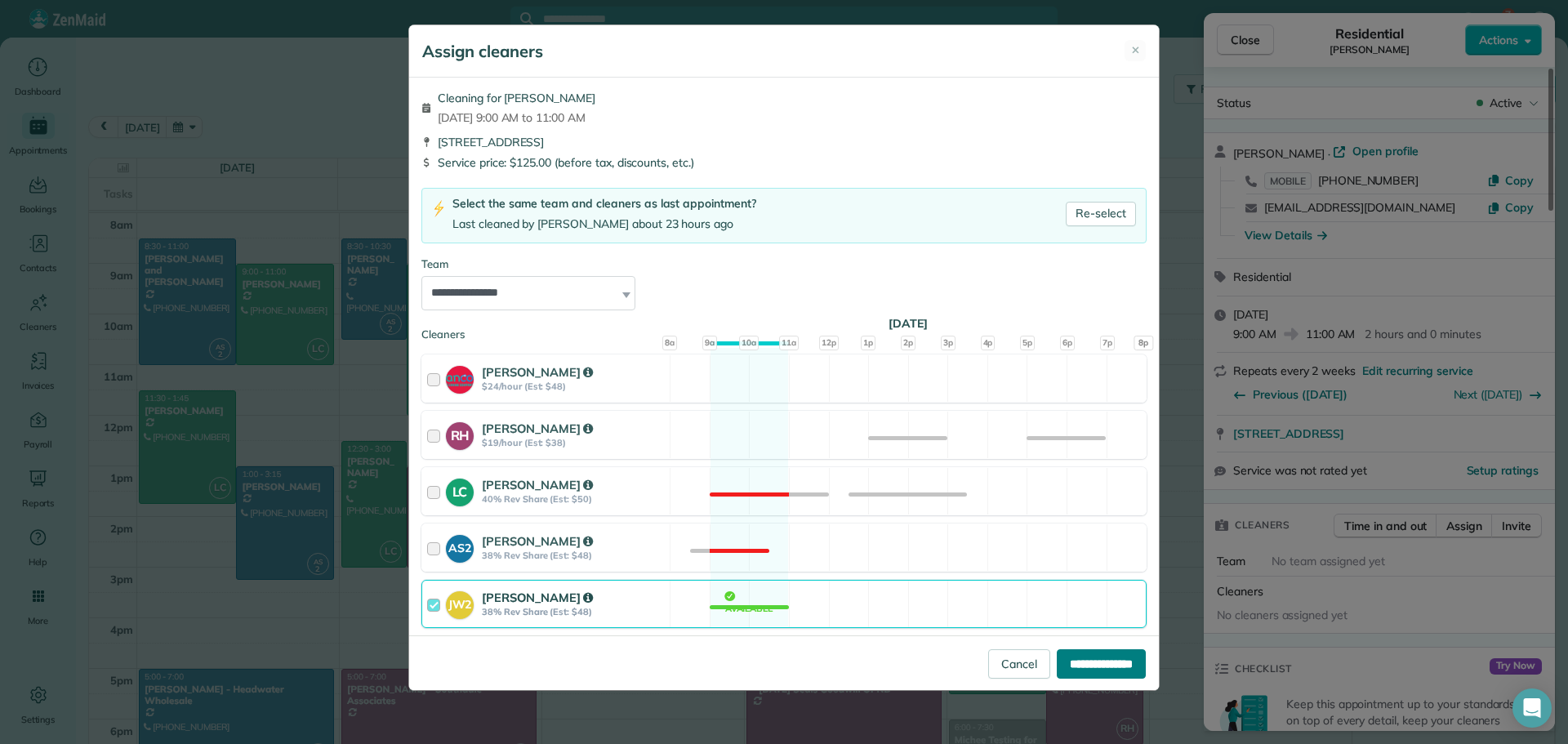
click at [1074, 665] on input "**********" at bounding box center [1101, 663] width 89 height 29
type input "**********"
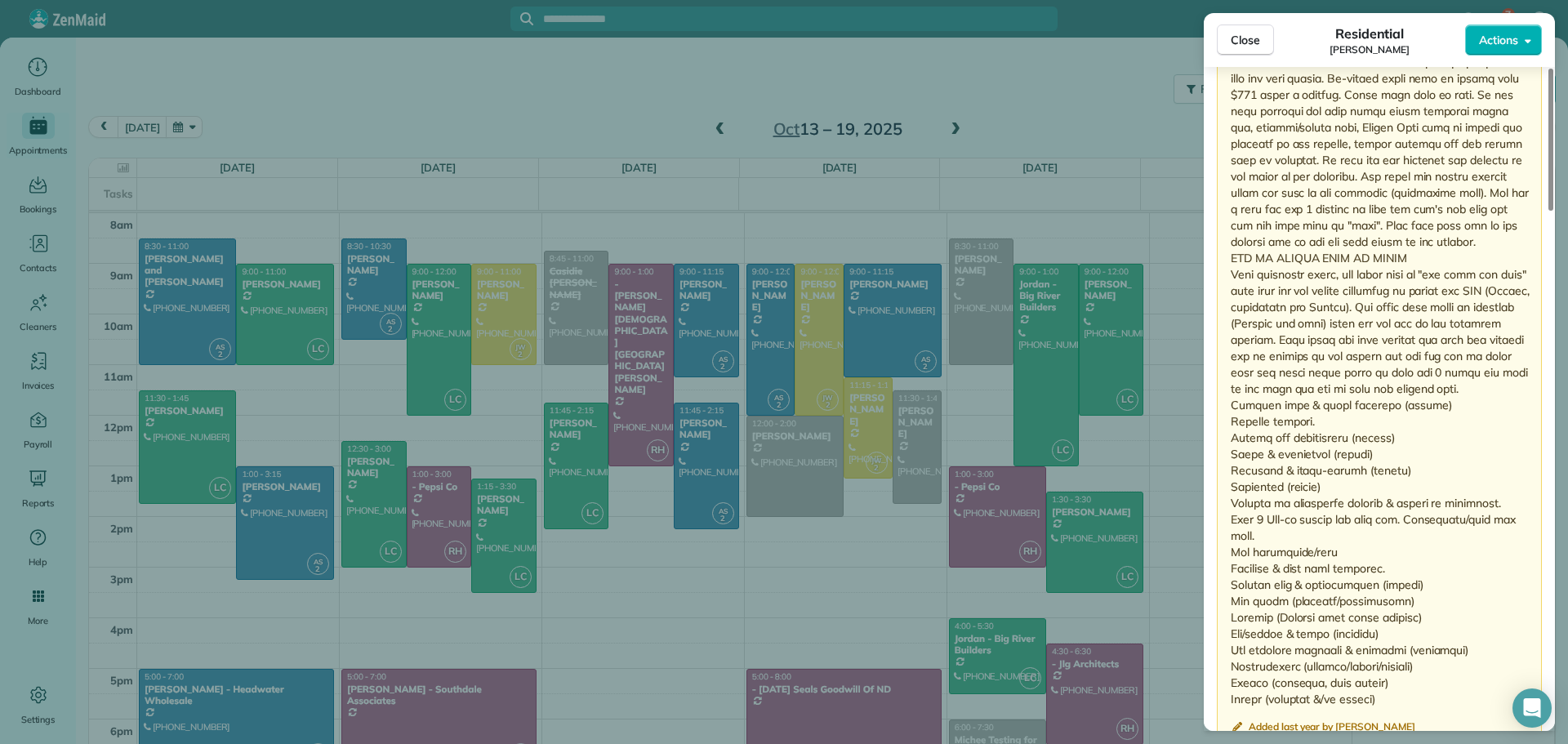
scroll to position [1630, 0]
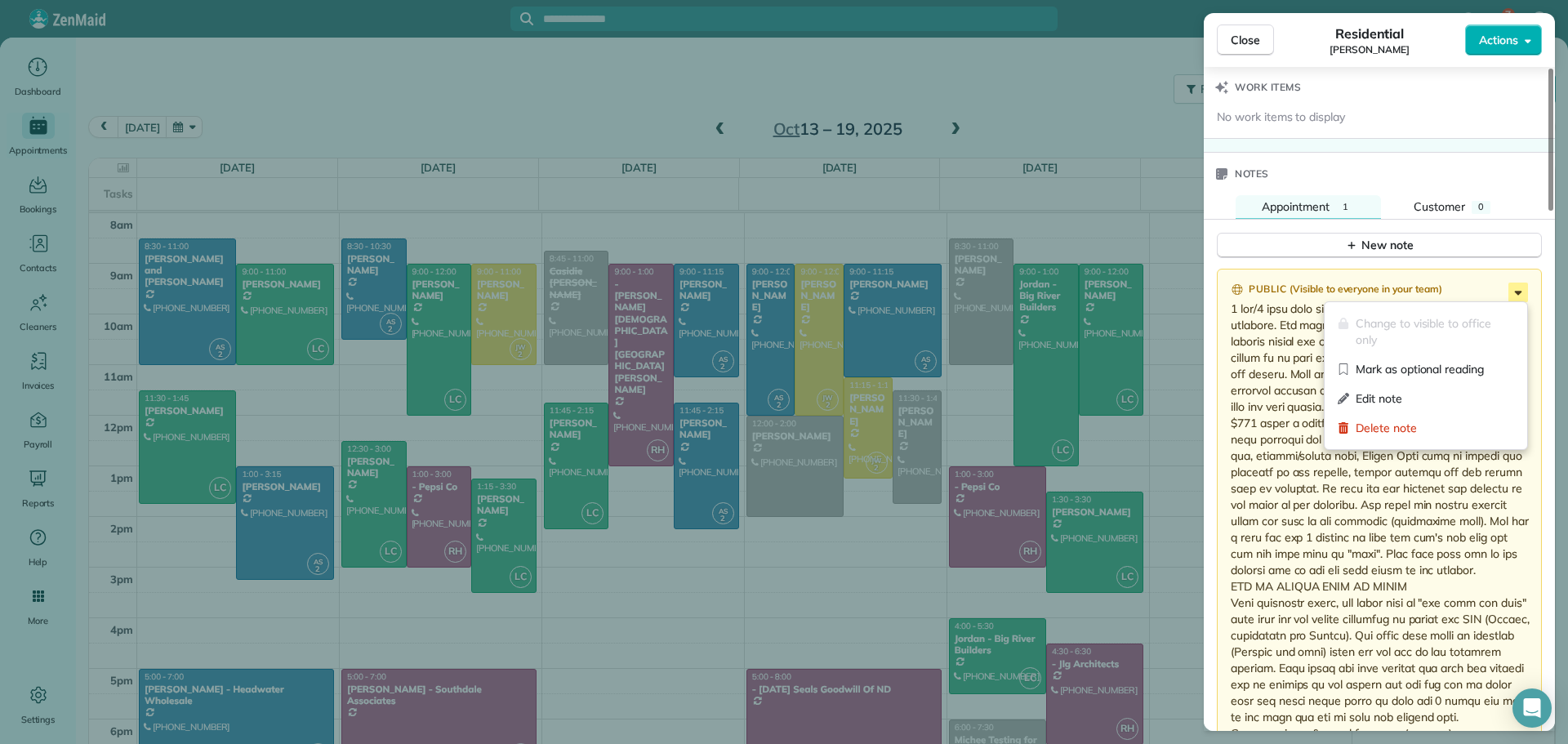
click at [1519, 289] on icon at bounding box center [1518, 292] width 20 height 20
click at [1374, 396] on span "Edit note" at bounding box center [1435, 398] width 159 height 16
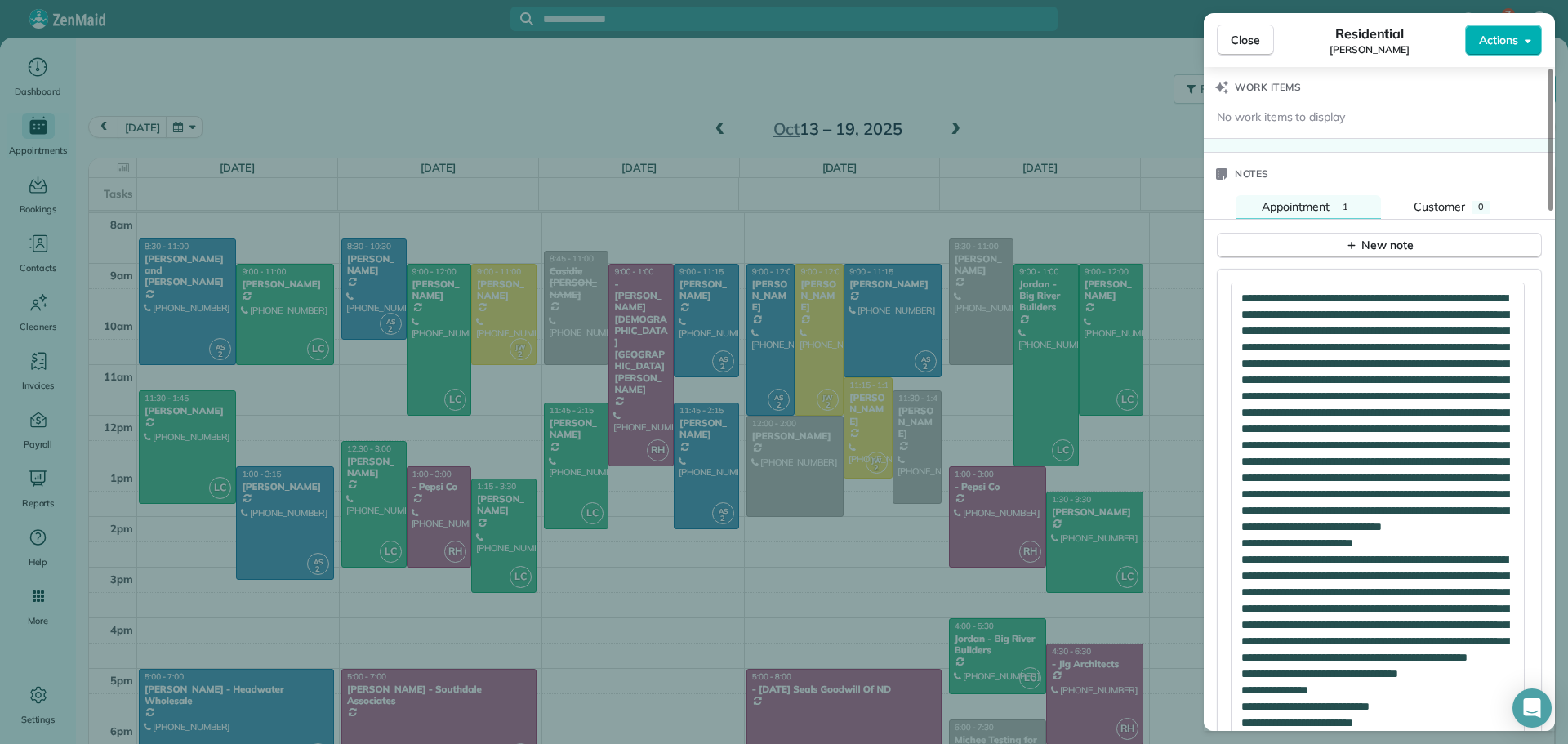
drag, startPoint x: 1521, startPoint y: 319, endPoint x: 1514, endPoint y: 636, distance: 317.1
click at [1553, 738] on div "Close Residential [PERSON_NAME] Actions Status Active [PERSON_NAME] · Open prof…" at bounding box center [784, 372] width 1568 height 744
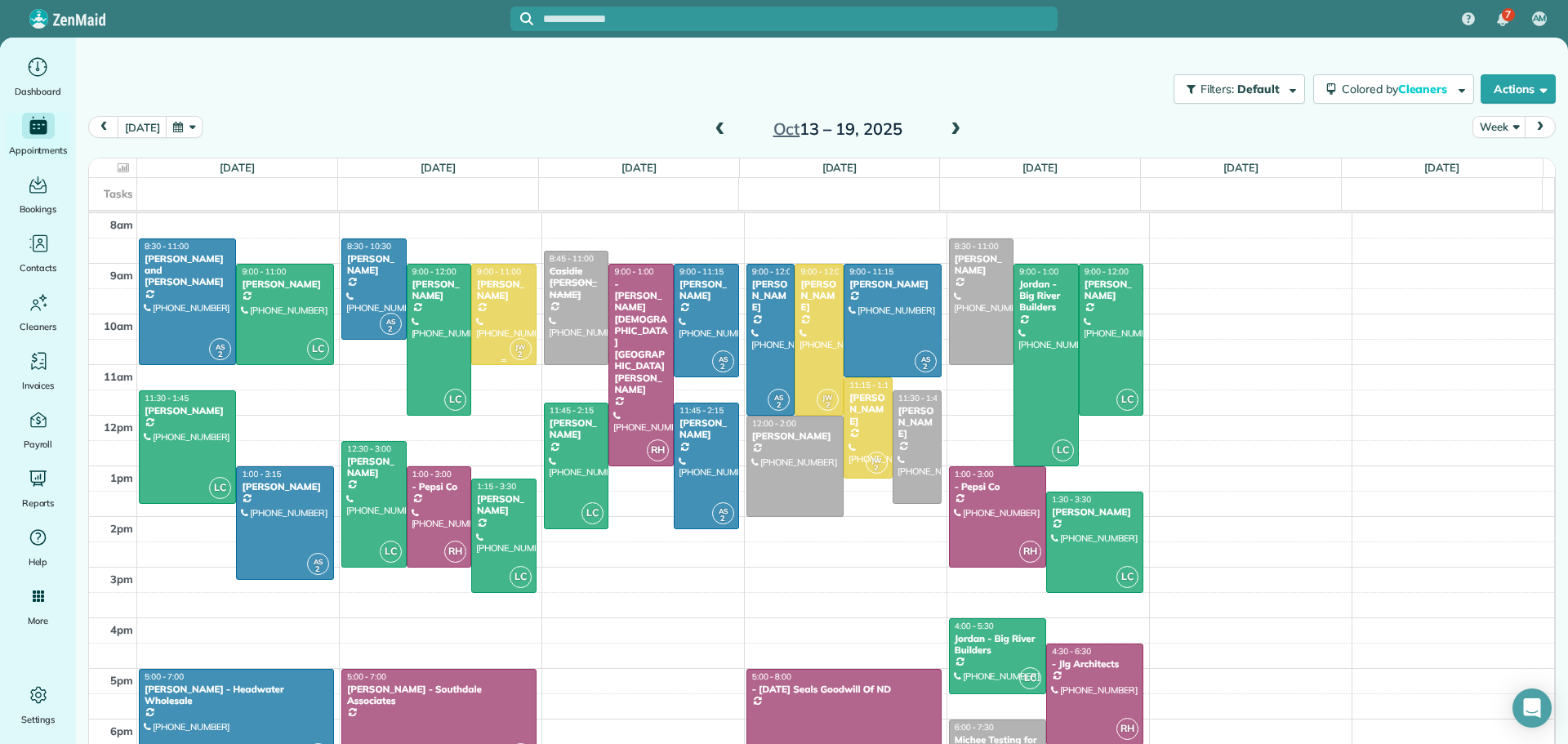
click at [497, 285] on div "[PERSON_NAME]" at bounding box center [504, 290] width 55 height 24
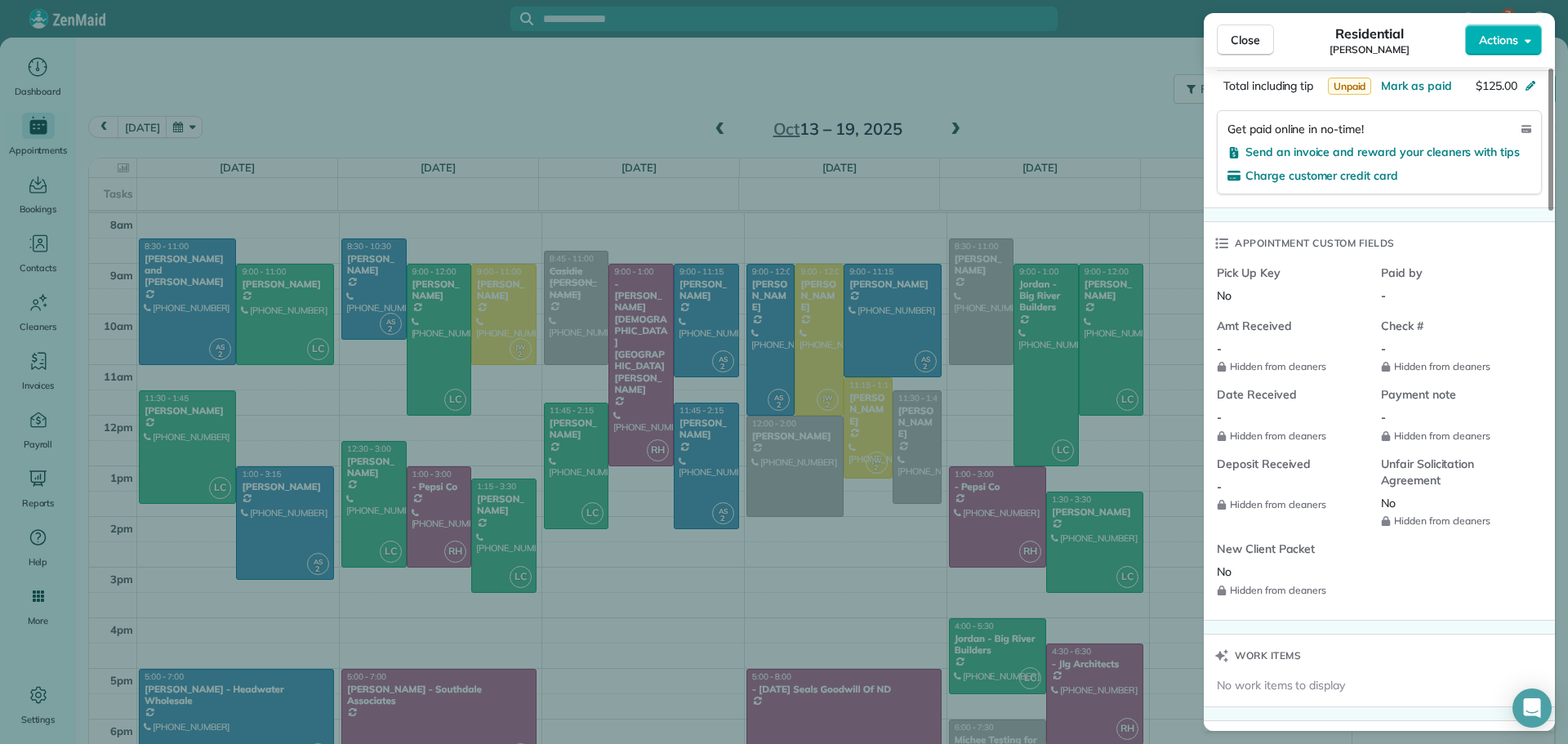
scroll to position [1308, 0]
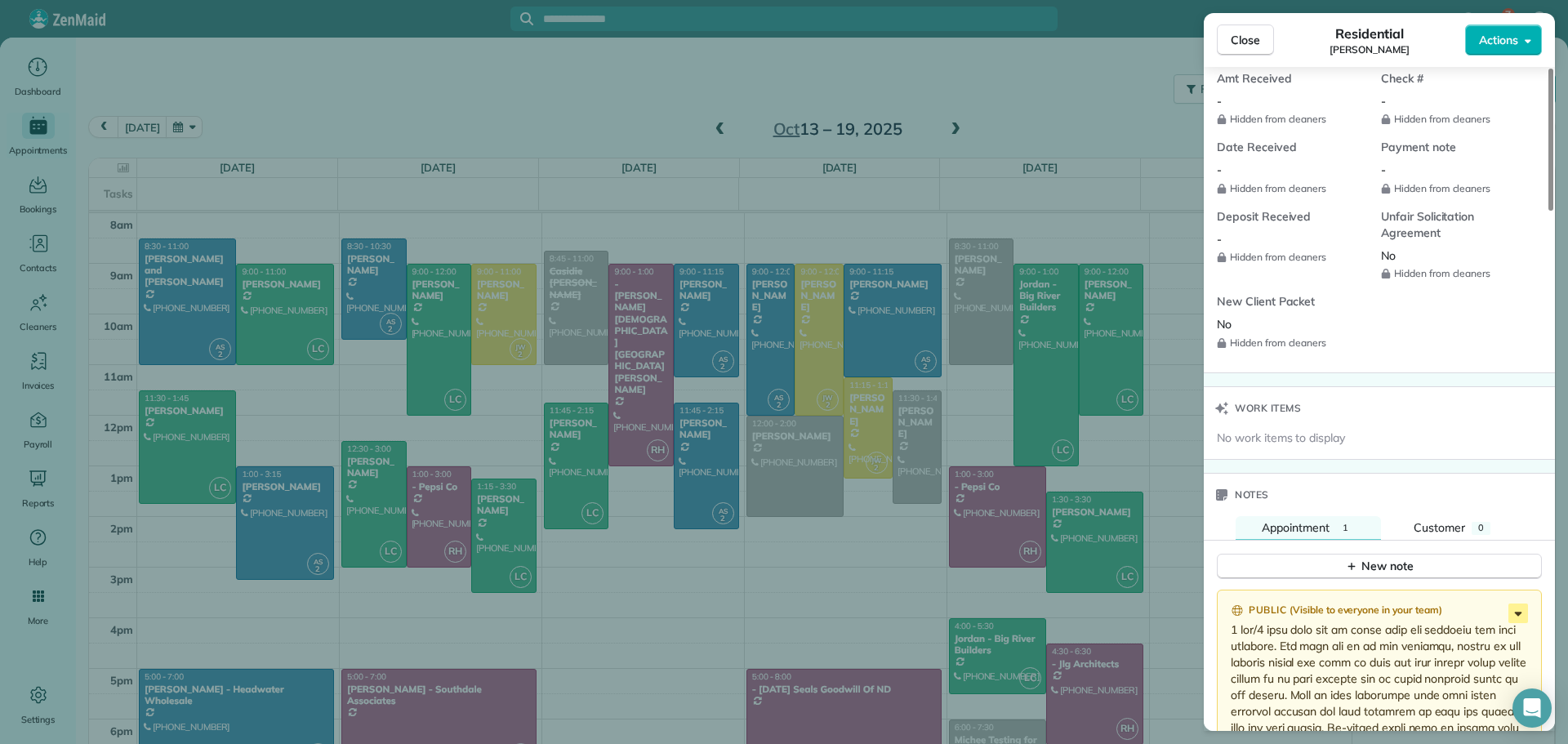
click at [1518, 612] on icon at bounding box center [1518, 613] width 7 height 4
click at [1390, 545] on span "Edit note" at bounding box center [1435, 553] width 159 height 16
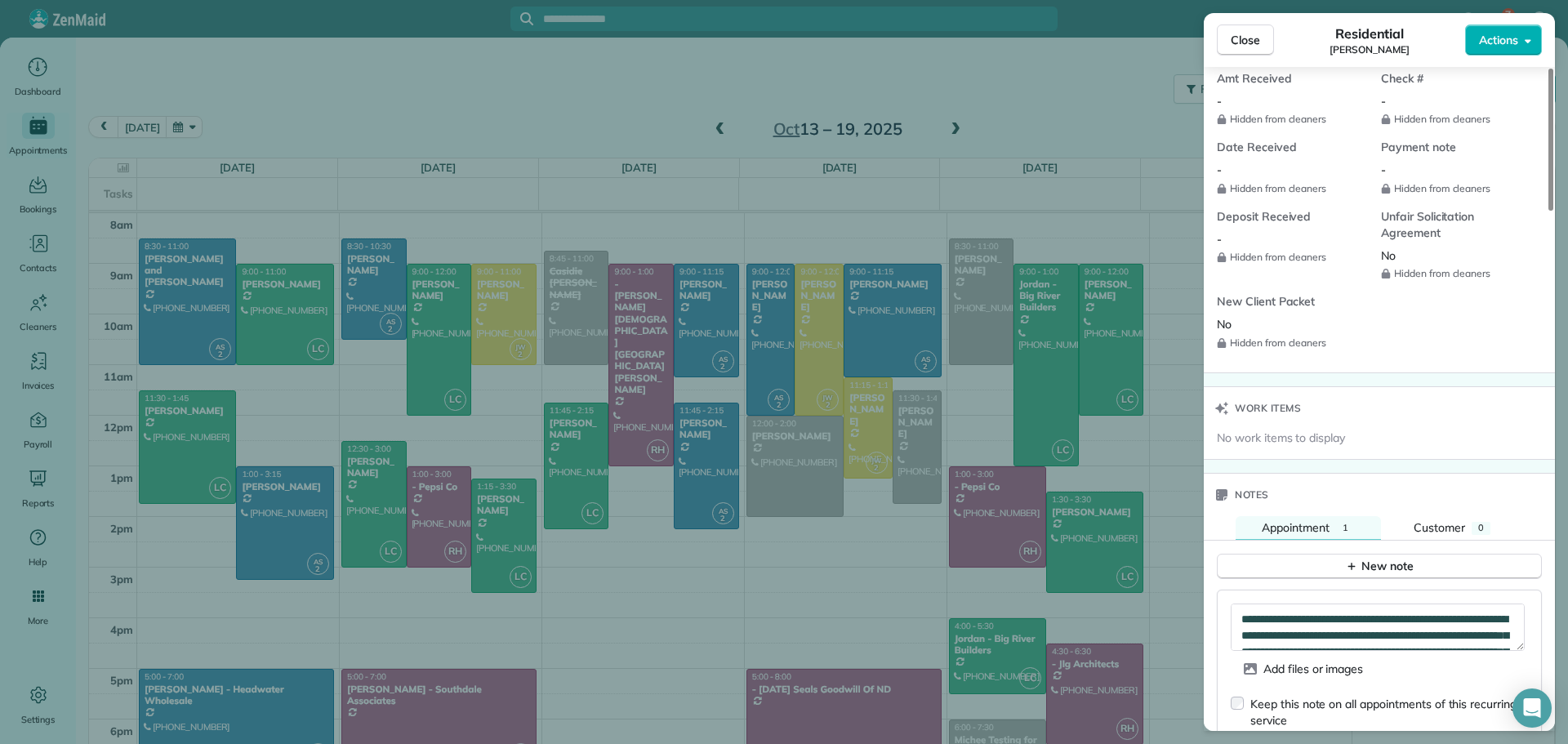
scroll to position [1719, 0]
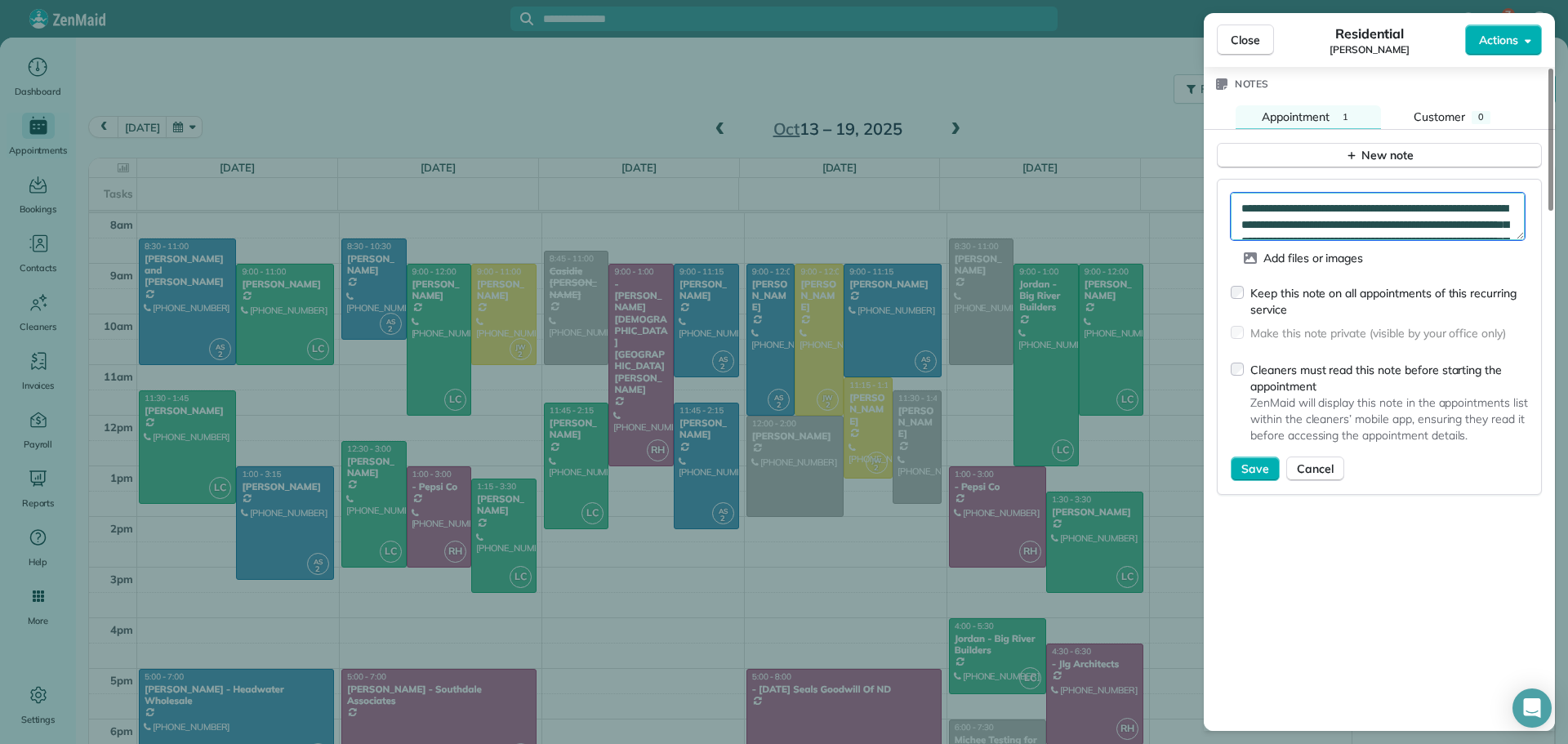
drag, startPoint x: 1514, startPoint y: 240, endPoint x: 1475, endPoint y: 298, distance: 69.9
click at [1475, 298] on form "Add files or images Keep this note on all appointments of this recurring servic…" at bounding box center [1379, 337] width 298 height 289
drag, startPoint x: 1465, startPoint y: 236, endPoint x: 1482, endPoint y: 318, distance: 83.7
click at [1446, 396] on form "Add files or images Keep this note on all appointments of this recurring servic…" at bounding box center [1379, 337] width 298 height 289
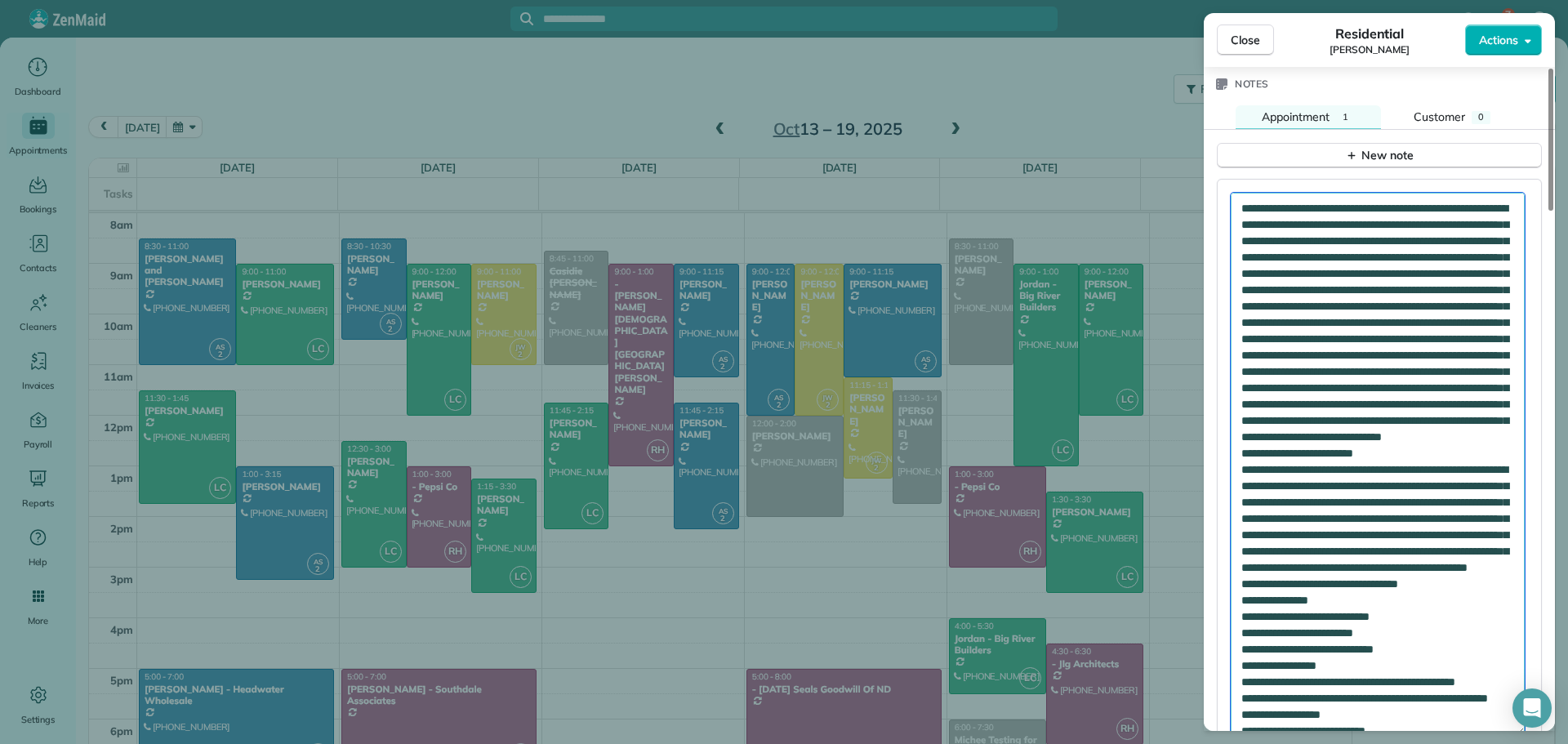
drag, startPoint x: 1519, startPoint y: 235, endPoint x: 1533, endPoint y: 730, distance: 495.2
click at [1533, 730] on div "Close Residential [PERSON_NAME] Actions Status Active [PERSON_NAME] · Open prof…" at bounding box center [784, 372] width 1568 height 744
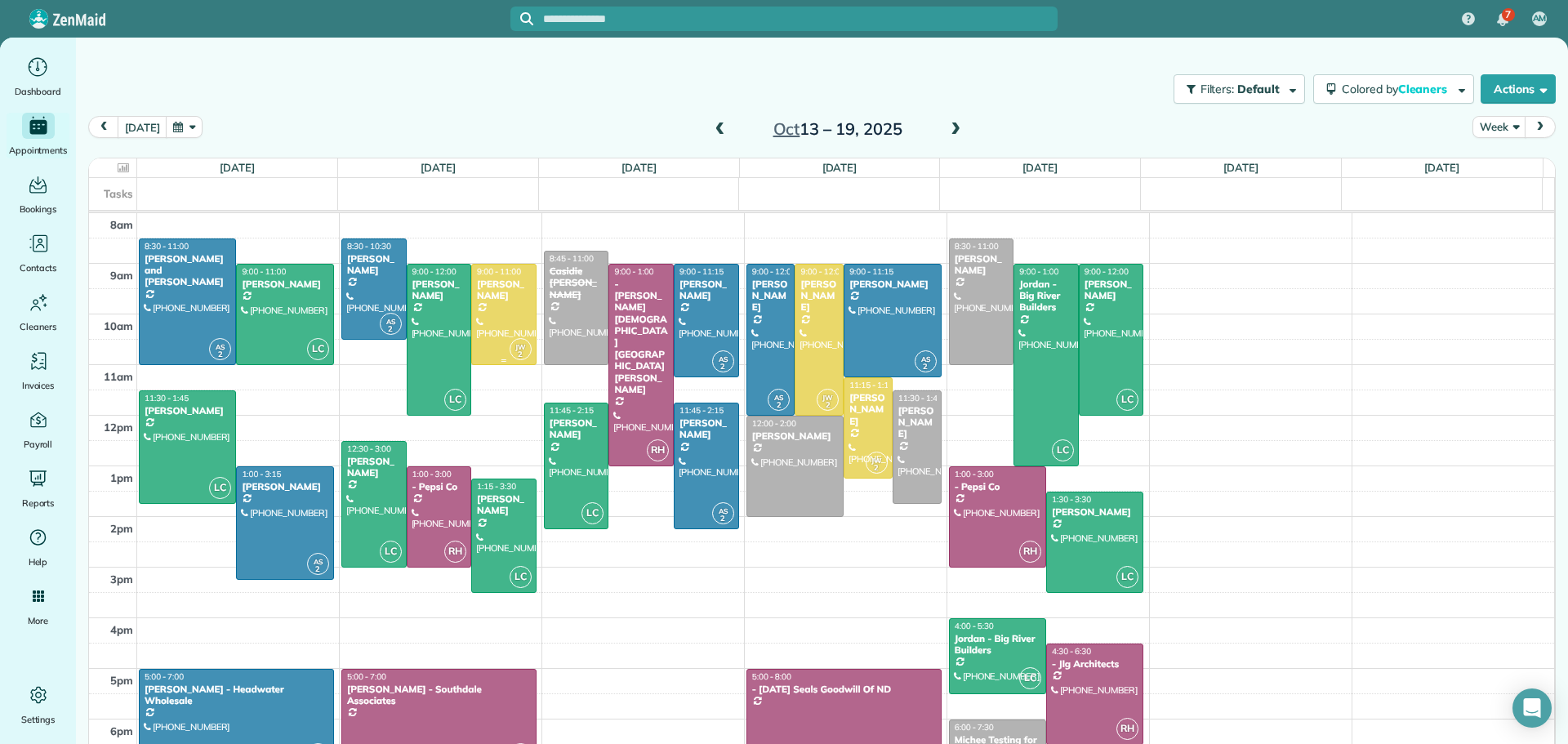
click at [509, 304] on div at bounding box center [504, 315] width 64 height 100
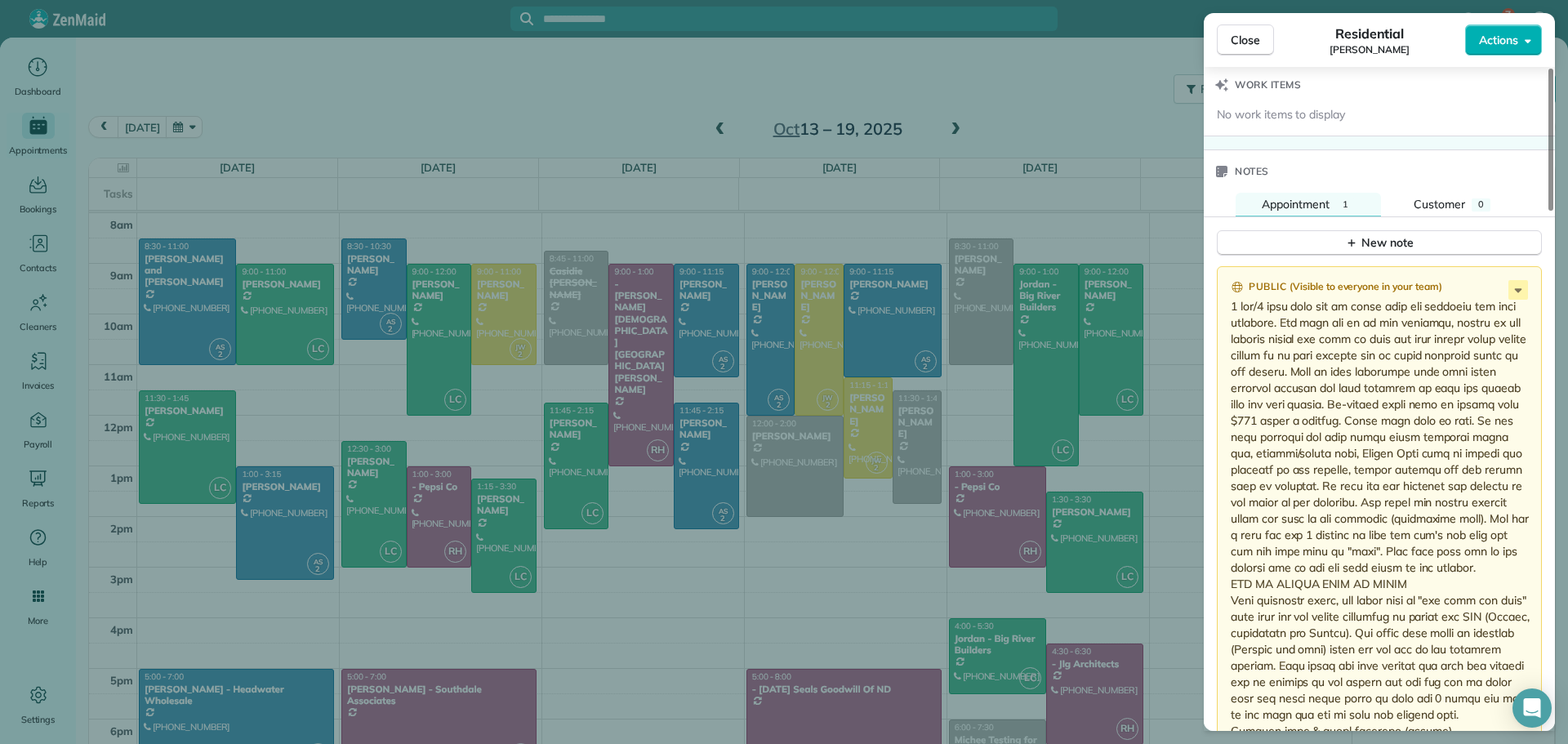
scroll to position [1626, 0]
drag, startPoint x: 1396, startPoint y: 693, endPoint x: 1487, endPoint y: 574, distance: 149.8
click at [1487, 574] on p at bounding box center [1380, 671] width 300 height 735
copy p "TOP TO BOTTOM LEFT TO RIGHT Home generally clean, but there will be "old dust a…"
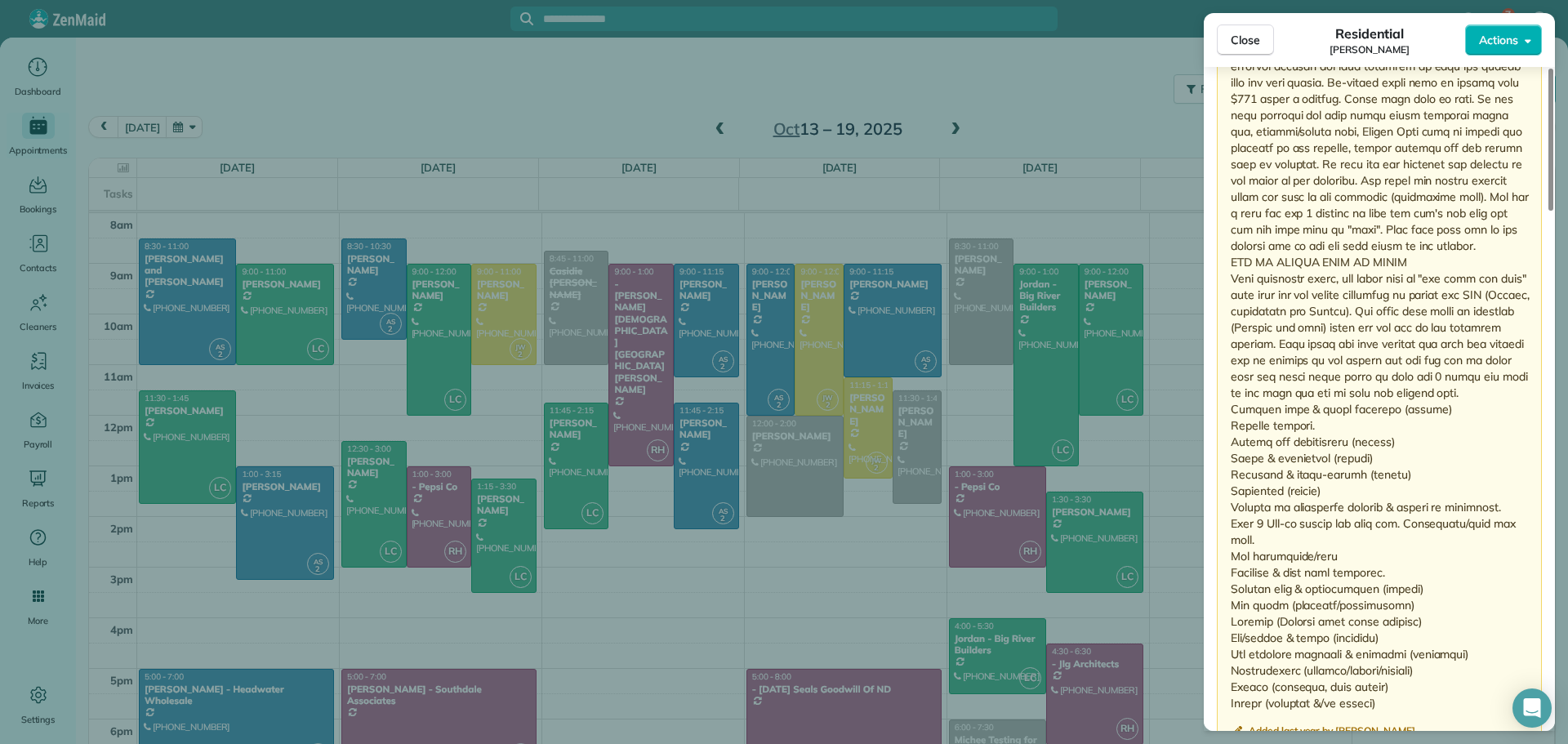
scroll to position [1622, 0]
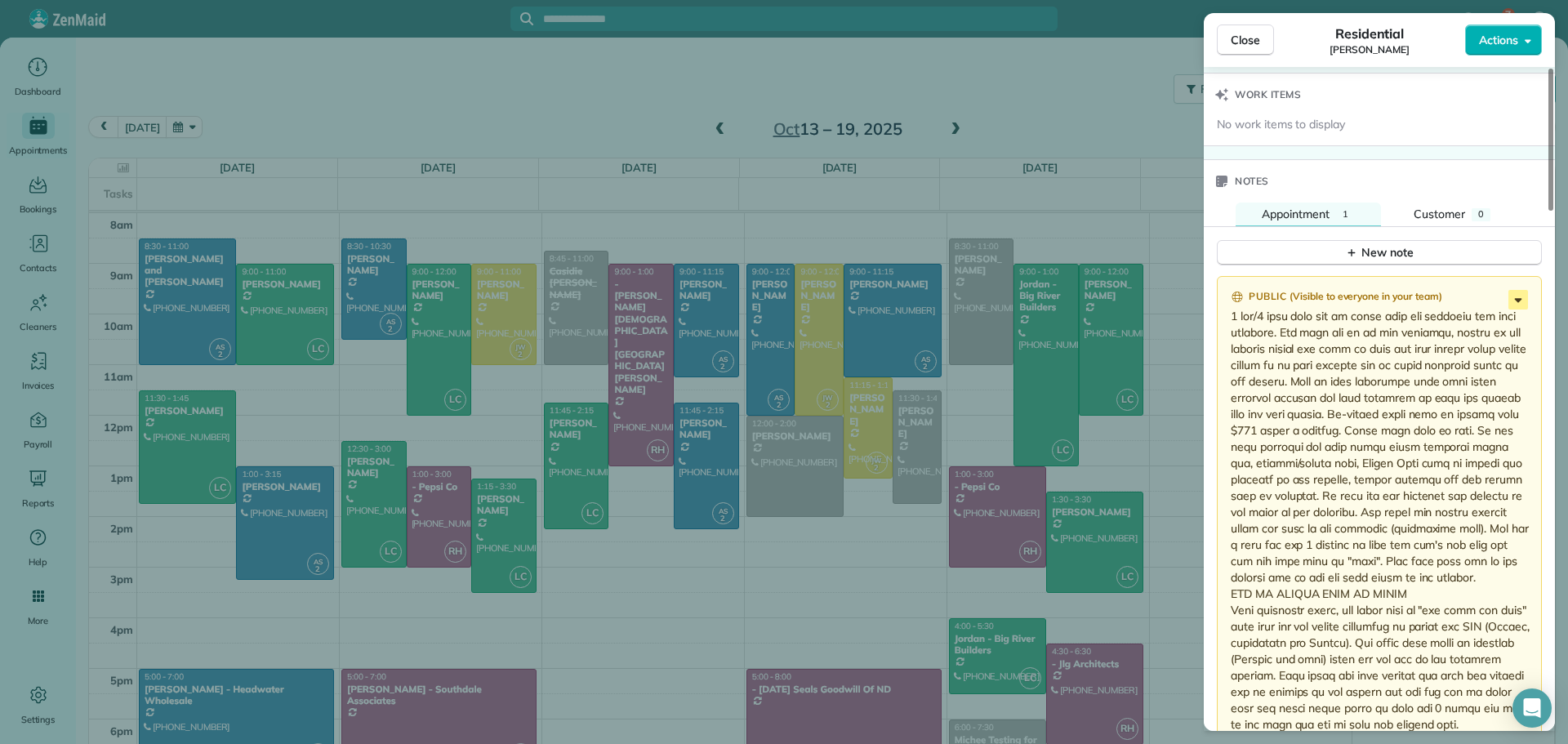
click at [1518, 298] on icon at bounding box center [1518, 299] width 20 height 20
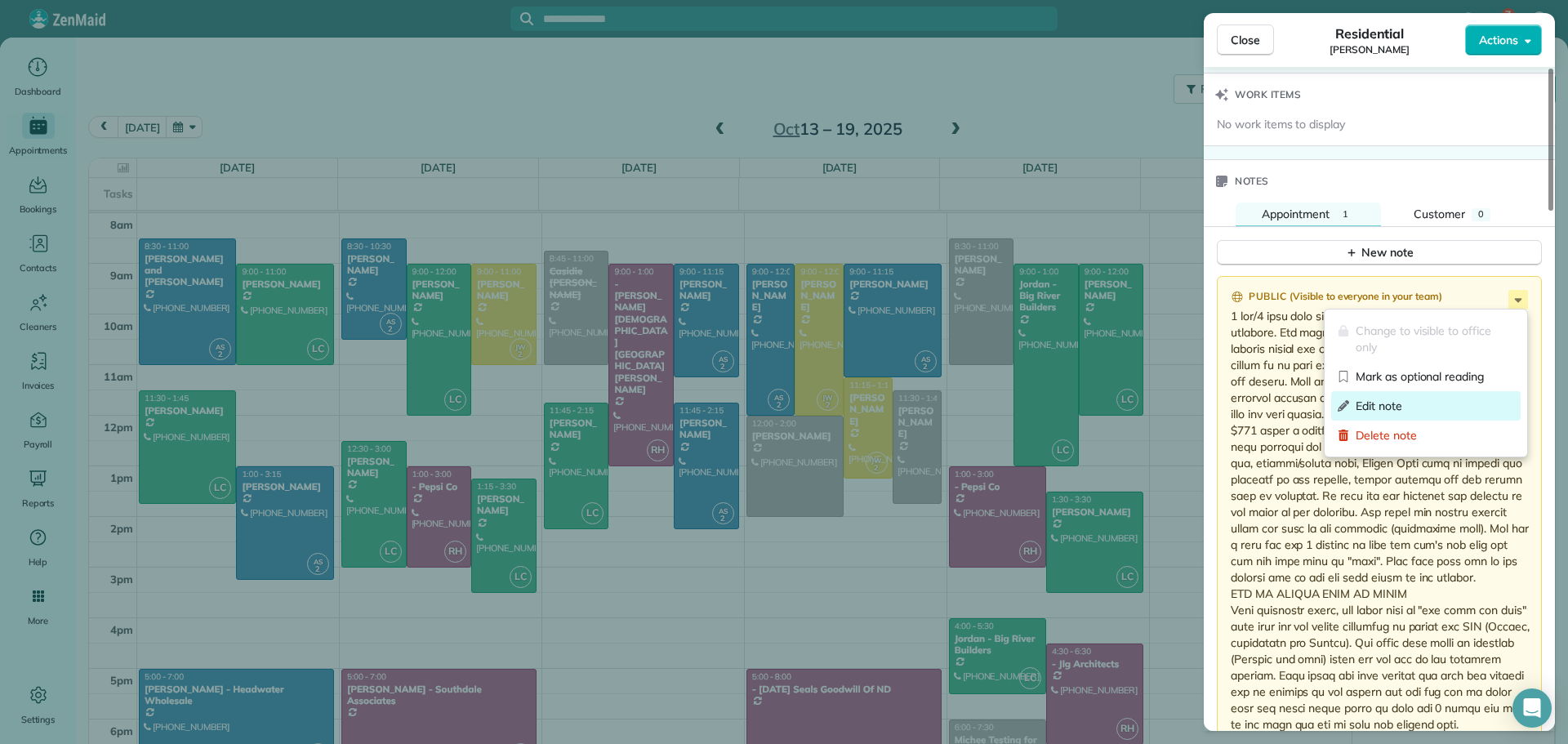
click at [1376, 408] on span "Edit note" at bounding box center [1435, 406] width 159 height 16
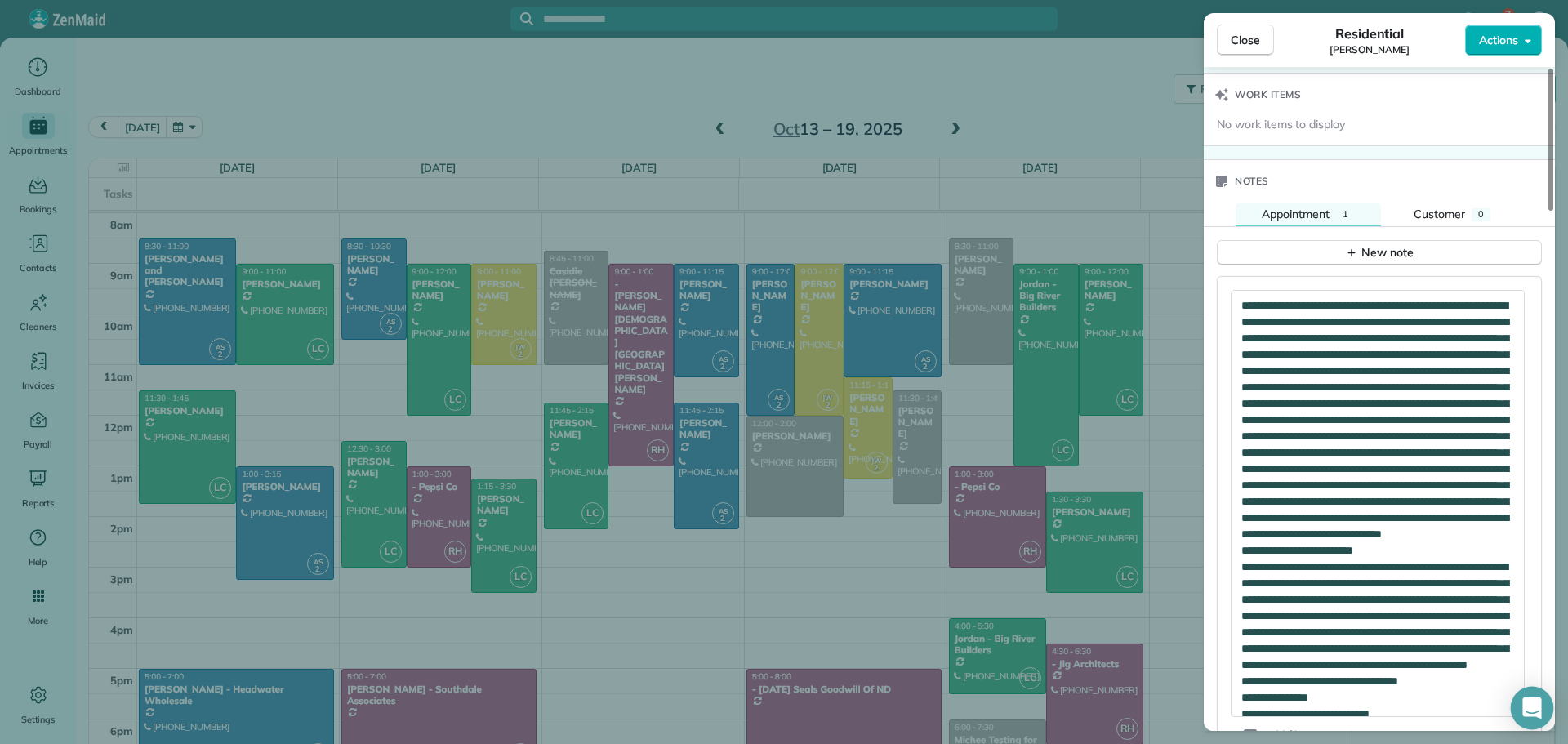
drag, startPoint x: 1514, startPoint y: 332, endPoint x: 1520, endPoint y: 712, distance: 380.0
click at [1520, 712] on body "7 AM Dashboard Appointments Bookings Contacts Cleaners Invoices Payroll Reports…" at bounding box center [784, 372] width 1568 height 744
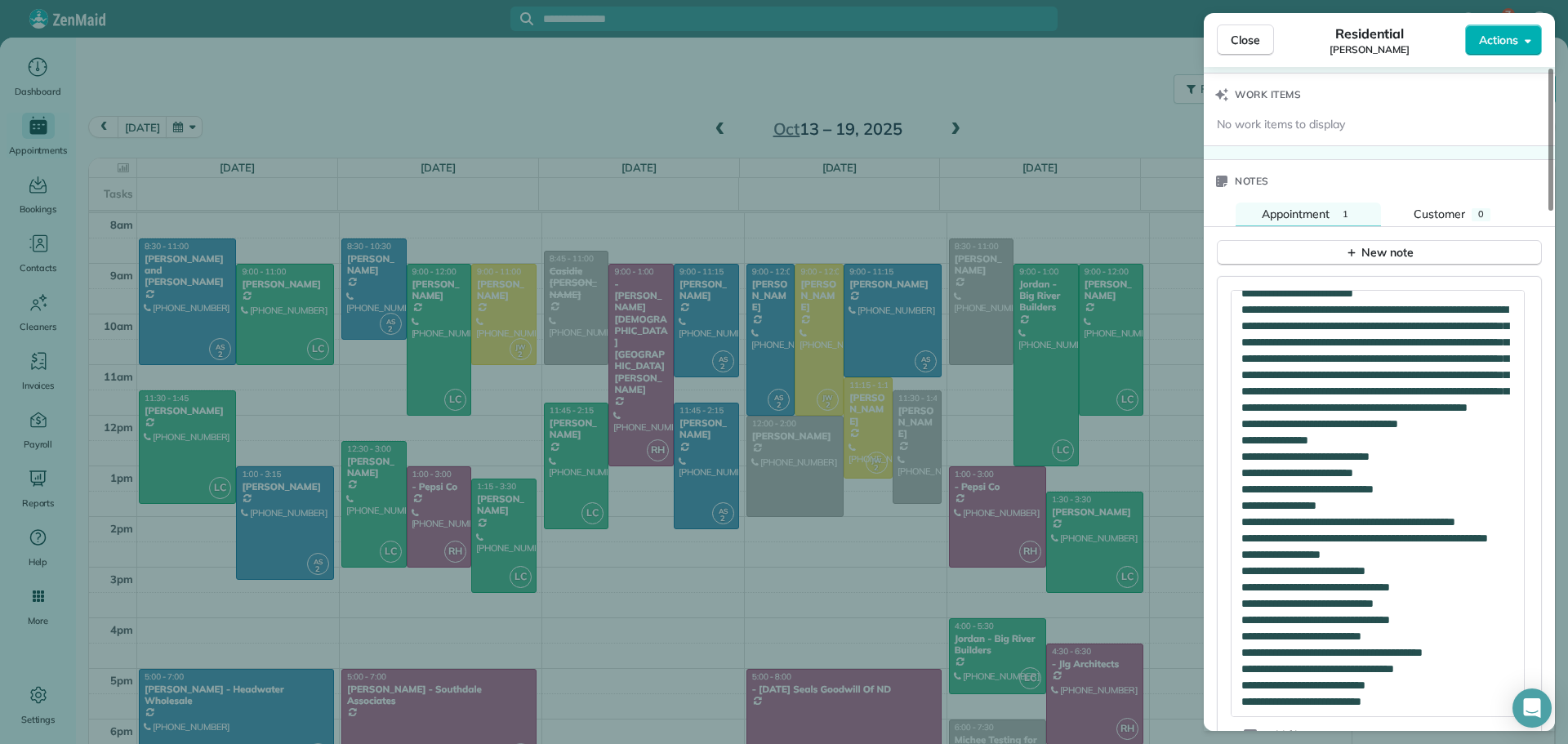
scroll to position [420, 0]
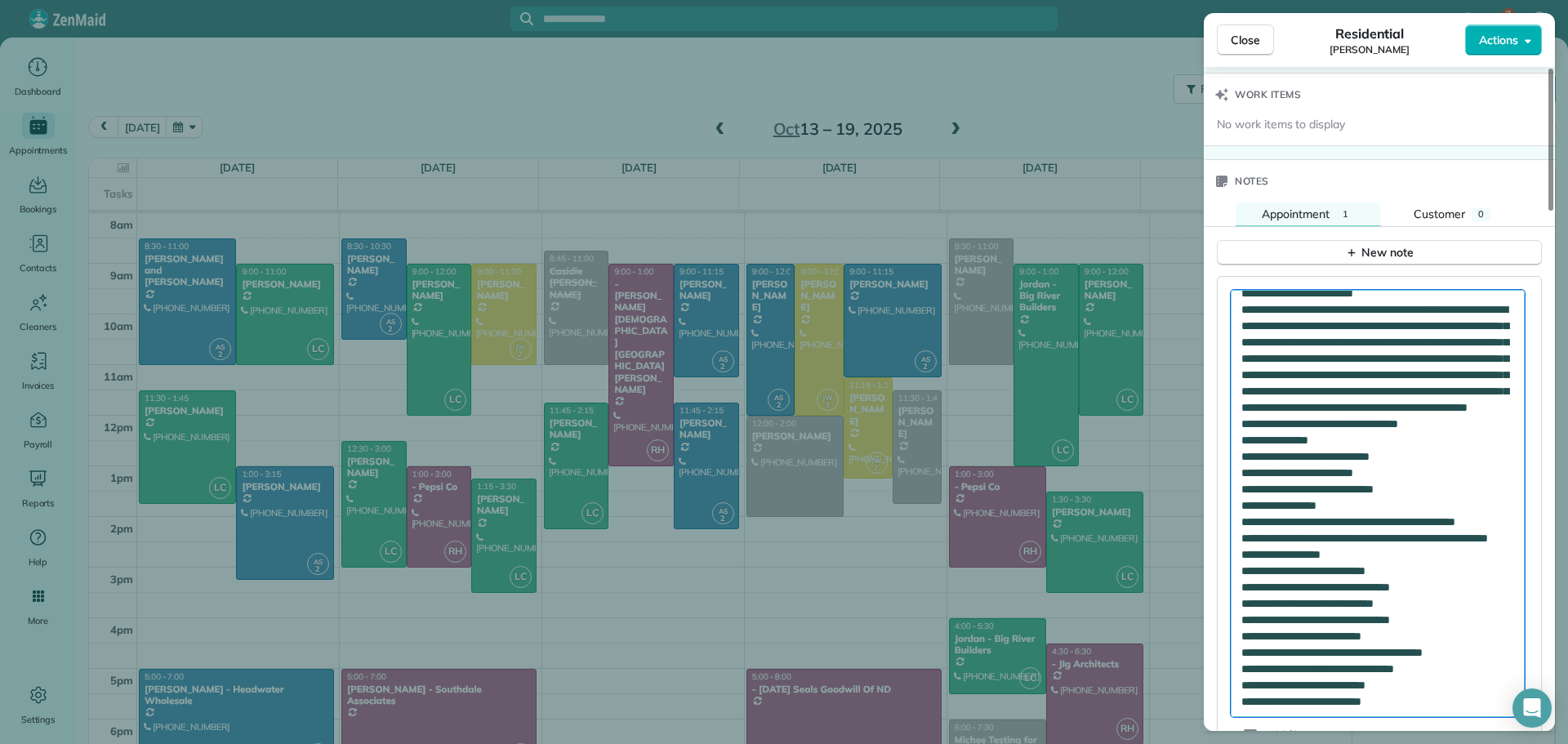
drag, startPoint x: 1423, startPoint y: 704, endPoint x: 1326, endPoint y: 320, distance: 396.1
click at [1326, 320] on textarea at bounding box center [1377, 503] width 294 height 427
click at [1451, 680] on textarea at bounding box center [1377, 503] width 294 height 427
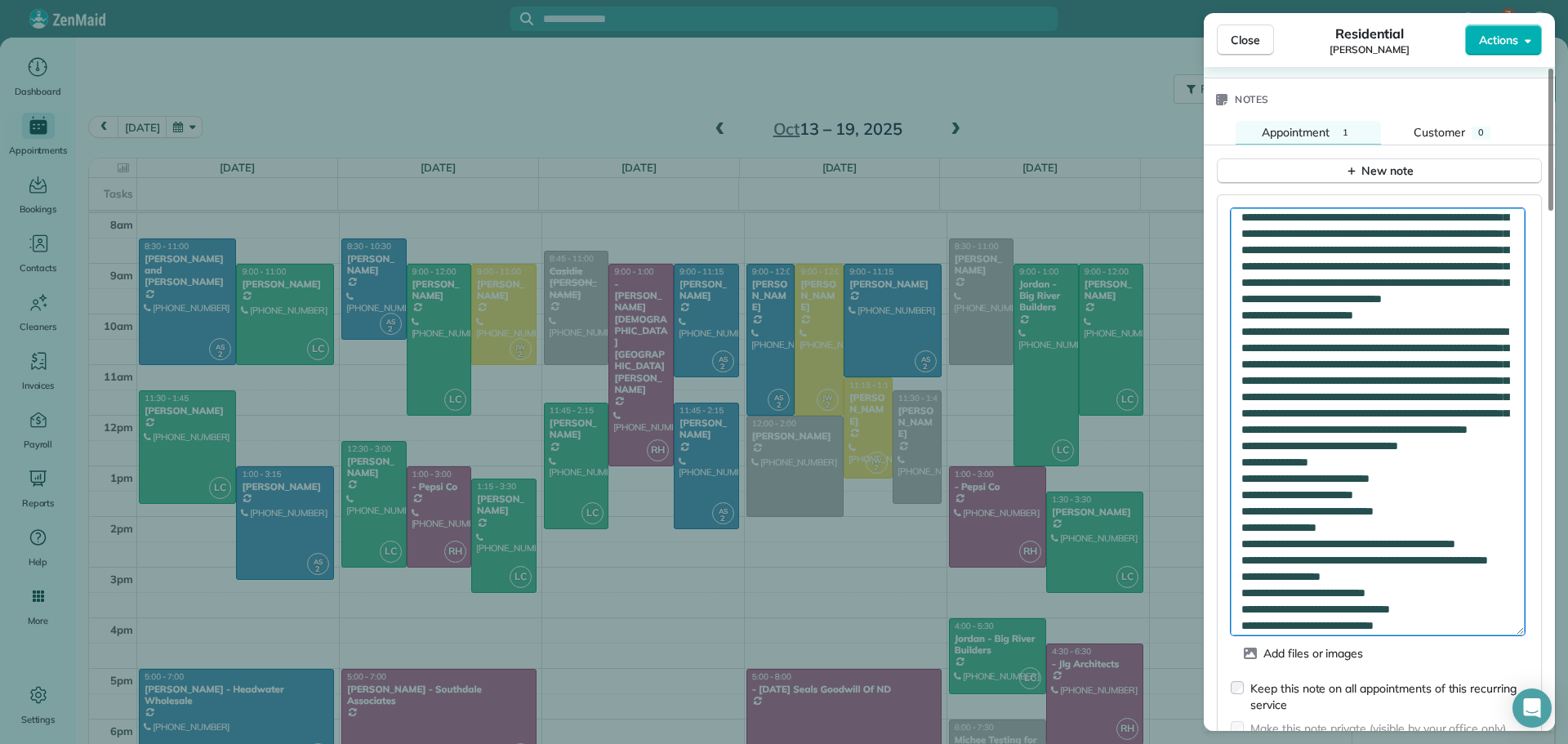
scroll to position [0, 0]
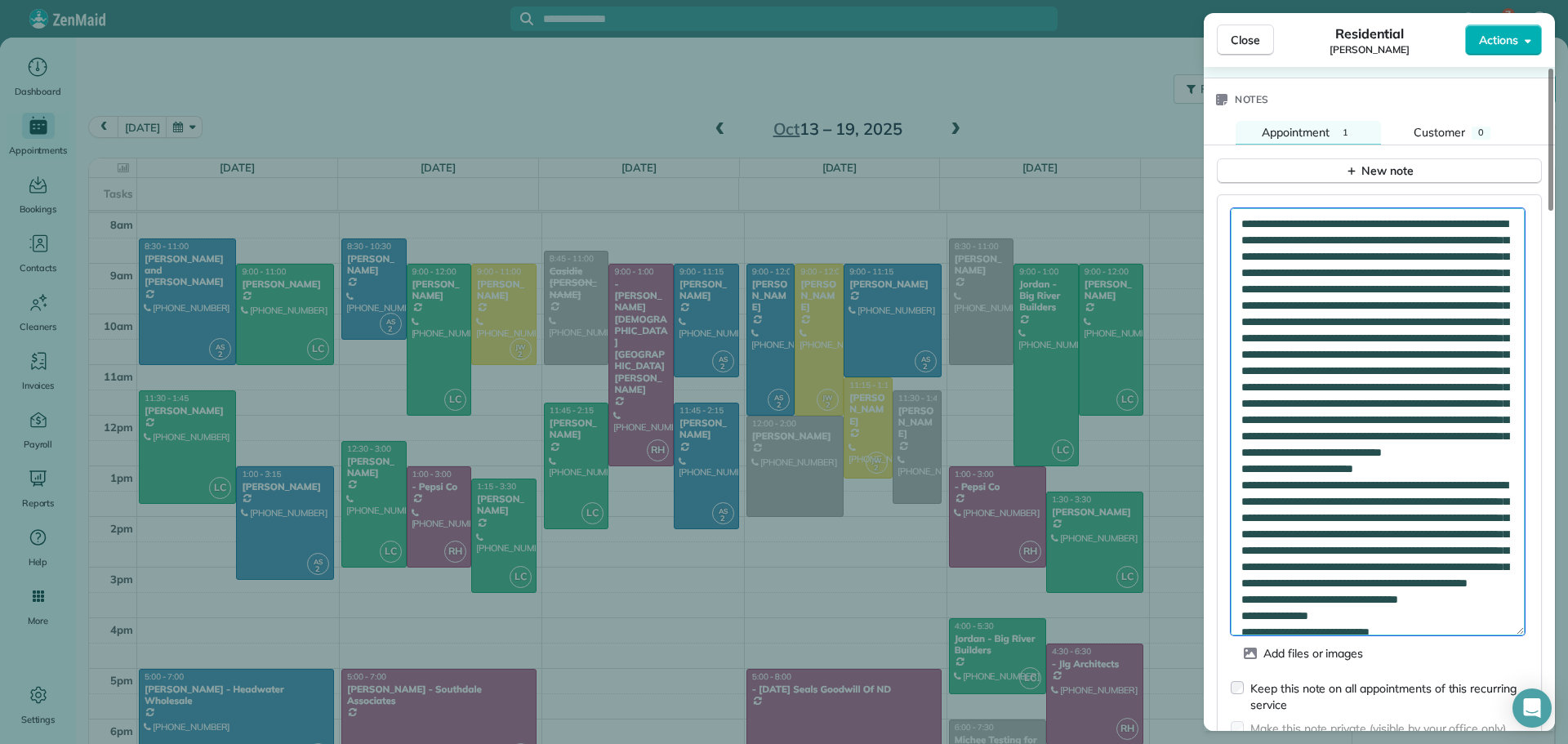
drag, startPoint x: 1423, startPoint y: 619, endPoint x: 1489, endPoint y: 538, distance: 104.5
click at [1489, 538] on textarea at bounding box center [1377, 421] width 294 height 427
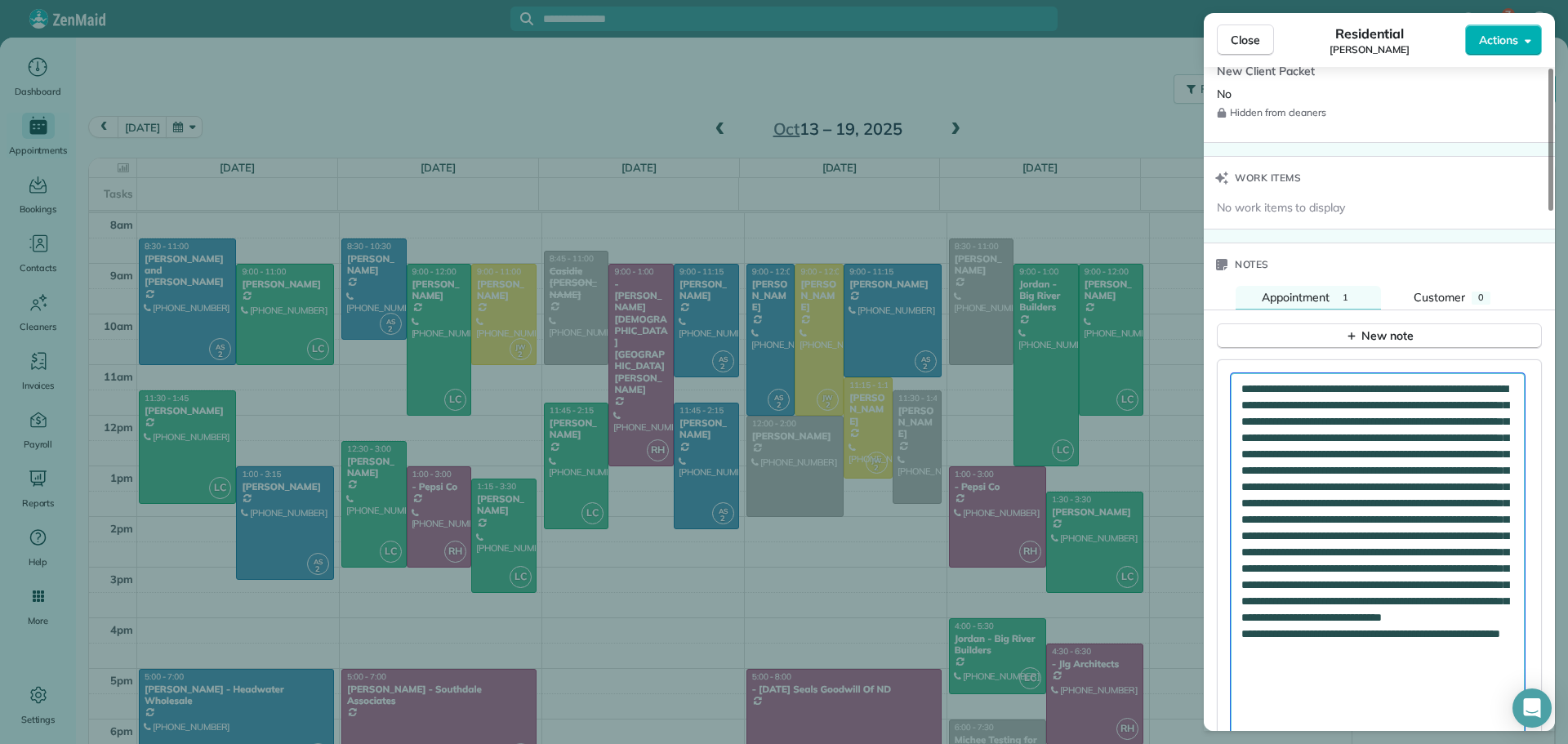
scroll to position [1868, 0]
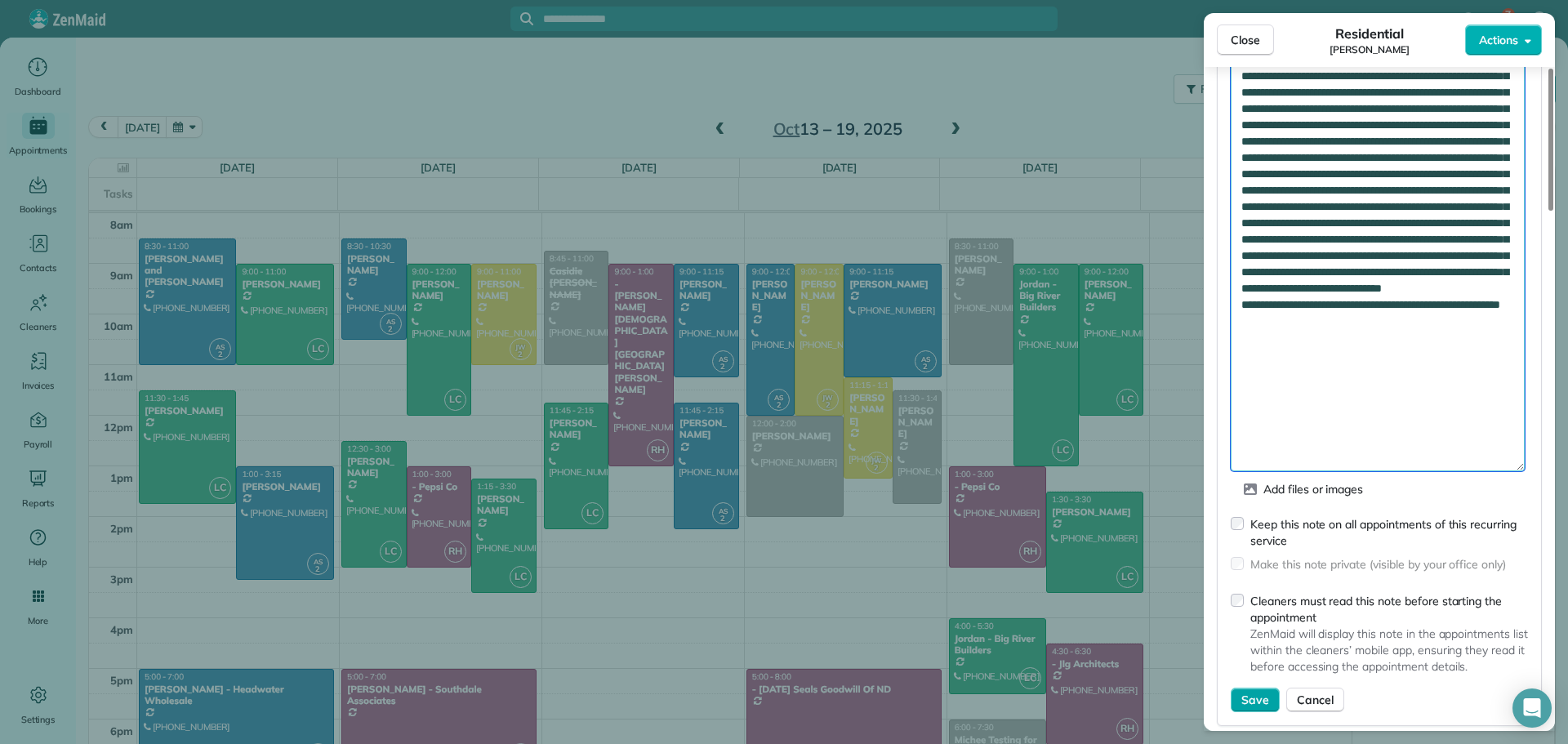
type textarea "**********"
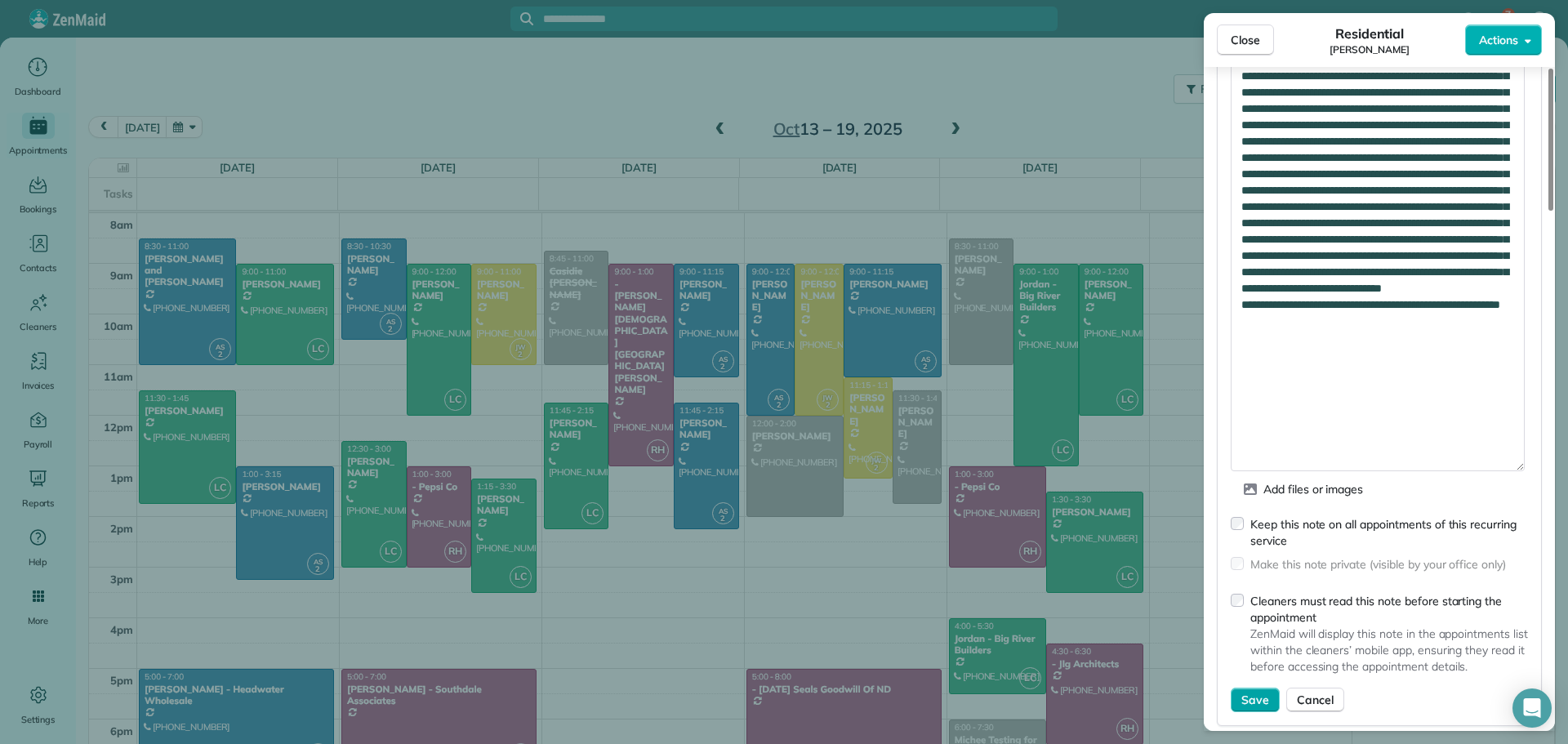
click at [1243, 696] on span "Save" at bounding box center [1255, 700] width 28 height 16
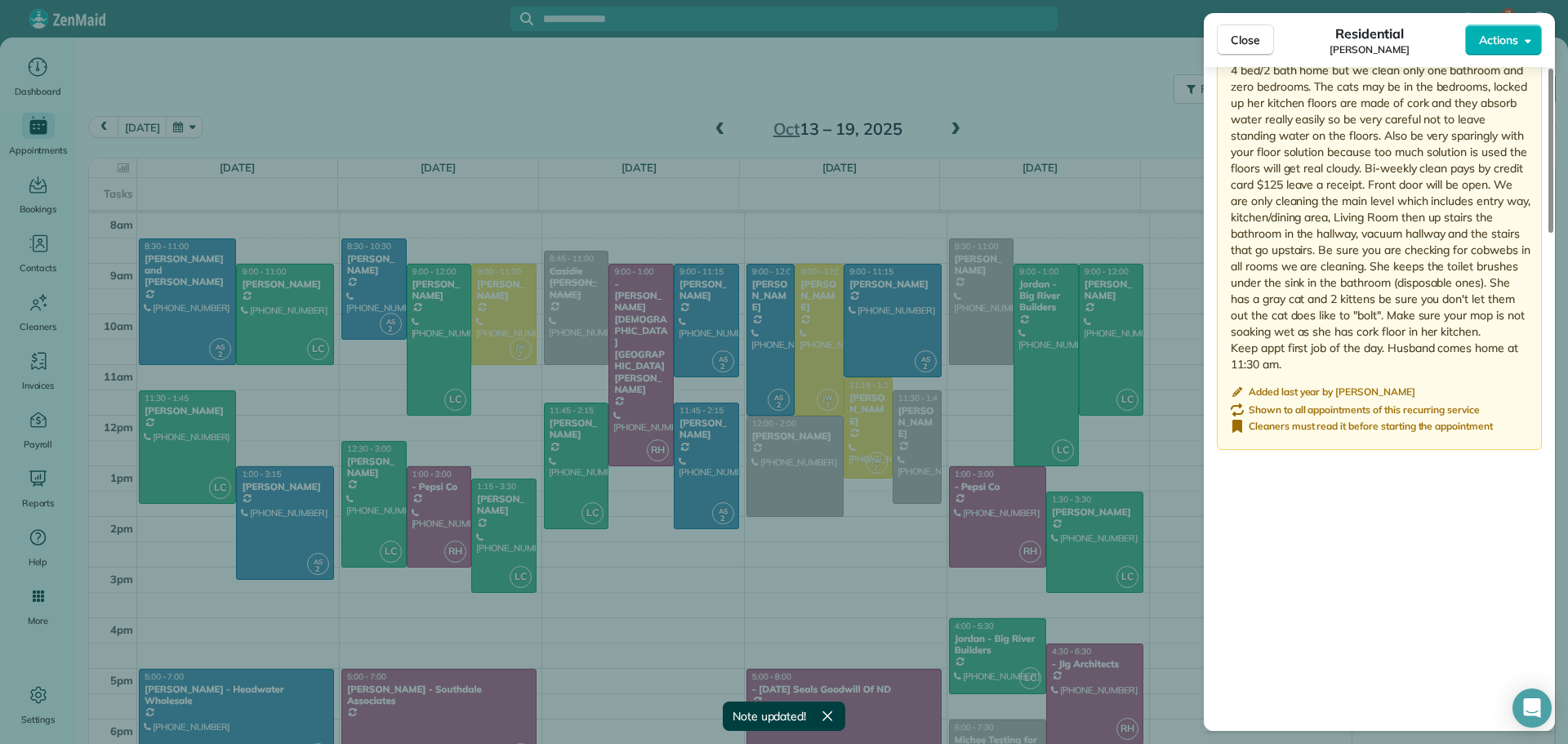
scroll to position [1537, 0]
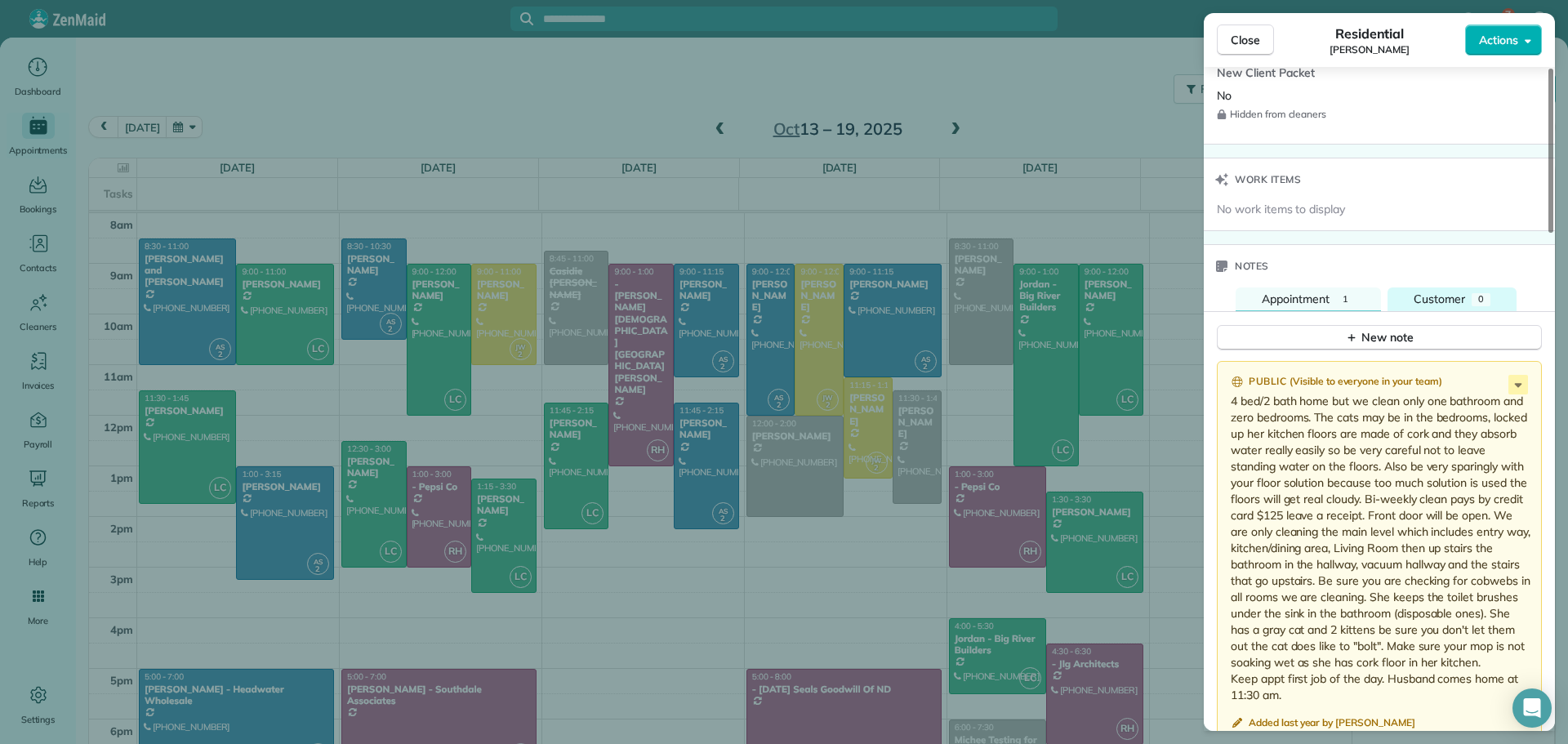
click at [1441, 289] on button "Customer 0" at bounding box center [1452, 299] width 129 height 24
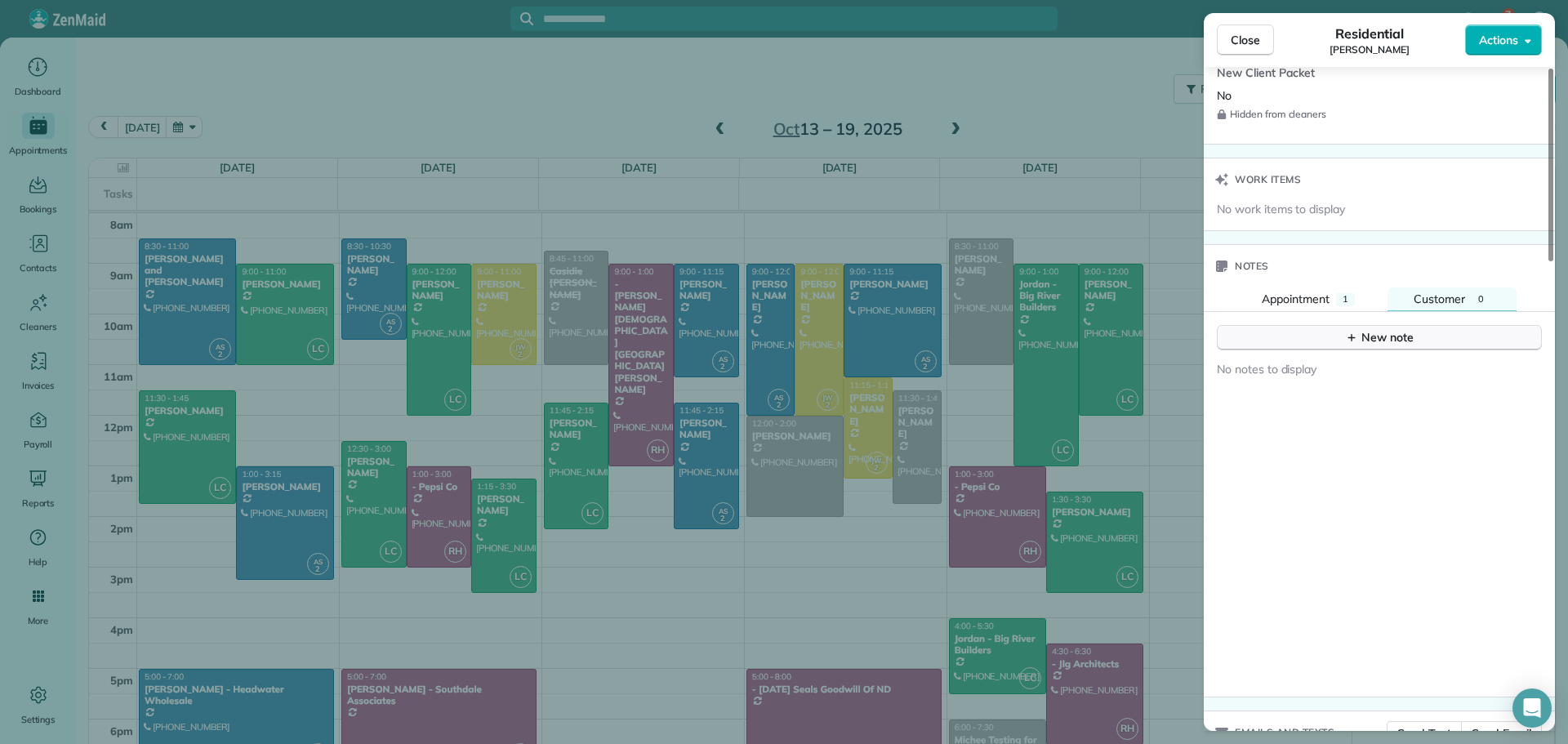
click at [1352, 338] on icon "button" at bounding box center [1352, 338] width 7 height 7
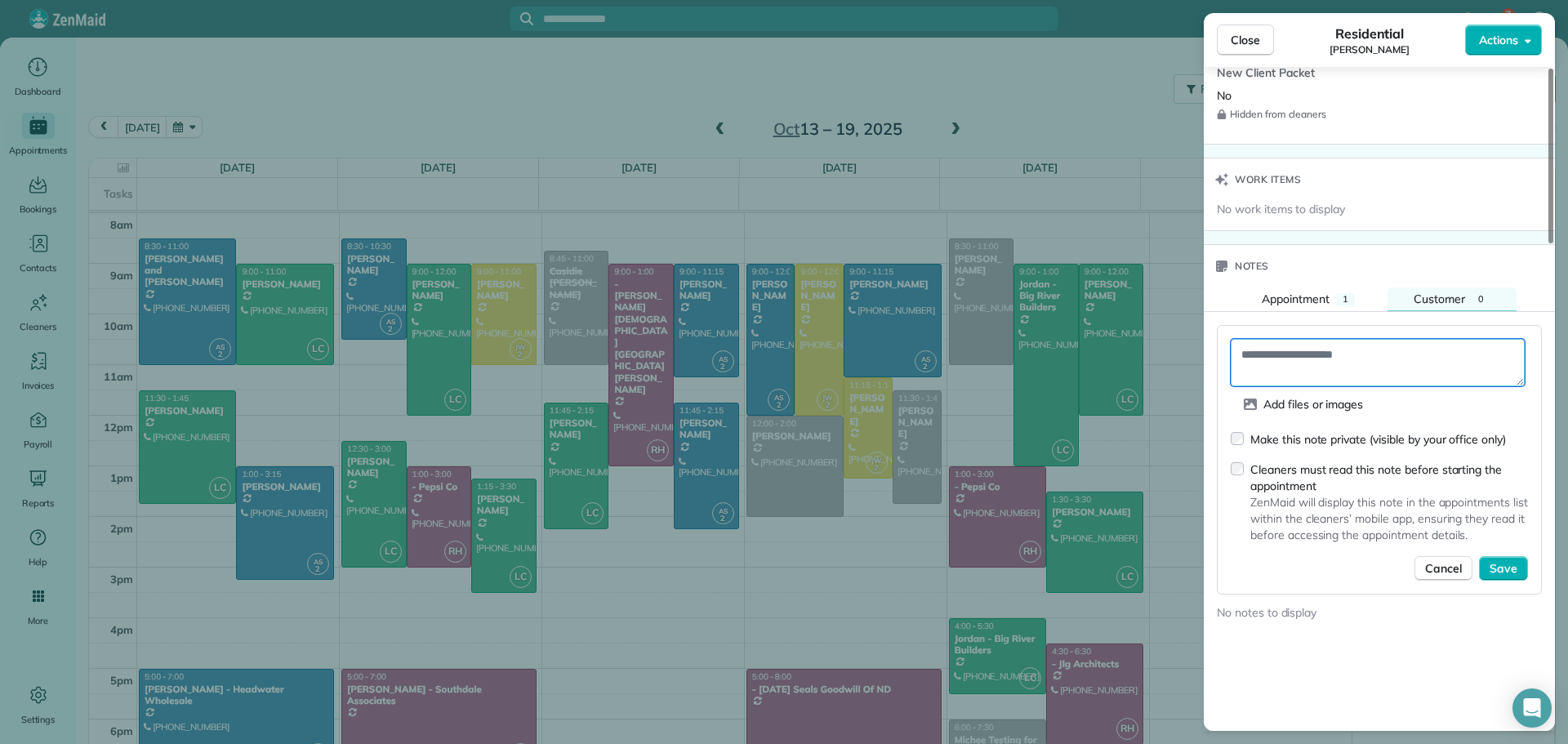
click at [1250, 359] on textarea at bounding box center [1377, 362] width 294 height 47
paste textarea "**********"
type textarea "**********"
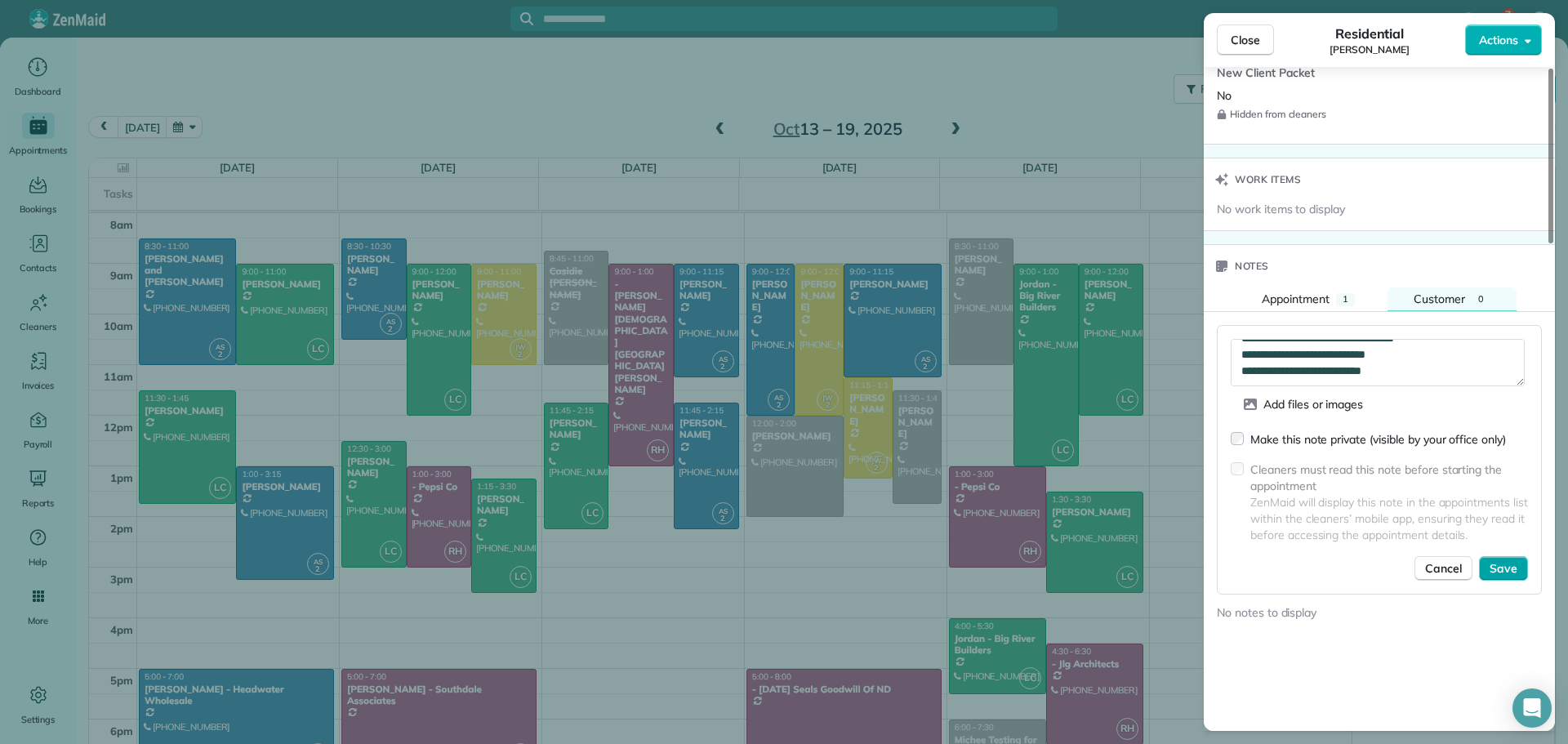
click at [1501, 566] on span "Save" at bounding box center [1503, 568] width 28 height 16
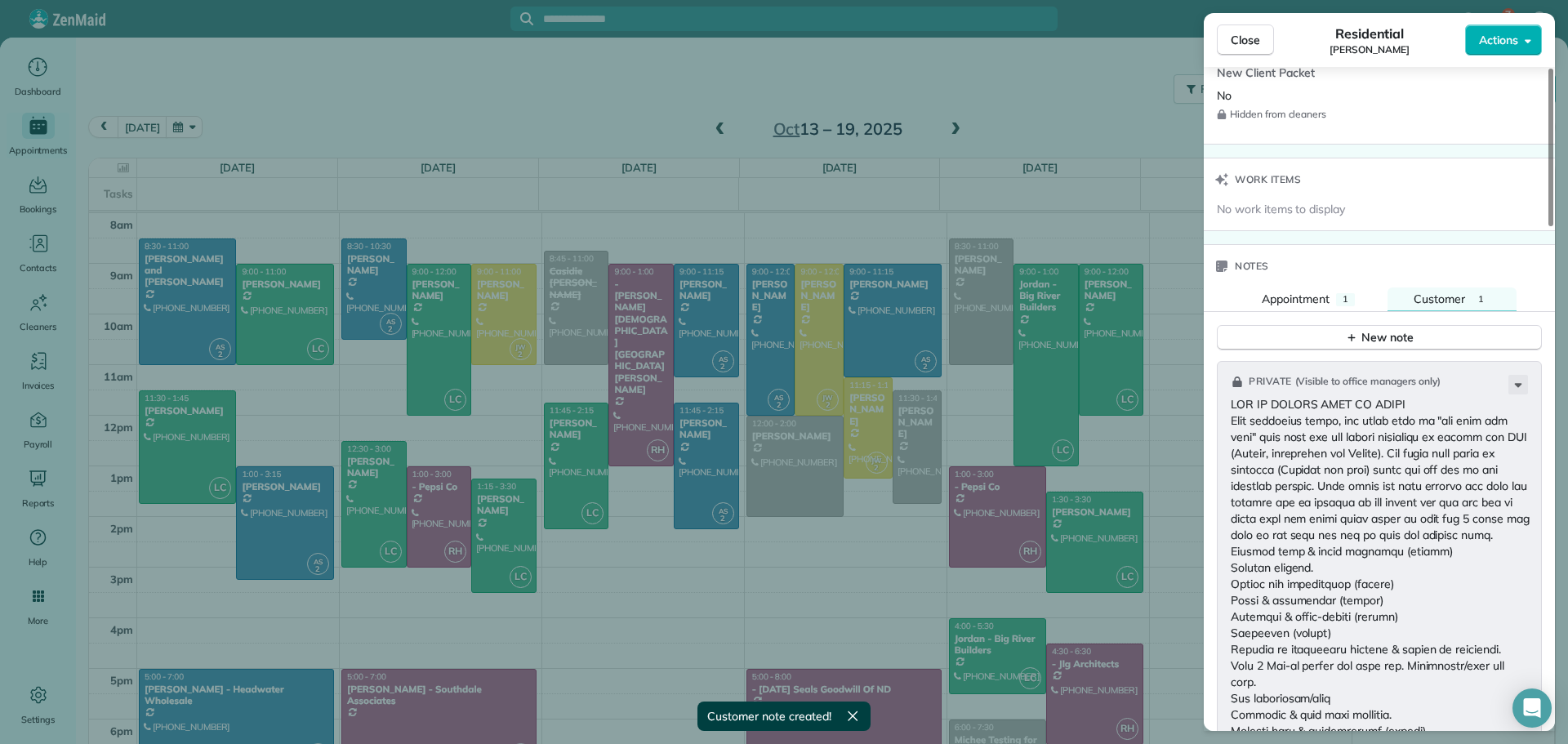
drag, startPoint x: 1304, startPoint y: 292, endPoint x: 1303, endPoint y: 316, distance: 24.0
click at [1303, 316] on div "Appointment 1 Customer 1 New note Public ( Visible to everyone in your team ) A…" at bounding box center [1378, 750] width 351 height 925
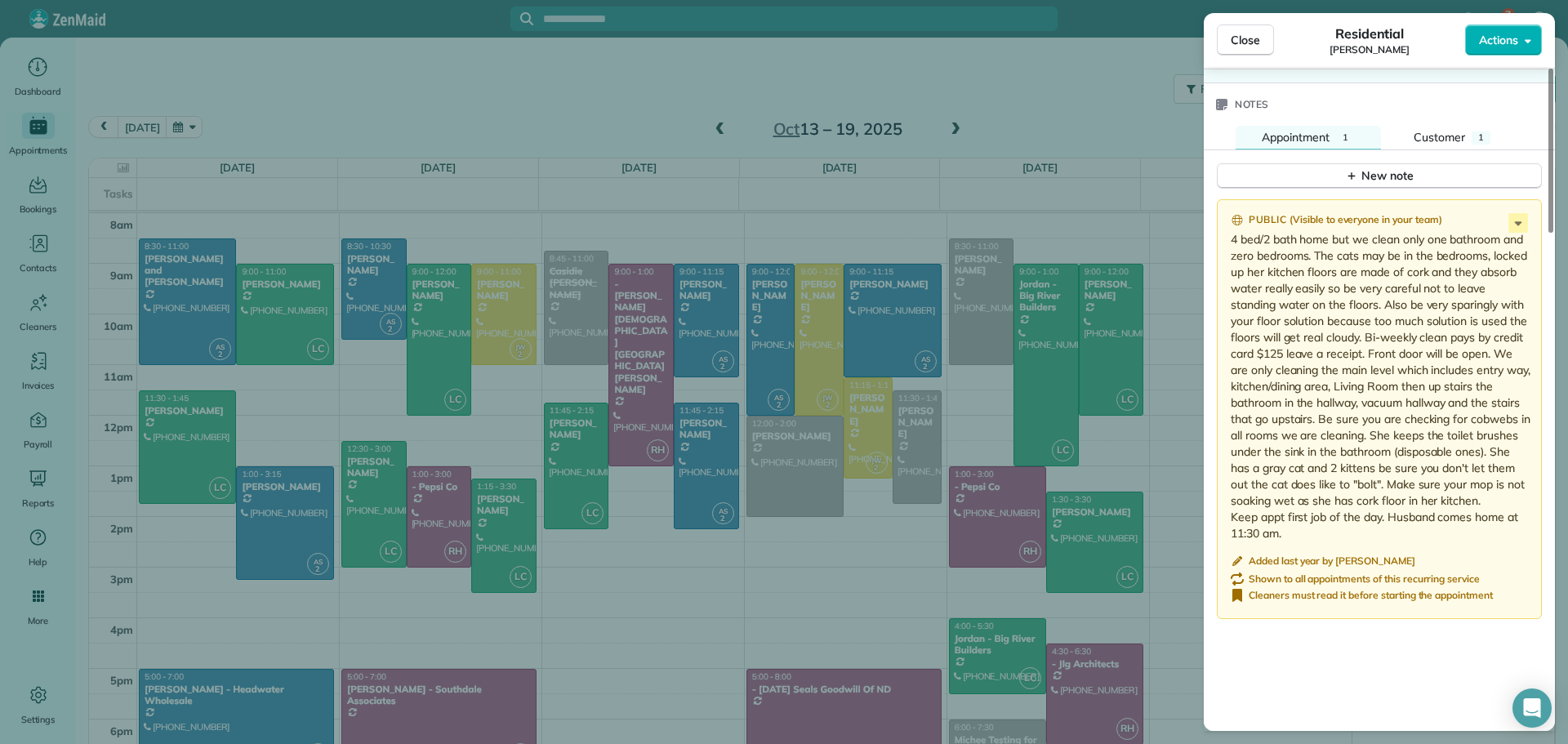
scroll to position [1700, 0]
click at [1515, 216] on icon at bounding box center [1518, 221] width 20 height 20
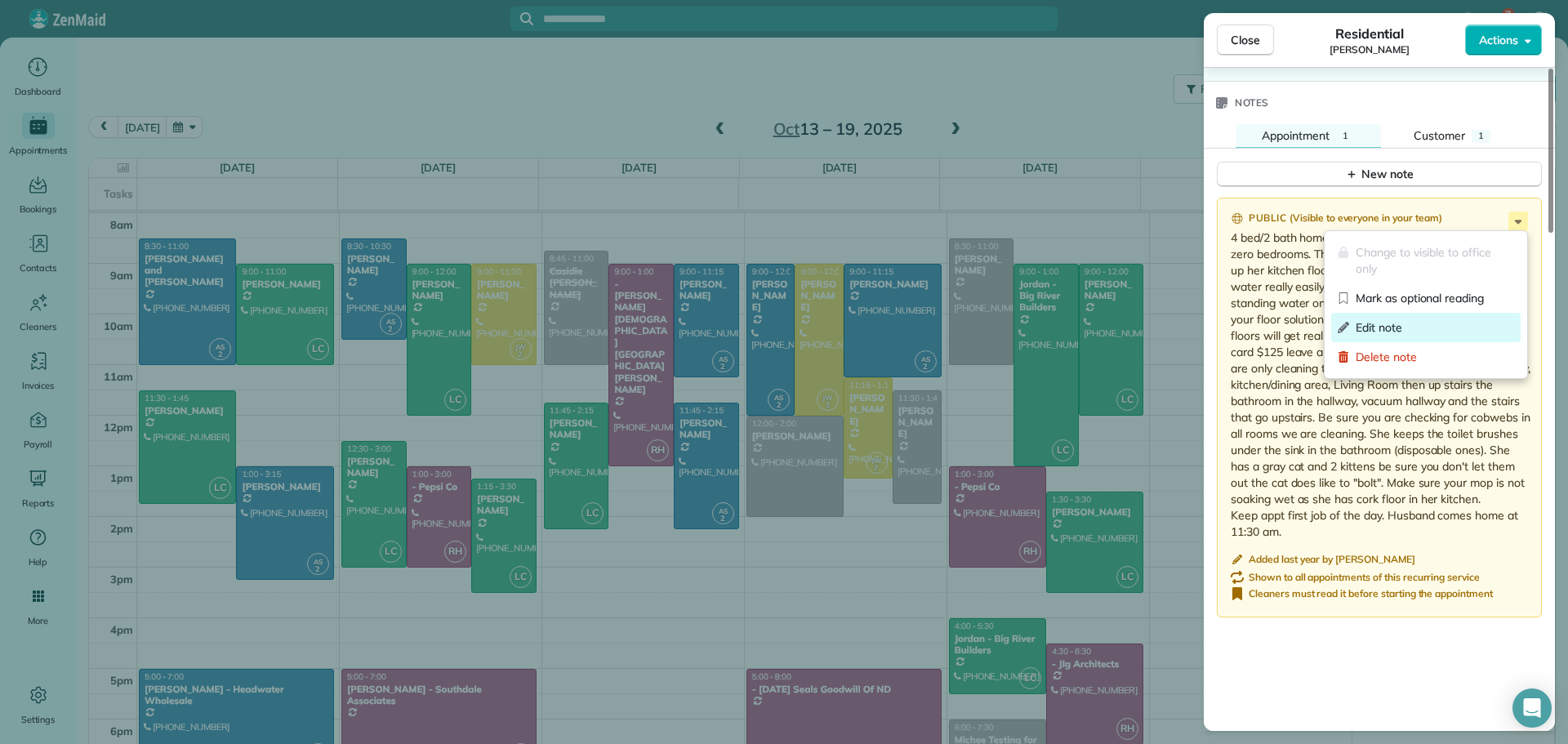
click at [1377, 325] on span "Edit note" at bounding box center [1435, 328] width 159 height 16
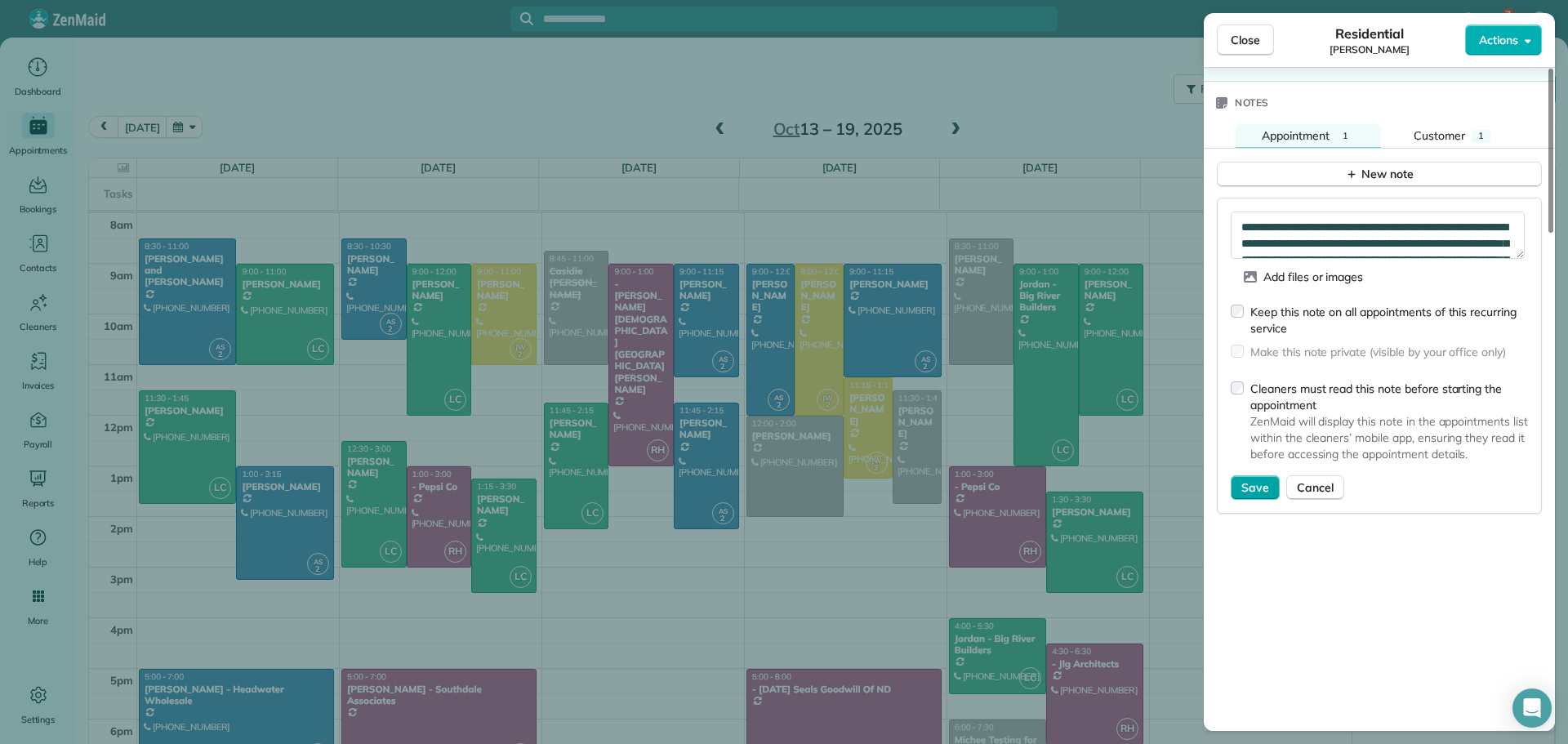
click at [1249, 482] on span "Save" at bounding box center [1255, 487] width 28 height 16
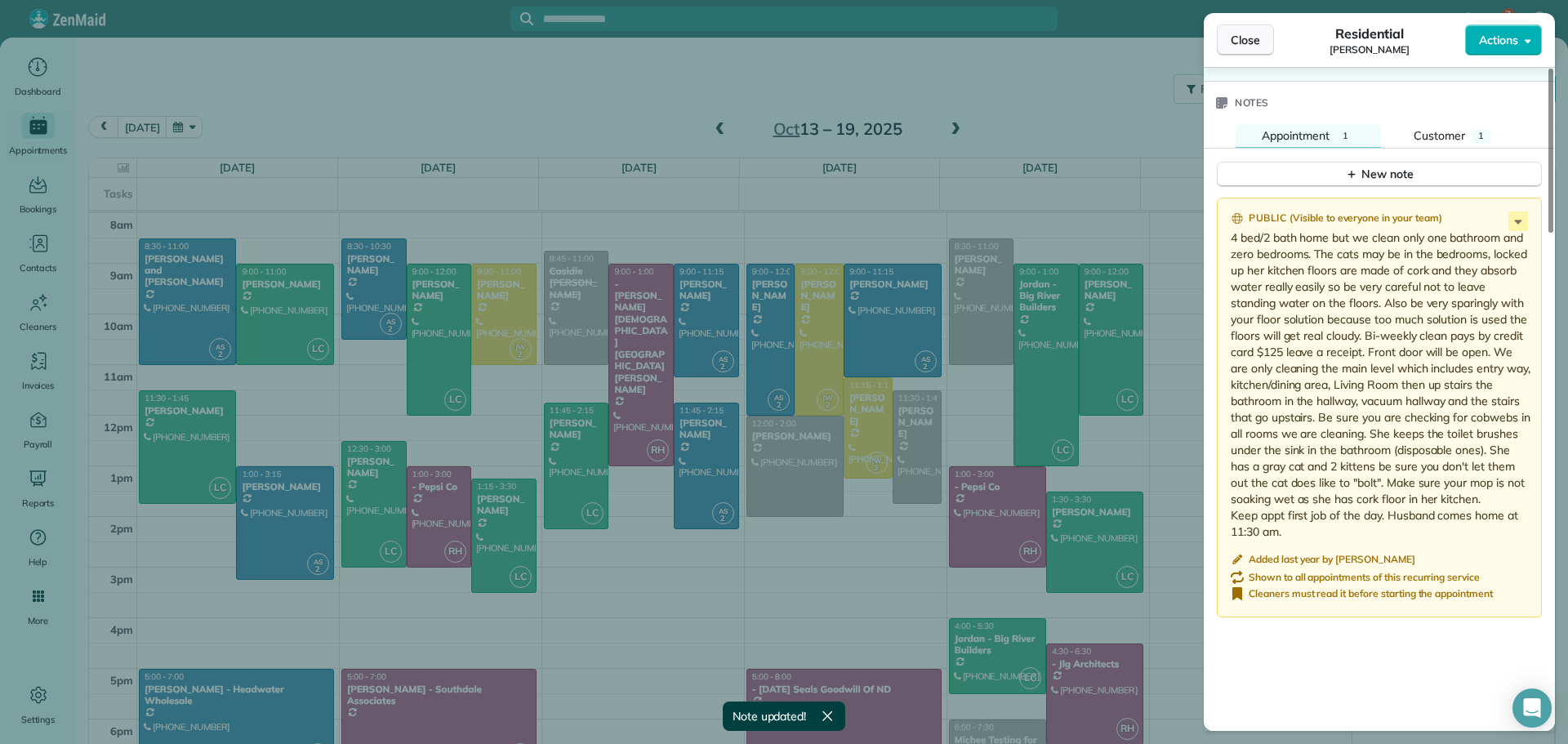
click at [1249, 32] on span "Close" at bounding box center [1245, 40] width 29 height 16
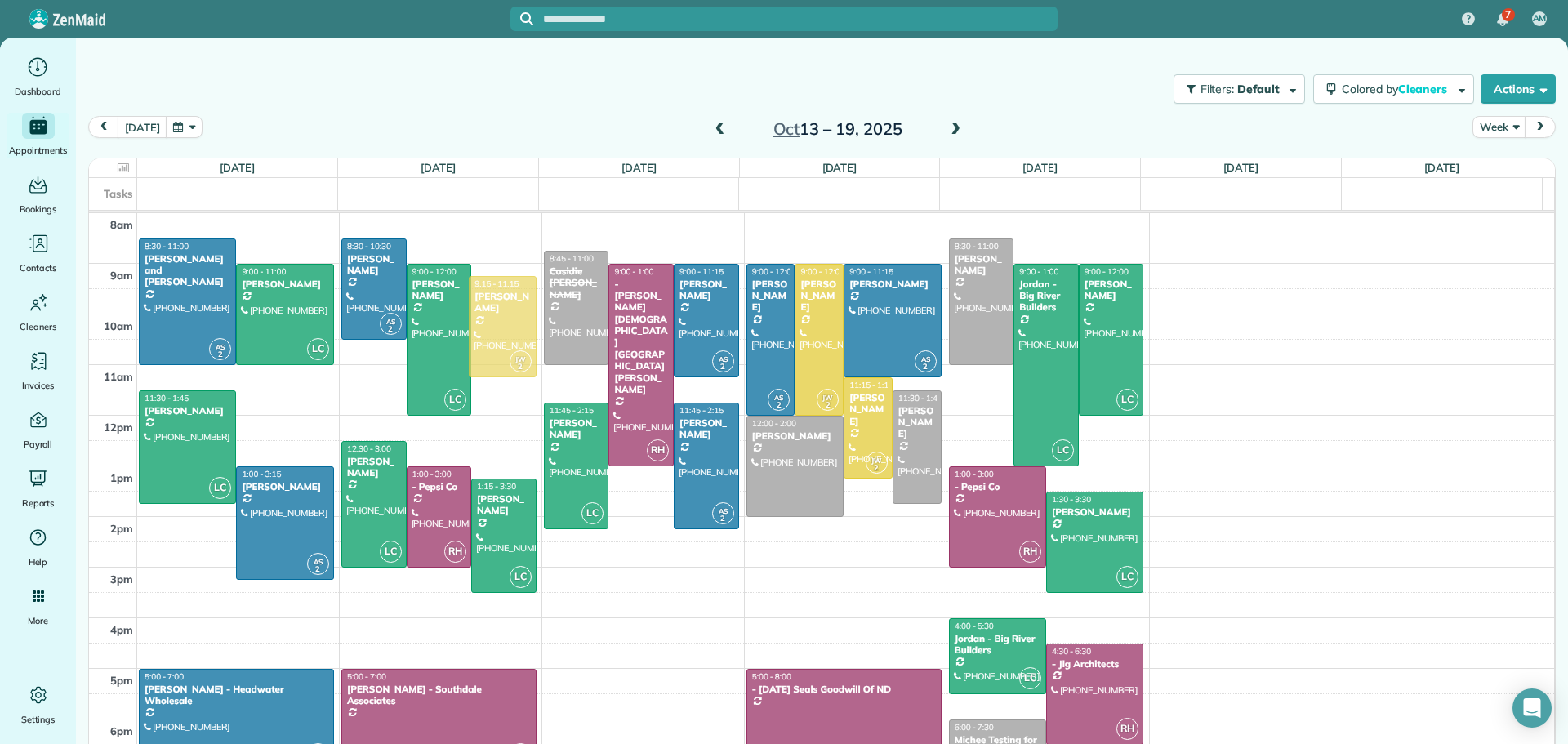
drag, startPoint x: 500, startPoint y: 281, endPoint x: 496, endPoint y: 296, distance: 15.5
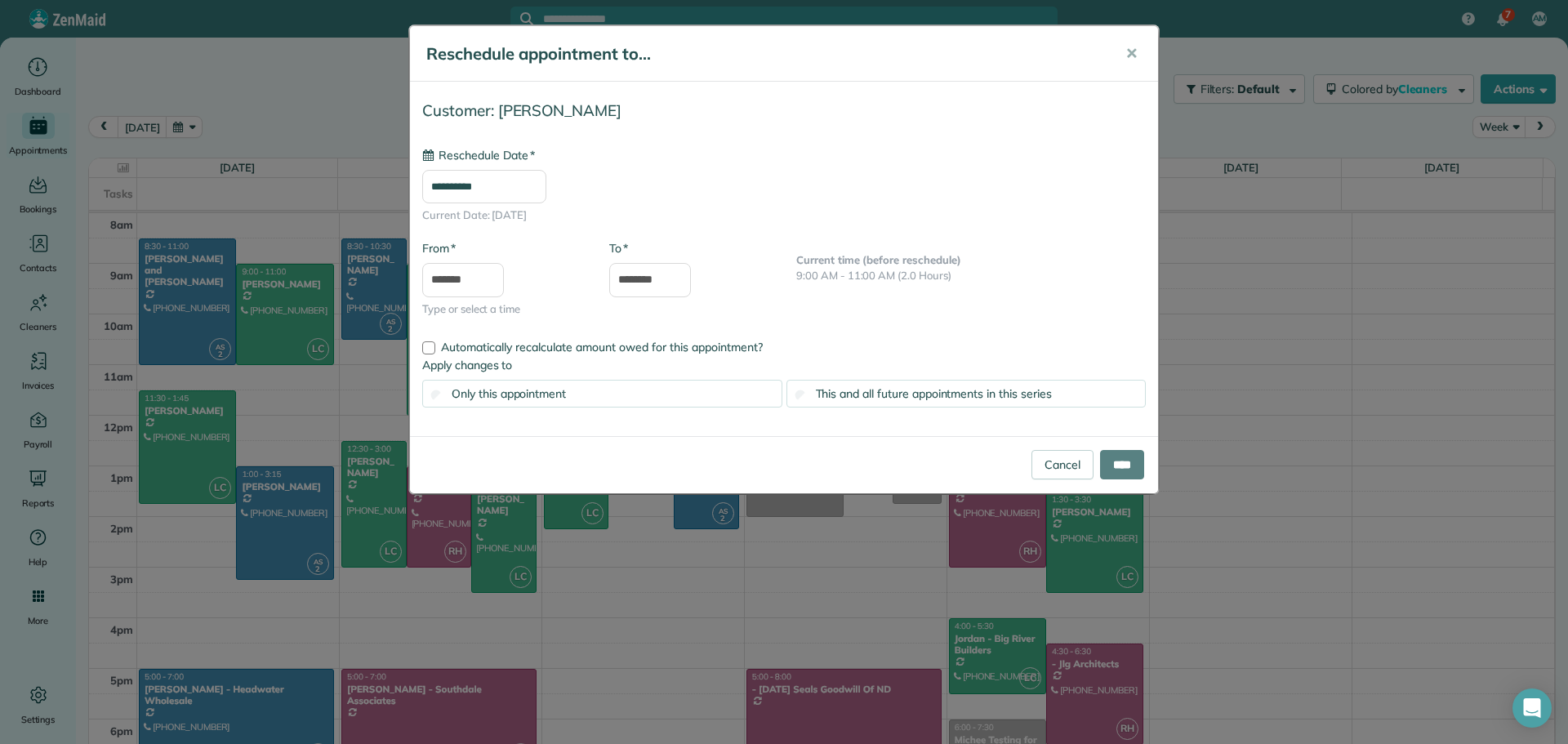
type input "**********"
click at [924, 383] on div "This and all future appointments in this series" at bounding box center [966, 393] width 360 height 28
click at [1125, 461] on input "****" at bounding box center [1122, 465] width 44 height 29
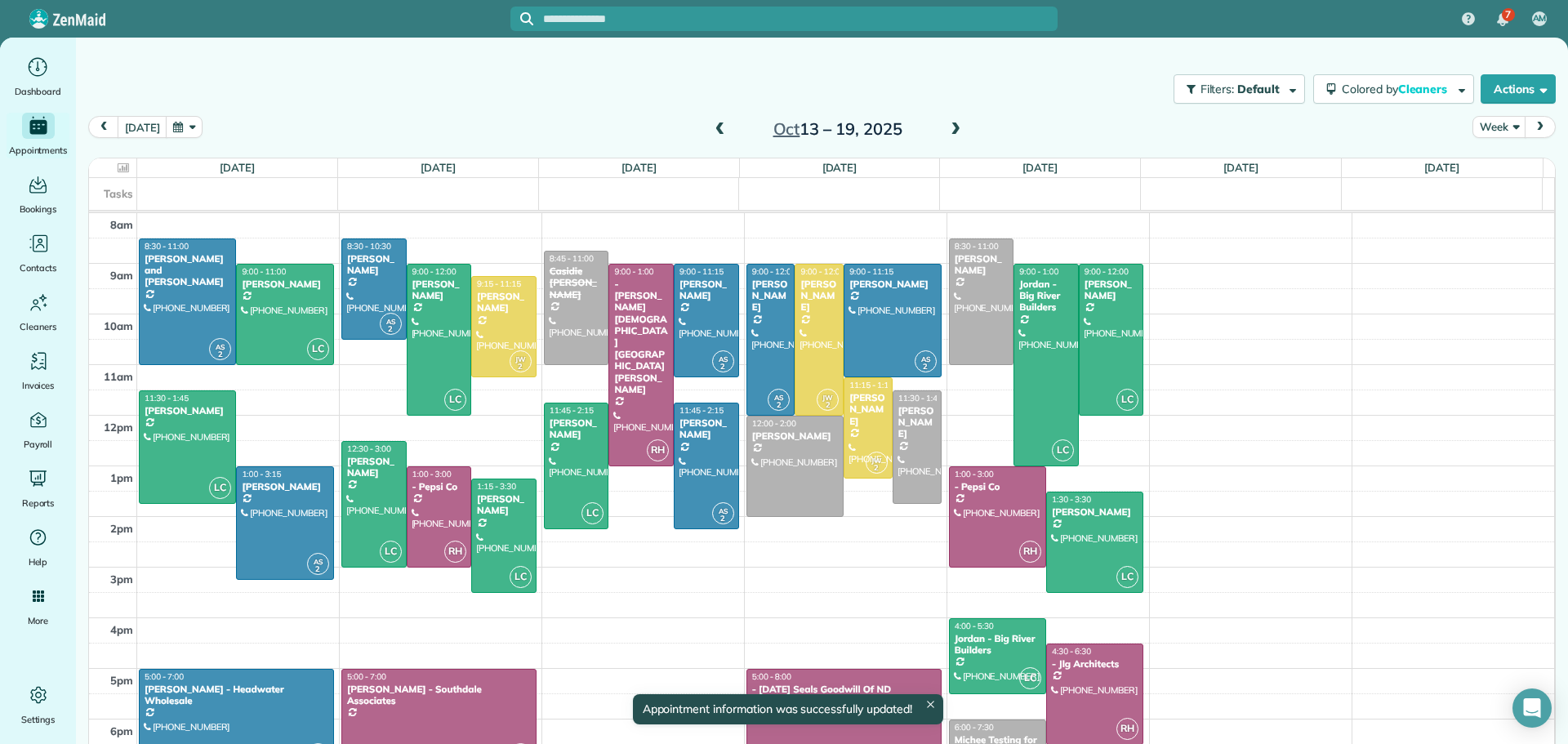
click at [711, 126] on span at bounding box center [720, 130] width 18 height 15
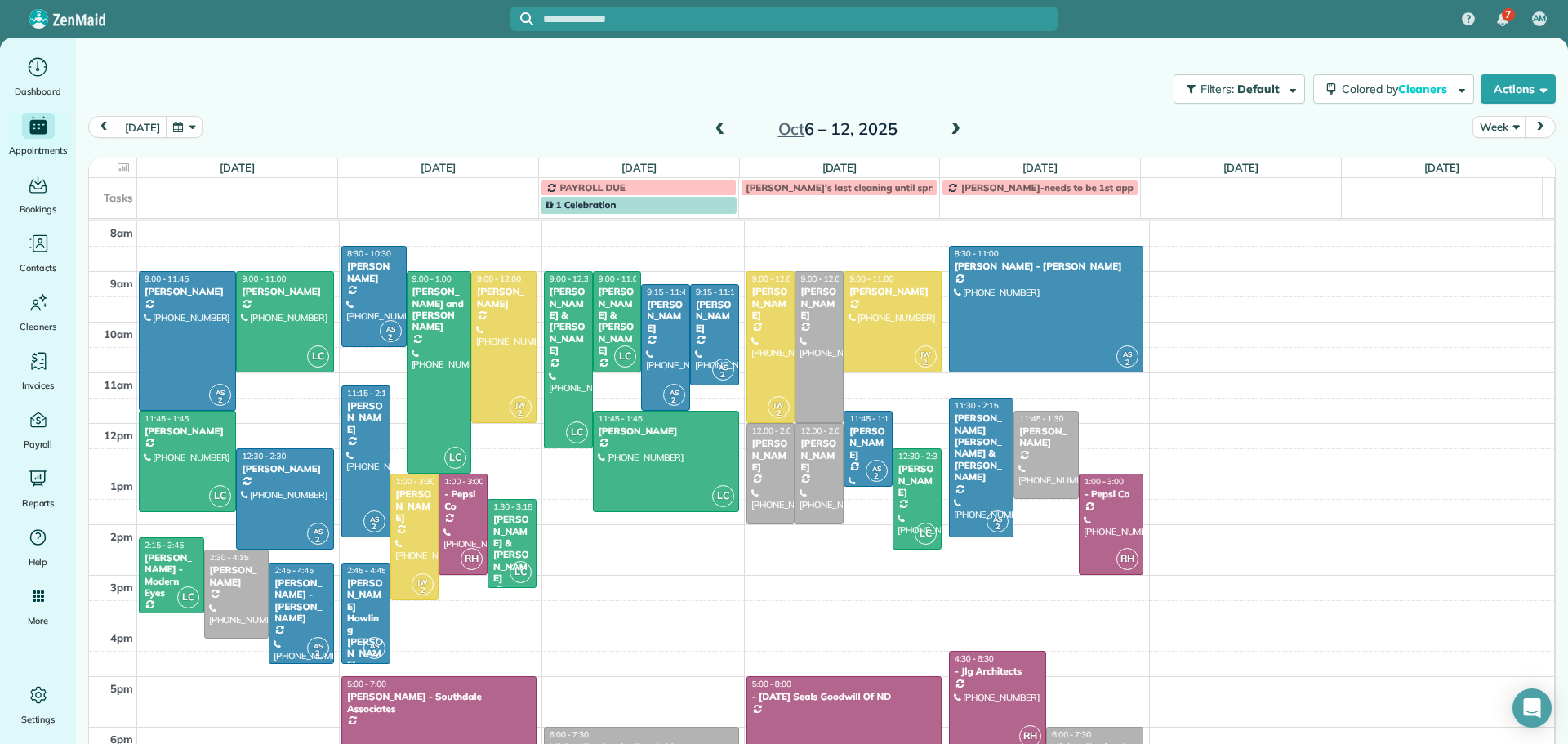
click at [711, 126] on span at bounding box center [720, 130] width 18 height 15
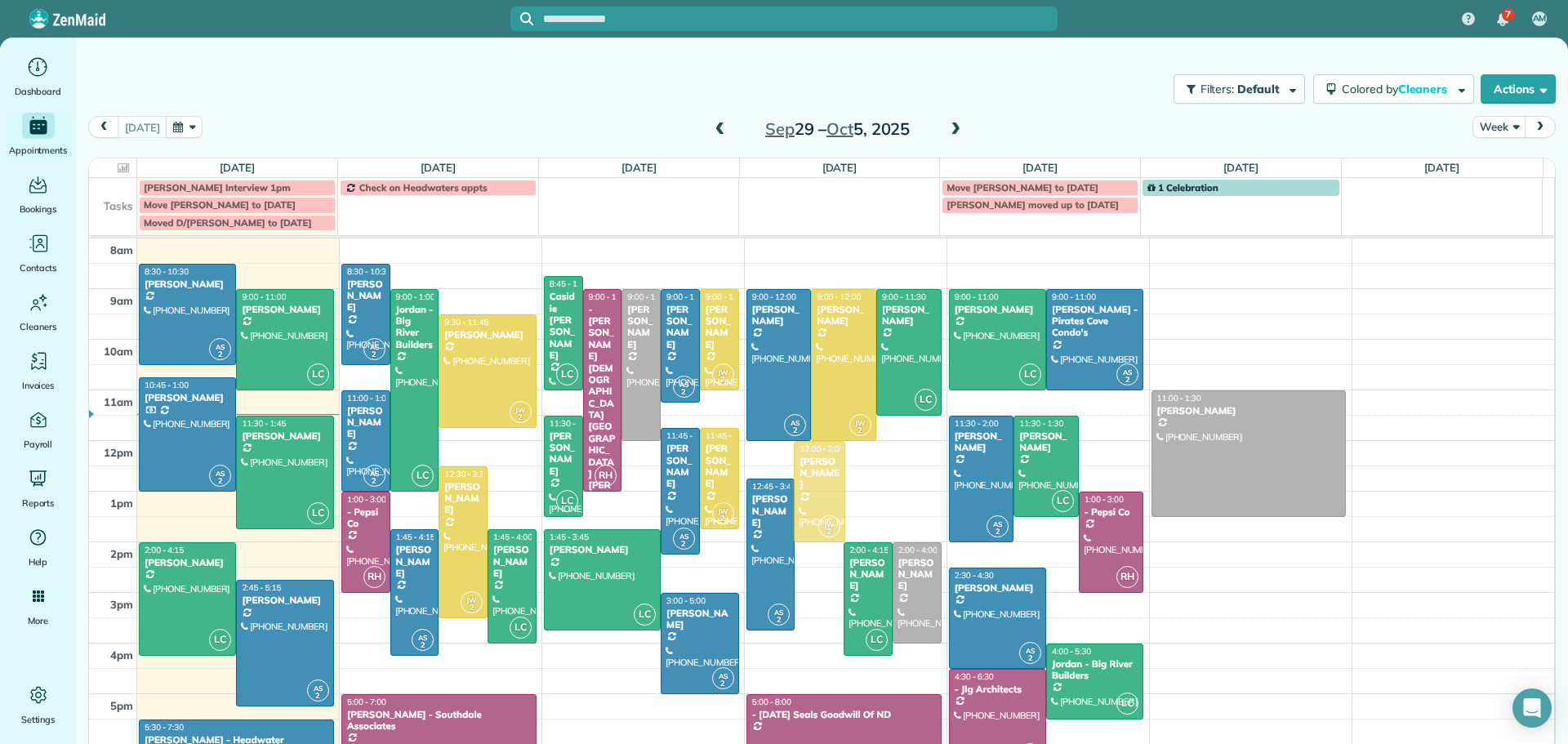
drag, startPoint x: 798, startPoint y: 507, endPoint x: 788, endPoint y: 472, distance: 36.4
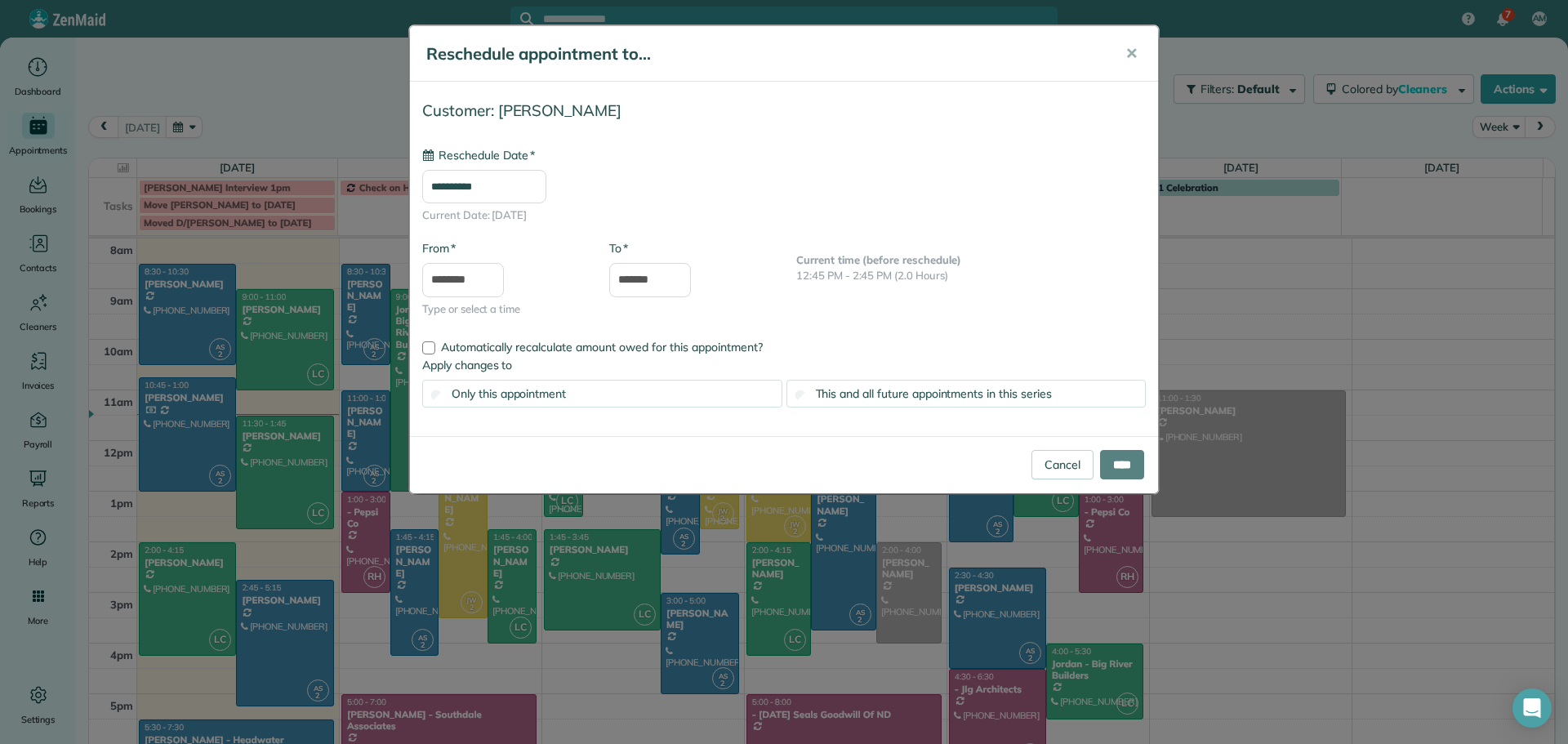
type input "**********"
click at [1132, 465] on input "****" at bounding box center [1122, 465] width 44 height 29
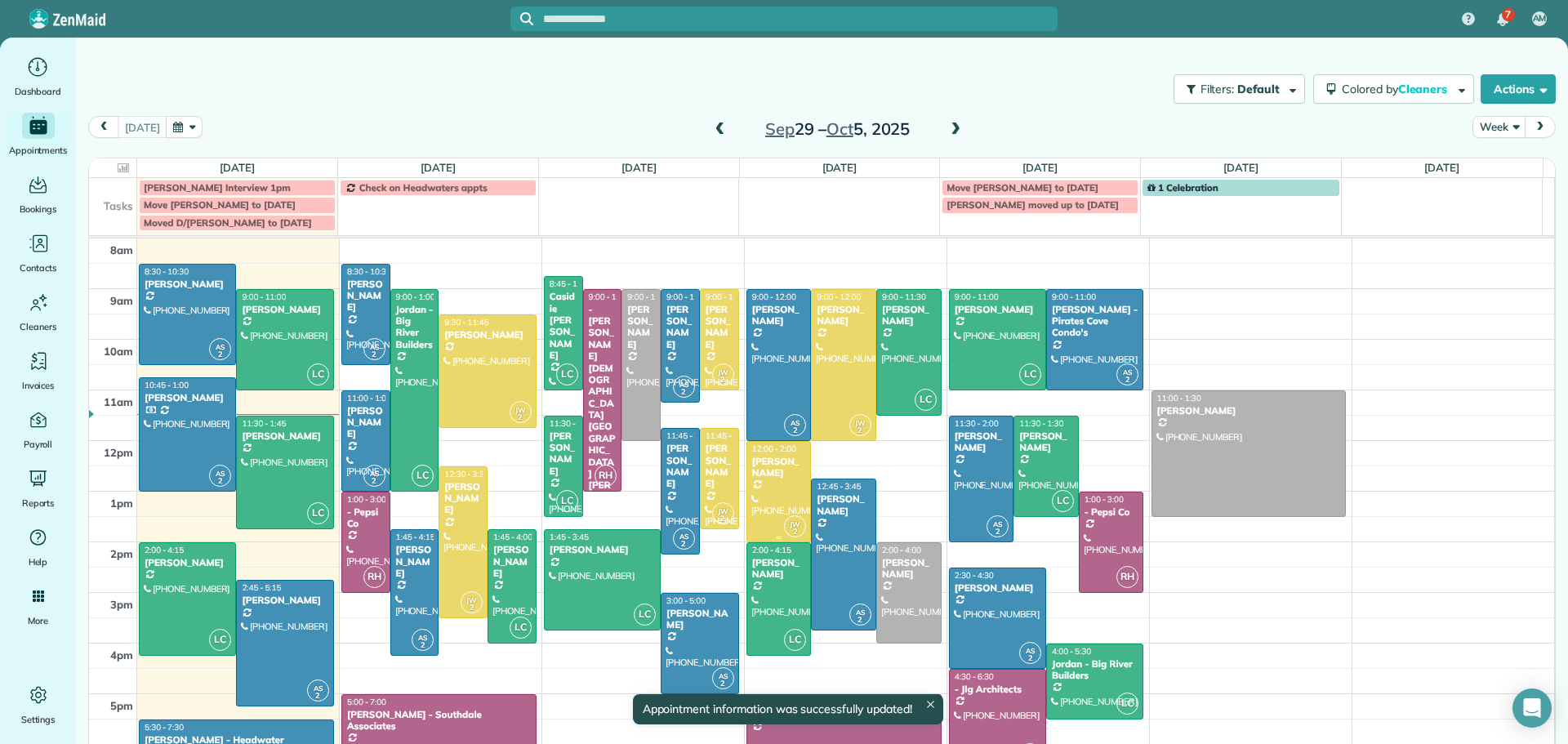
click at [752, 485] on div at bounding box center [779, 492] width 64 height 100
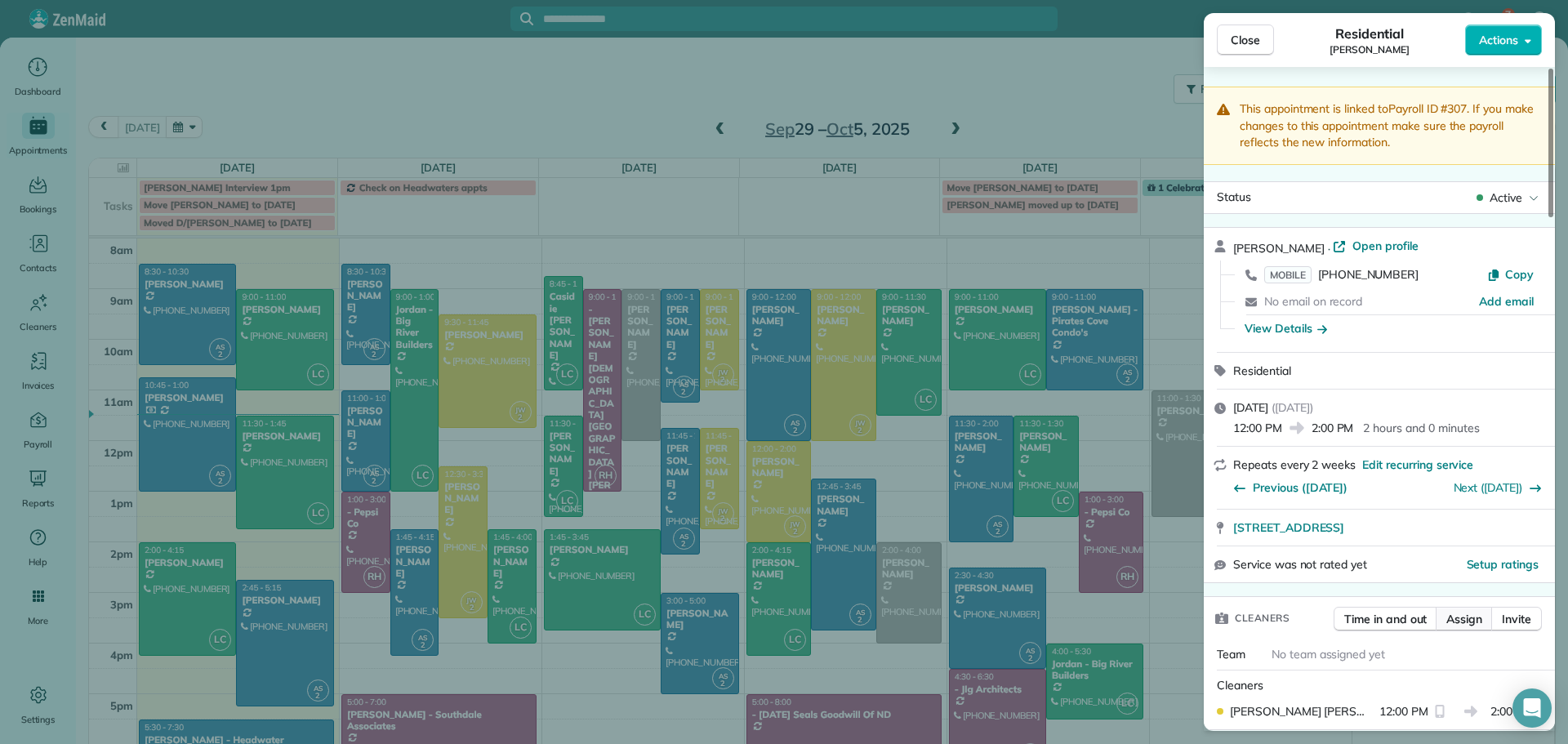
click at [1463, 616] on span "Assign" at bounding box center [1465, 619] width 36 height 16
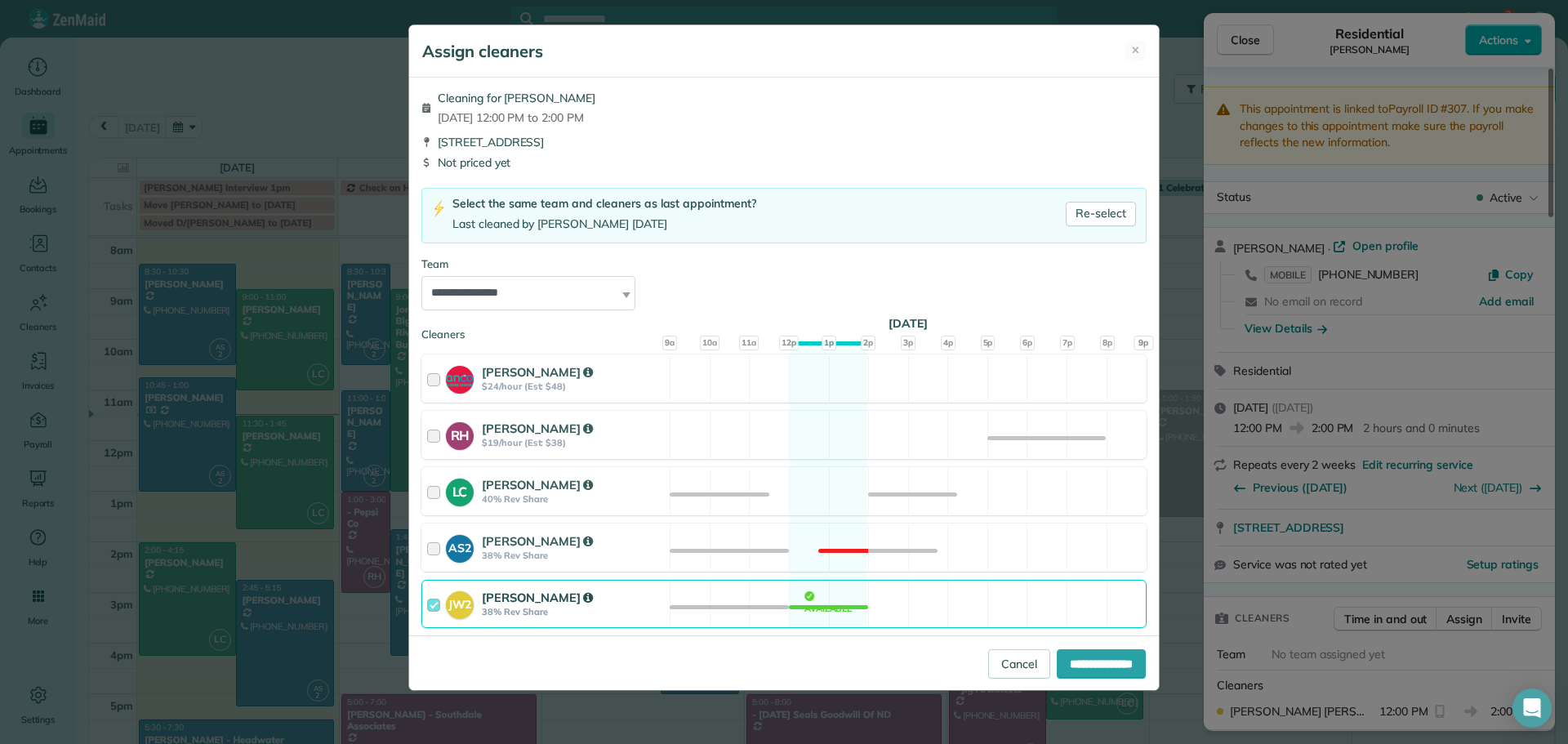
click at [522, 598] on strong "[PERSON_NAME]" at bounding box center [537, 597] width 111 height 15
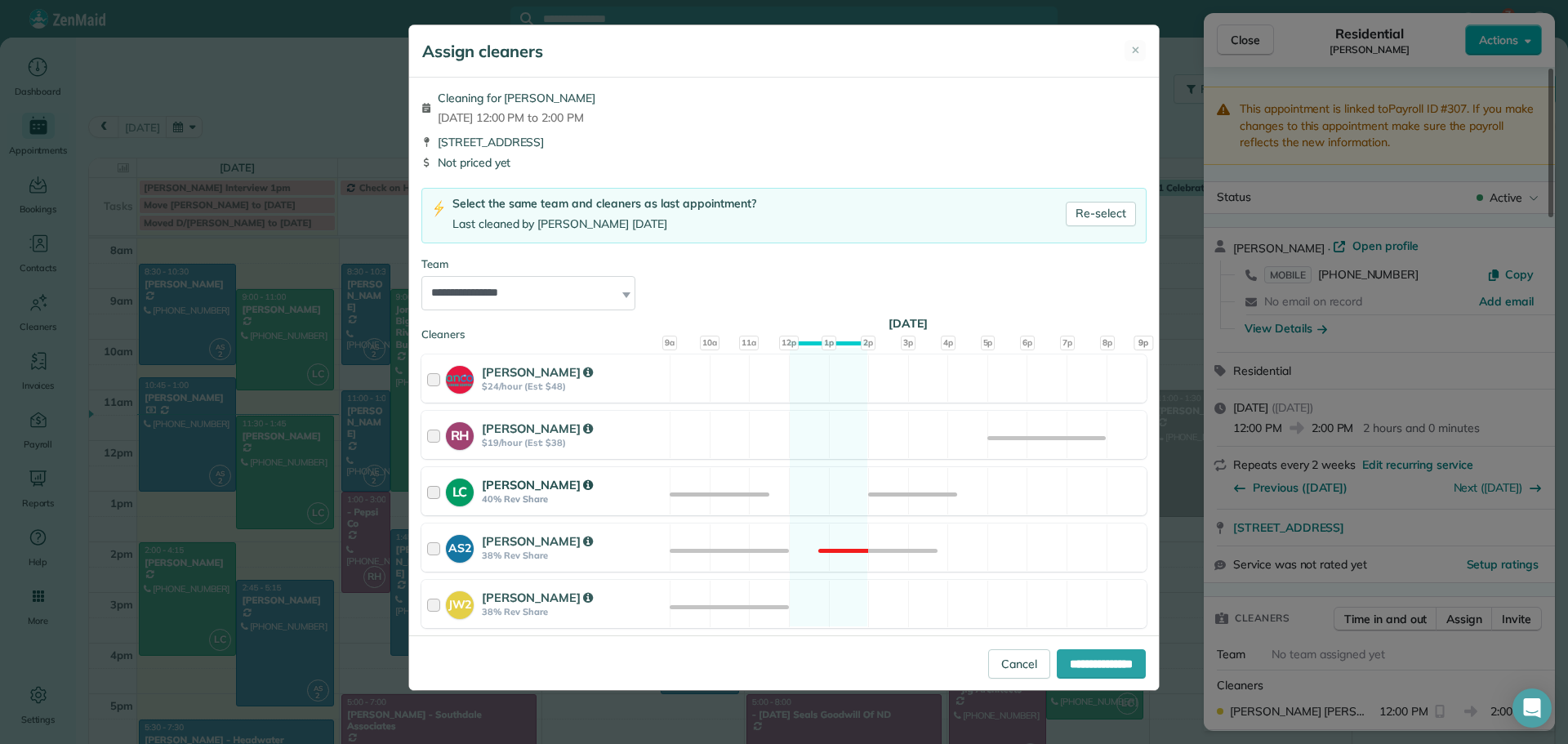
click at [514, 476] on div "[PERSON_NAME]" at bounding box center [573, 485] width 183 height 18
click at [1119, 663] on input "**********" at bounding box center [1101, 663] width 89 height 29
type input "**********"
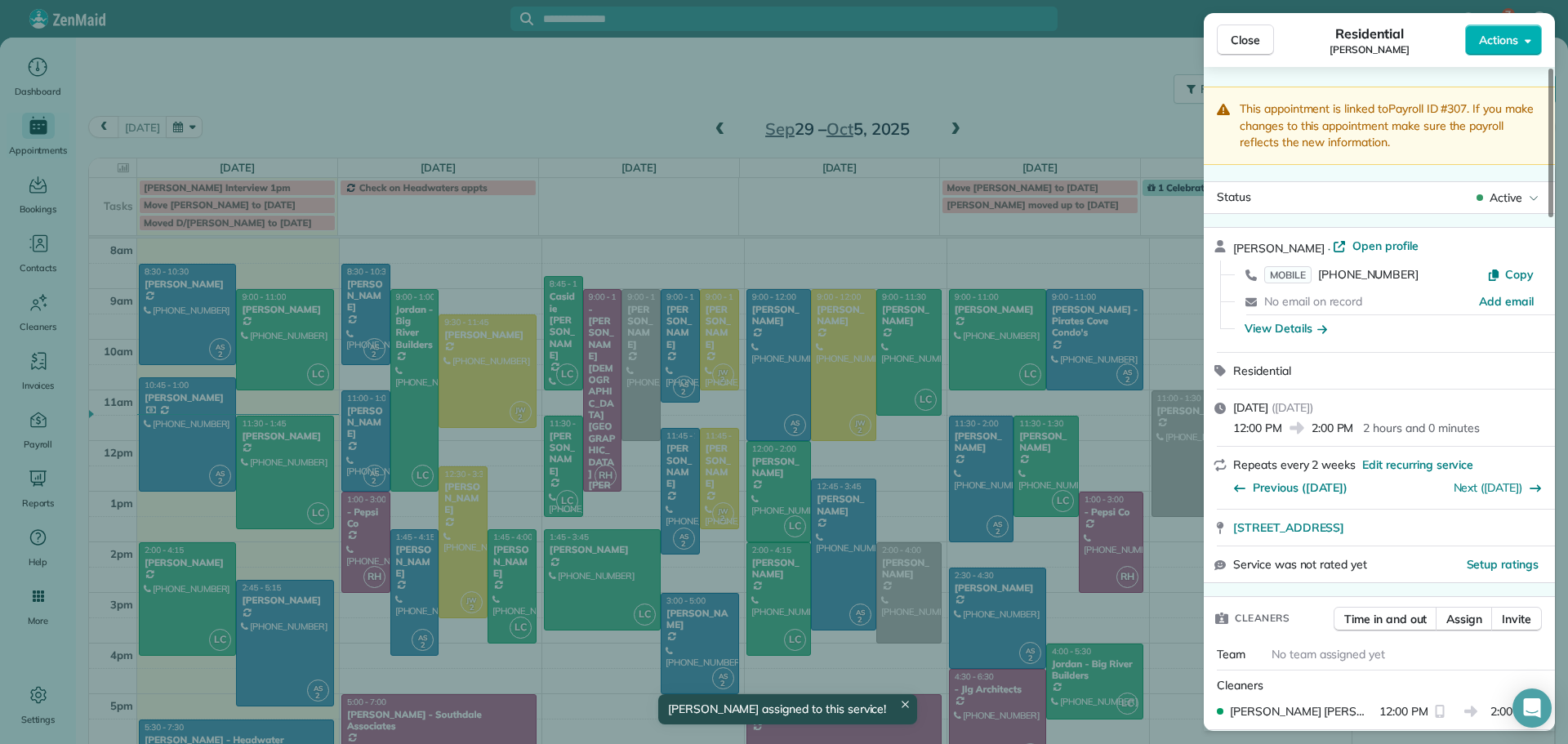
click at [1230, 50] on button "Close" at bounding box center [1245, 40] width 57 height 31
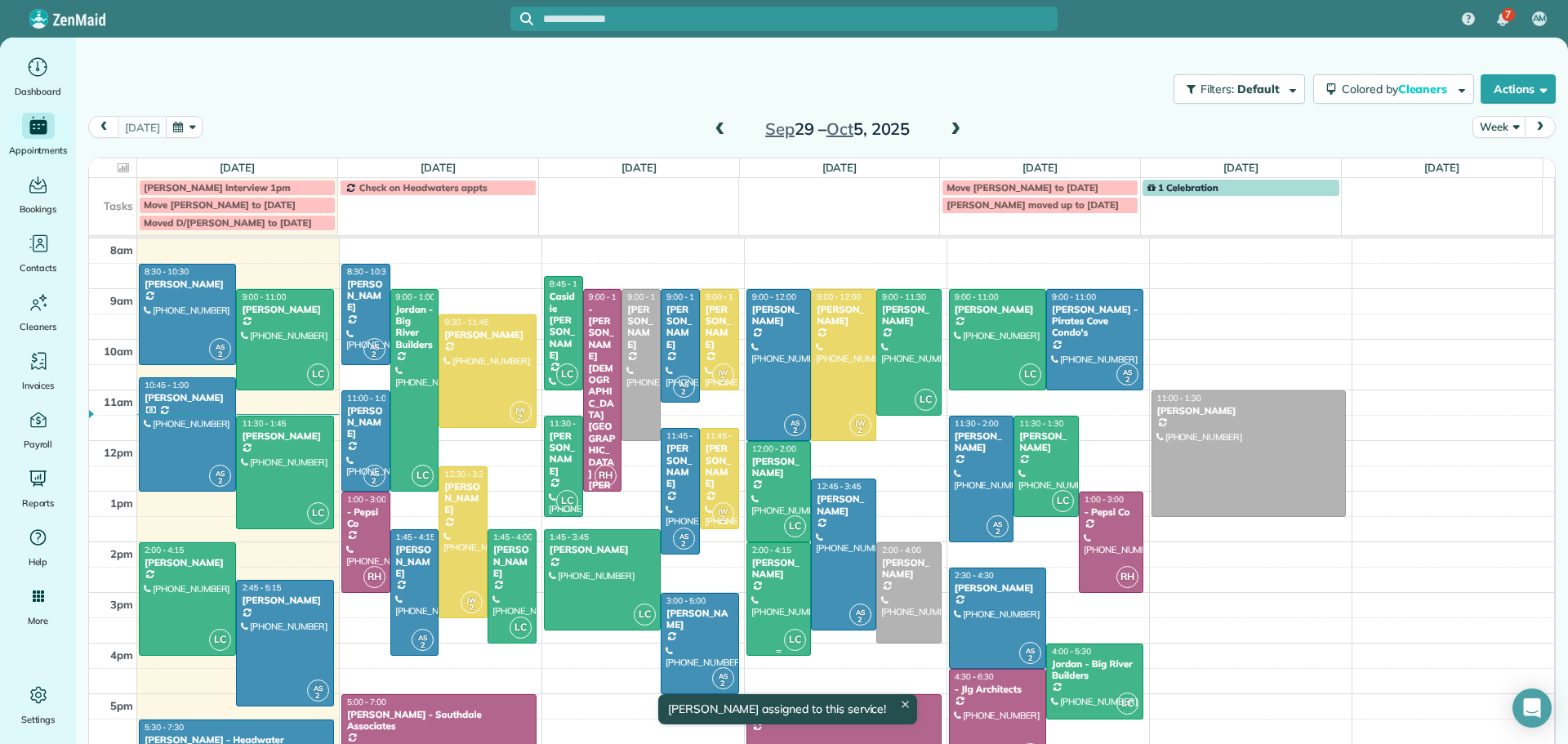
click at [753, 580] on div "[PERSON_NAME]" at bounding box center [779, 569] width 55 height 24
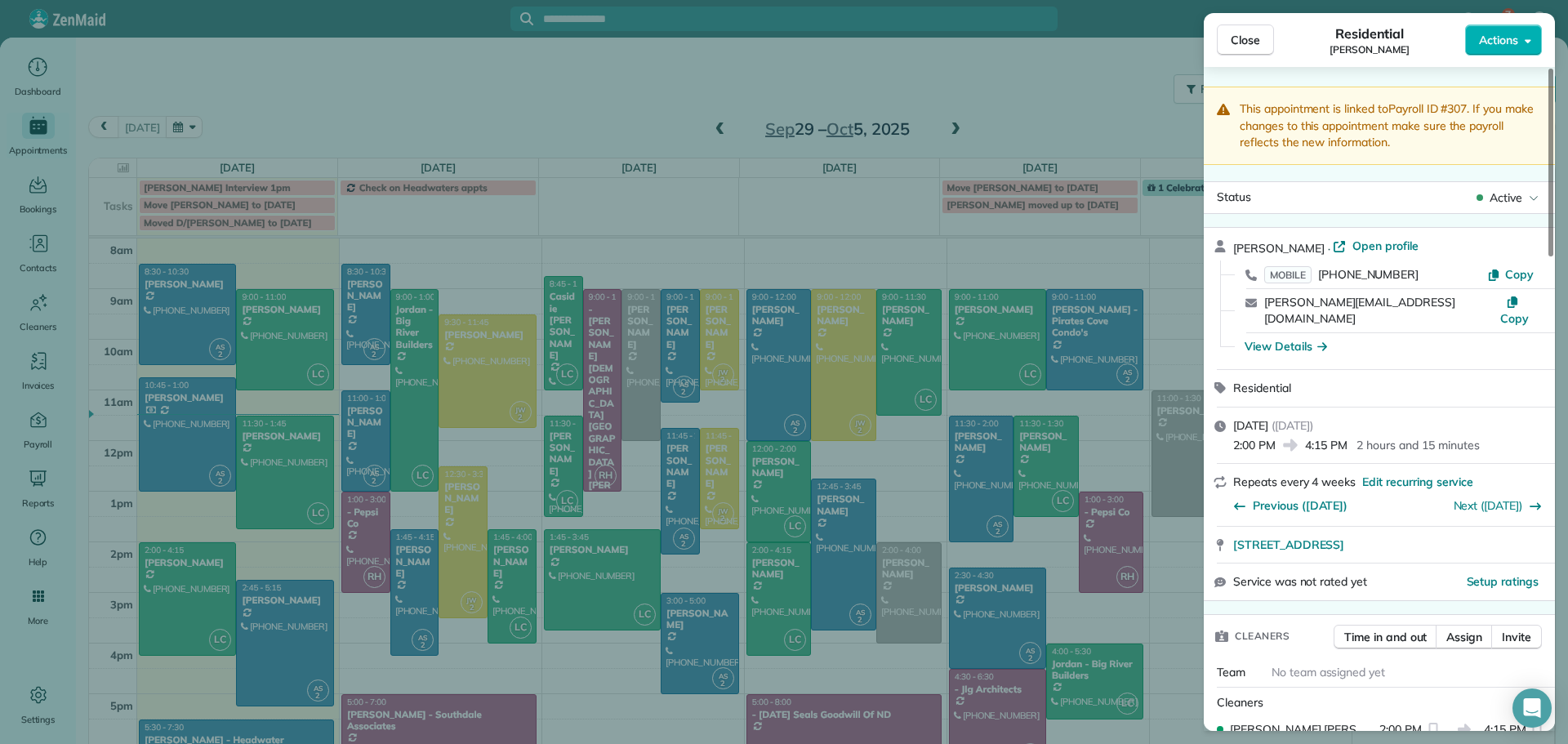
click at [754, 584] on div "Close Residential [PERSON_NAME] Actions This appointment is linked to Payroll I…" at bounding box center [784, 372] width 1568 height 744
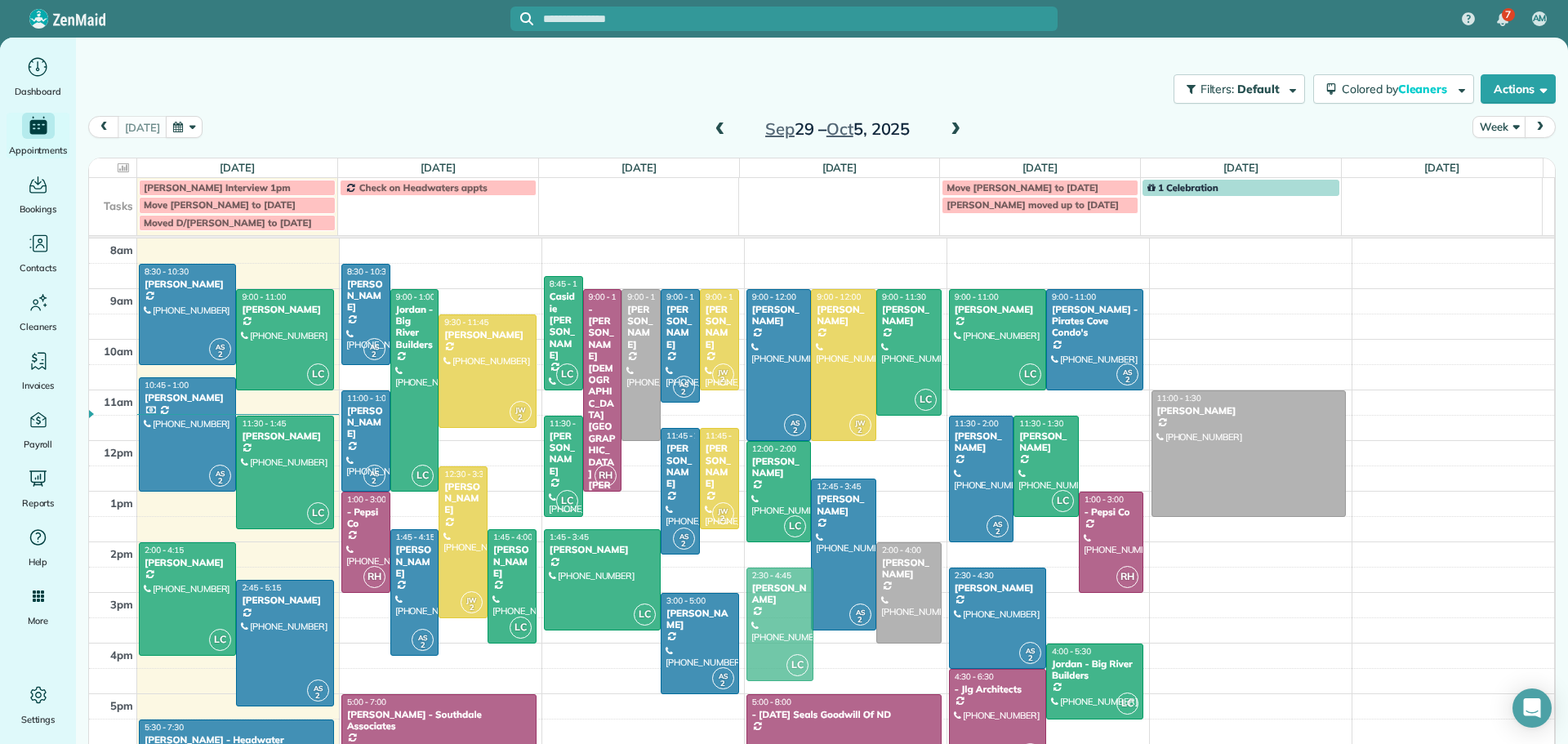
drag, startPoint x: 755, startPoint y: 575, endPoint x: 762, endPoint y: 597, distance: 23.1
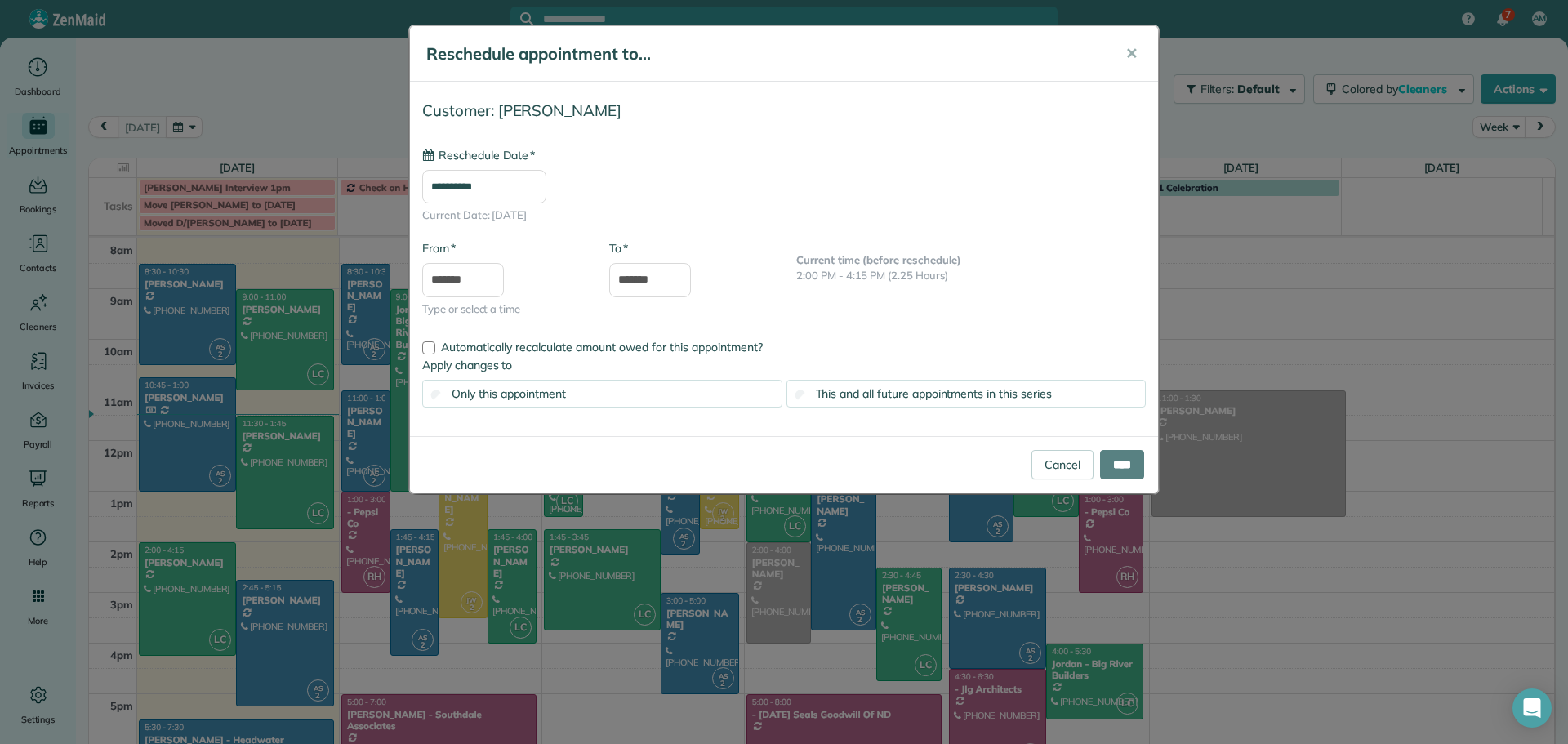
type input "**********"
click at [1125, 462] on input "****" at bounding box center [1122, 465] width 44 height 29
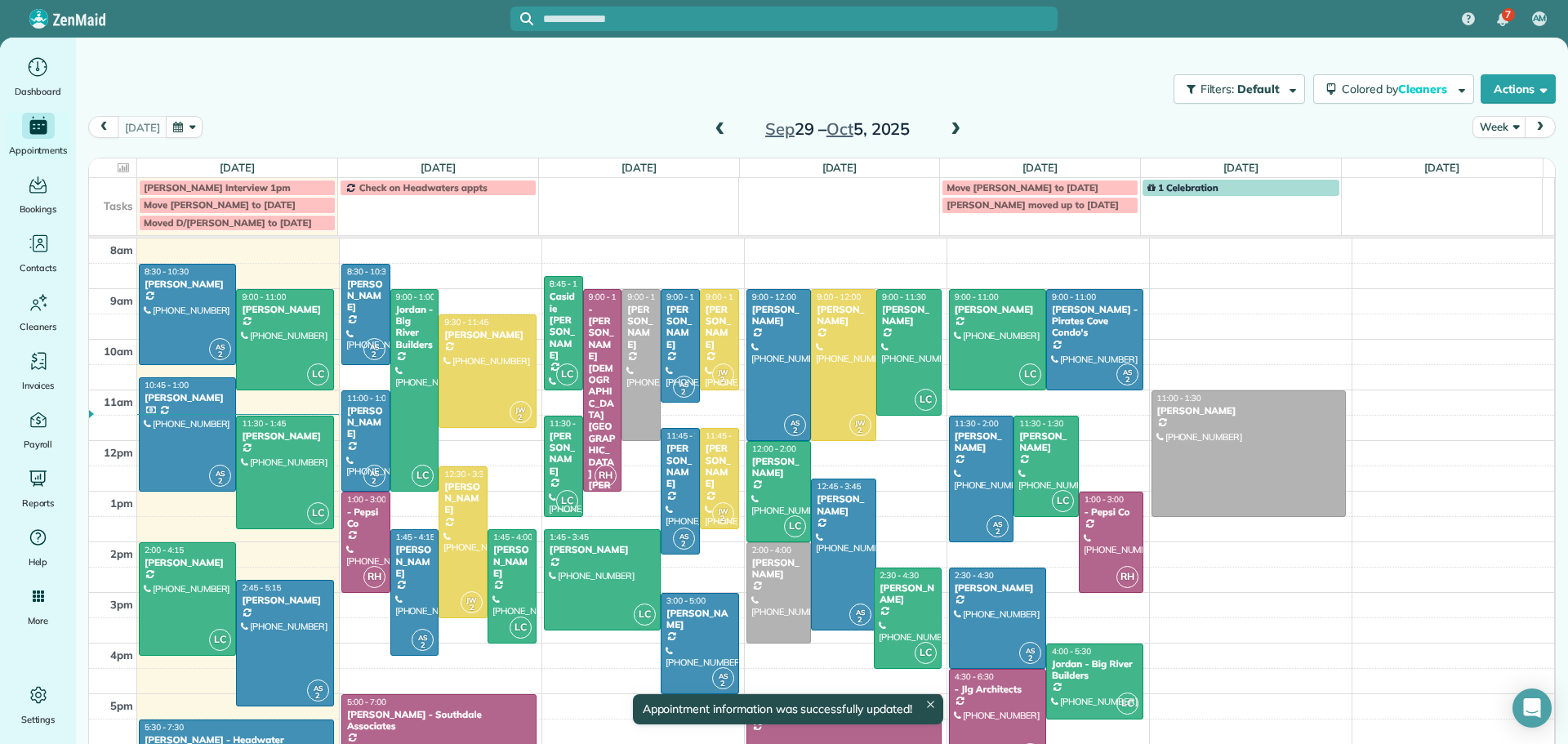
drag, startPoint x: 893, startPoint y: 676, endPoint x: 888, endPoint y: 661, distance: 15.8
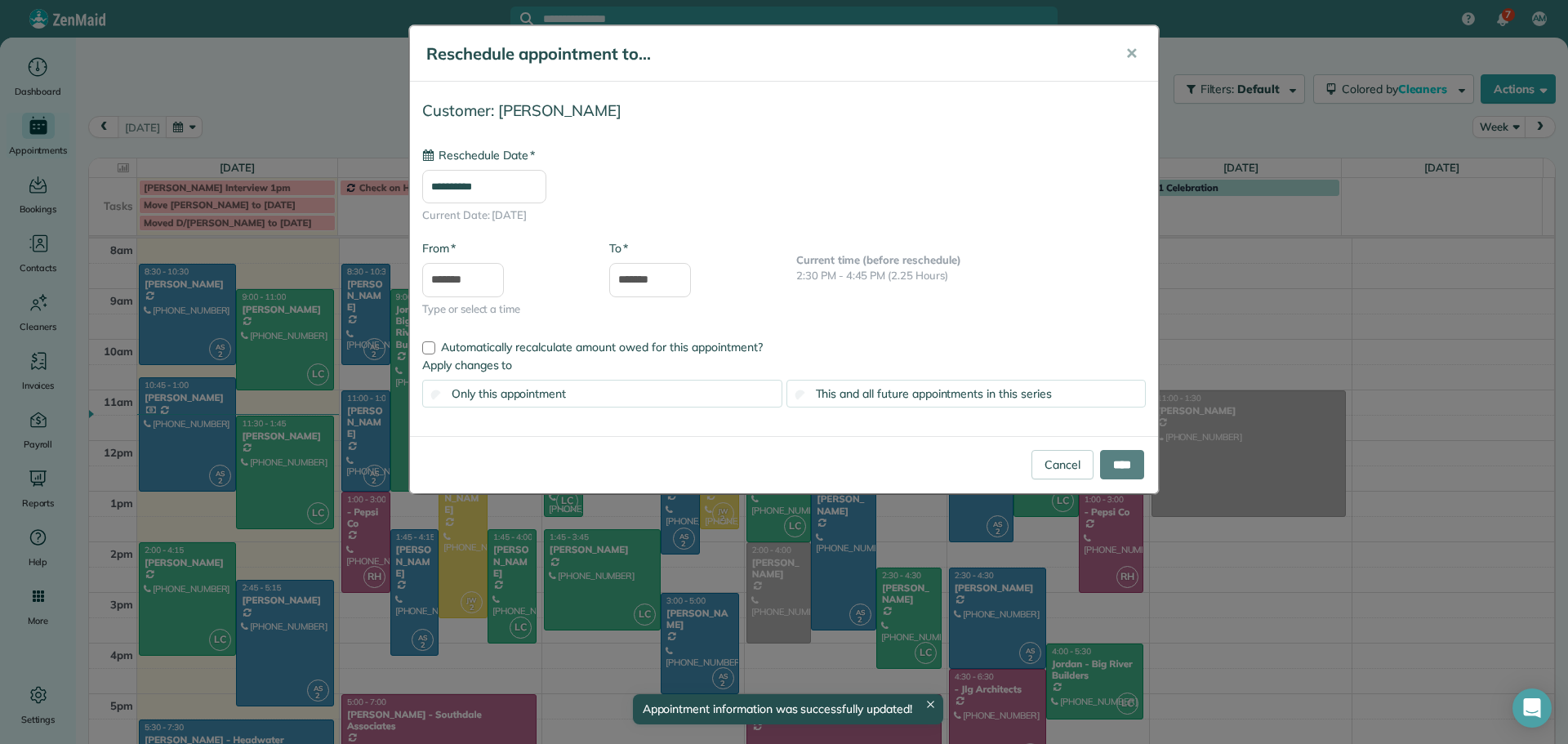
type input "**********"
click at [1113, 468] on input "****" at bounding box center [1122, 465] width 44 height 29
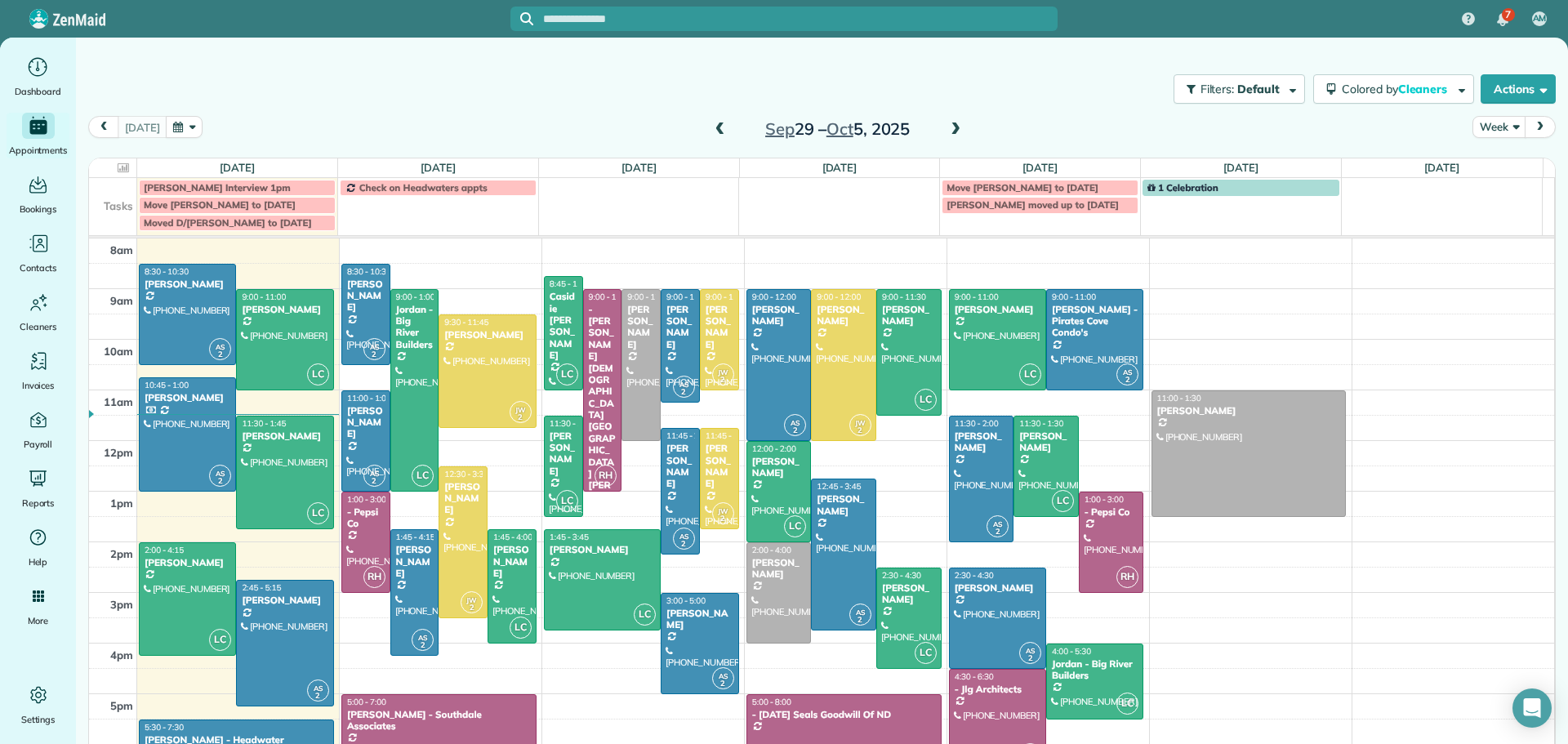
click at [946, 129] on span at bounding box center [956, 130] width 18 height 15
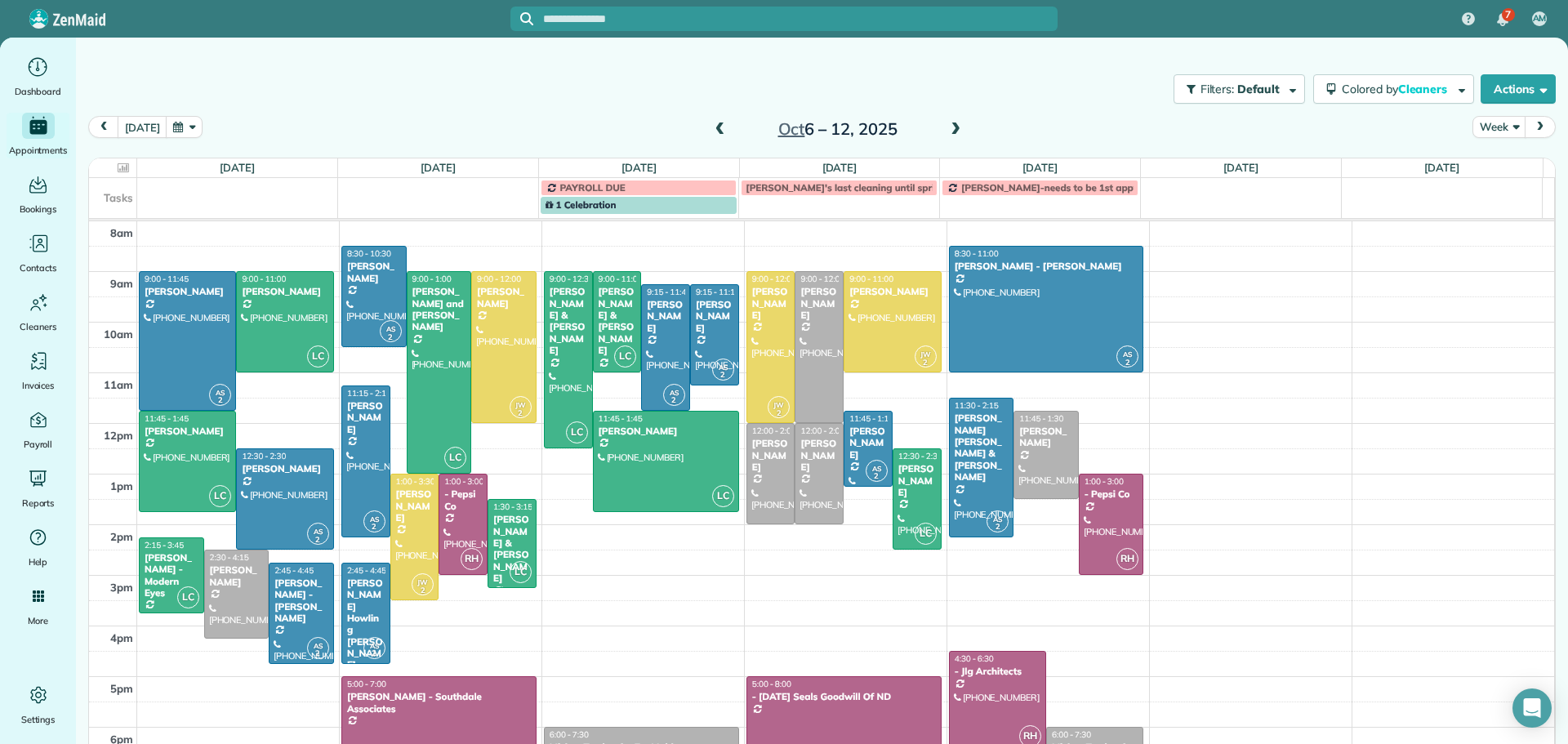
click at [711, 128] on span at bounding box center [720, 130] width 18 height 15
